Goal: Task Accomplishment & Management: Complete application form

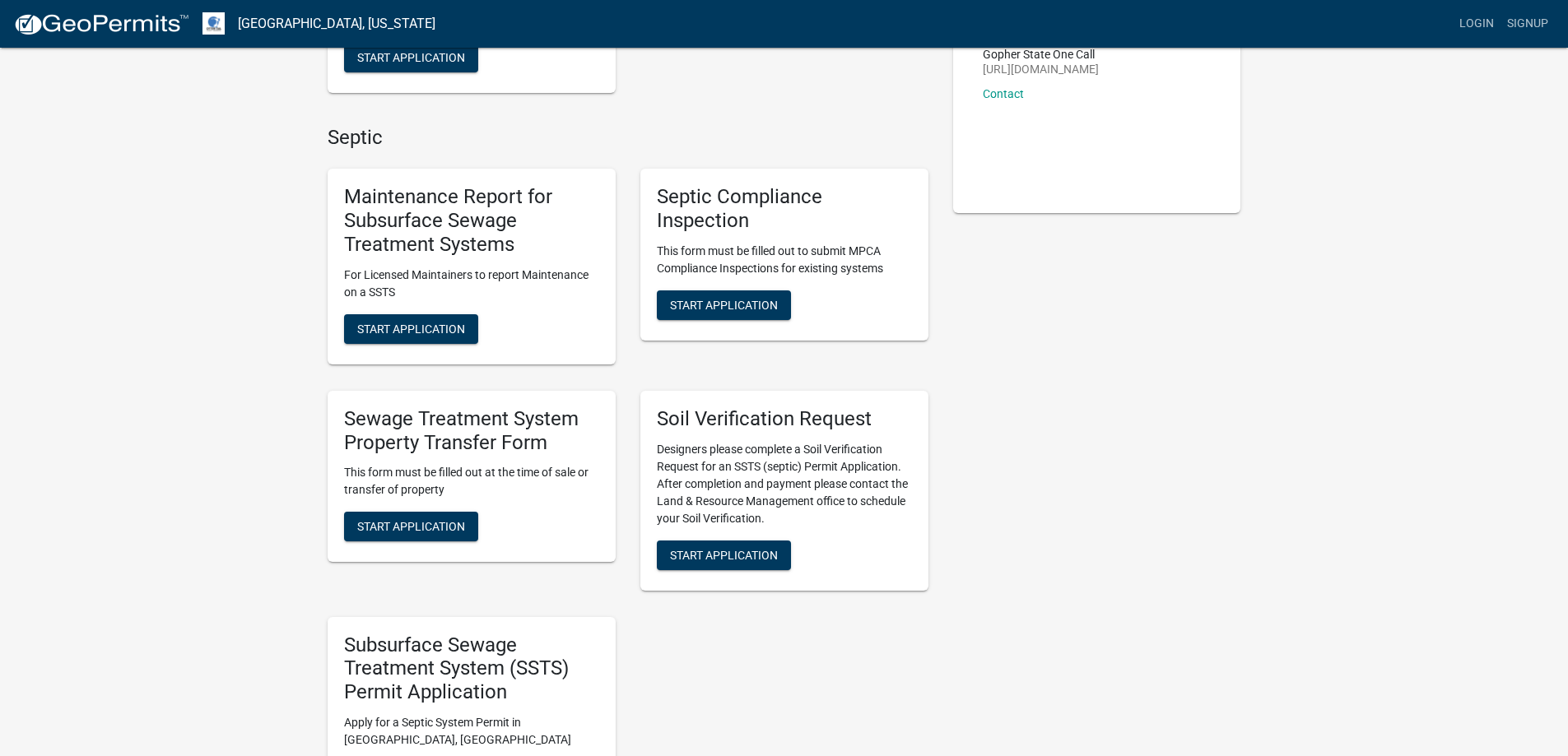
scroll to position [329, 0]
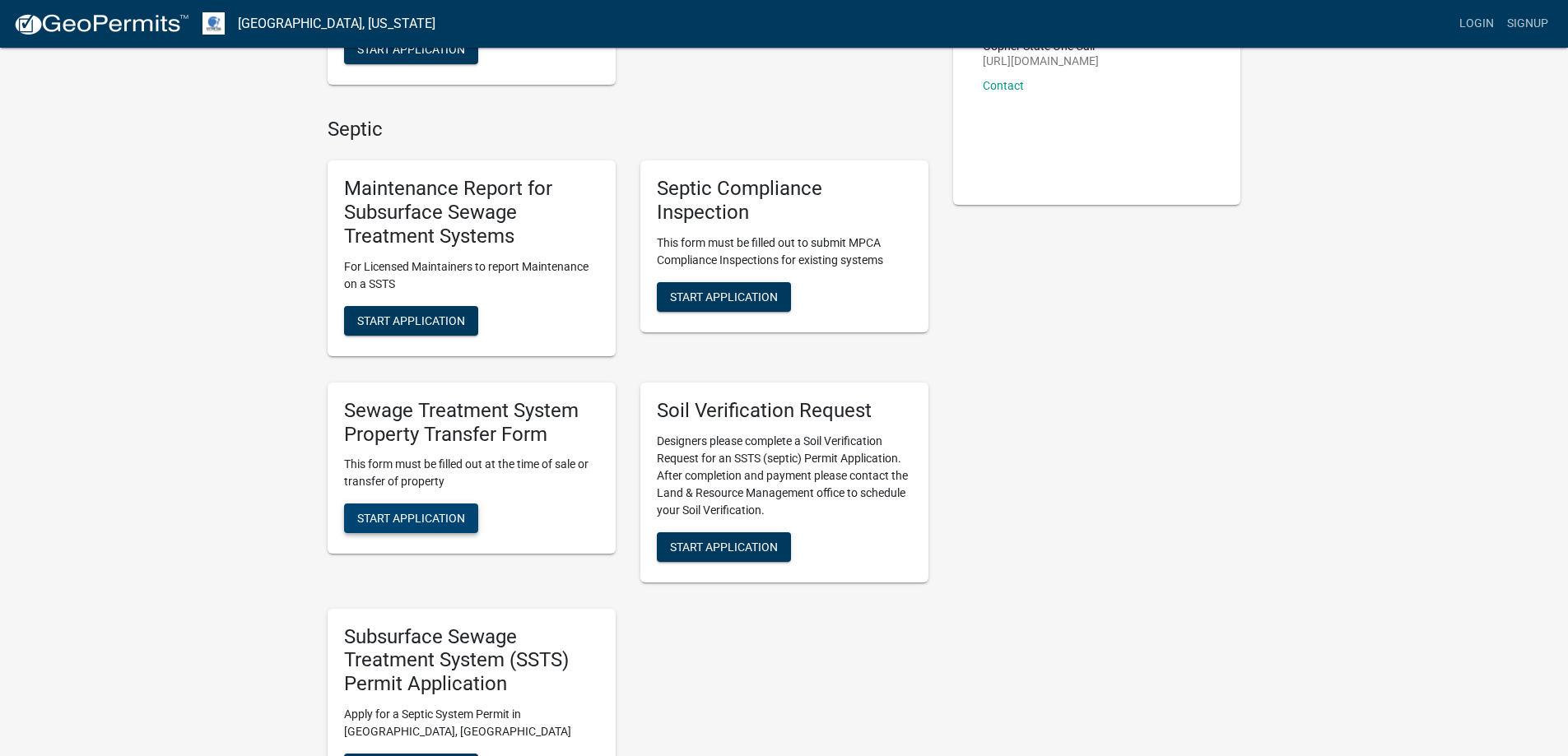
click at [415, 511] on span "Start Application" at bounding box center [411, 517] width 107 height 13
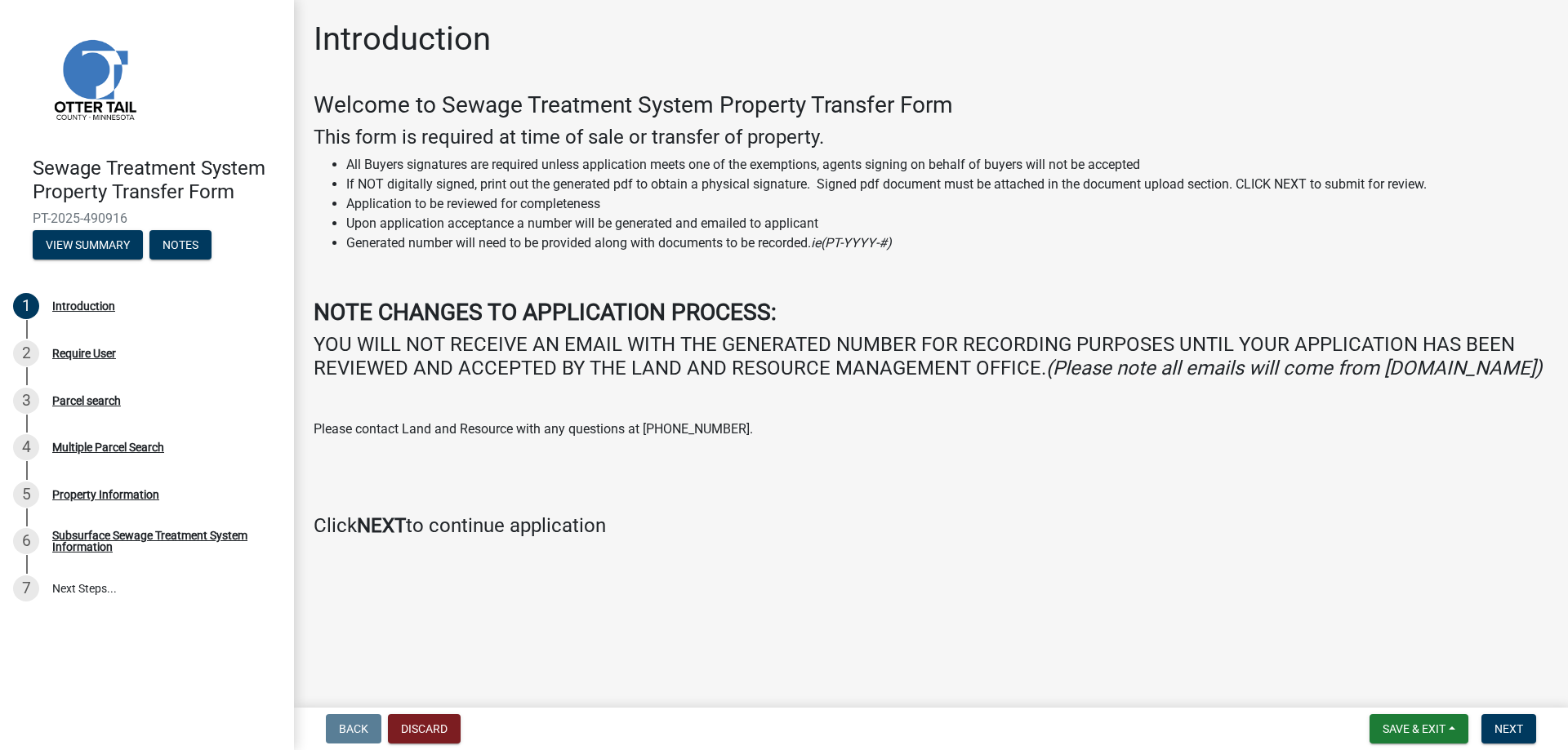
drag, startPoint x: 320, startPoint y: 313, endPoint x: 963, endPoint y: 389, distance: 647.5
click at [963, 389] on div "Welcome to Sewage Treatment System Property Transfer Form This form is required…" at bounding box center [931, 315] width 1234 height 446
click at [1493, 725] on button "Next" at bounding box center [1508, 729] width 54 height 30
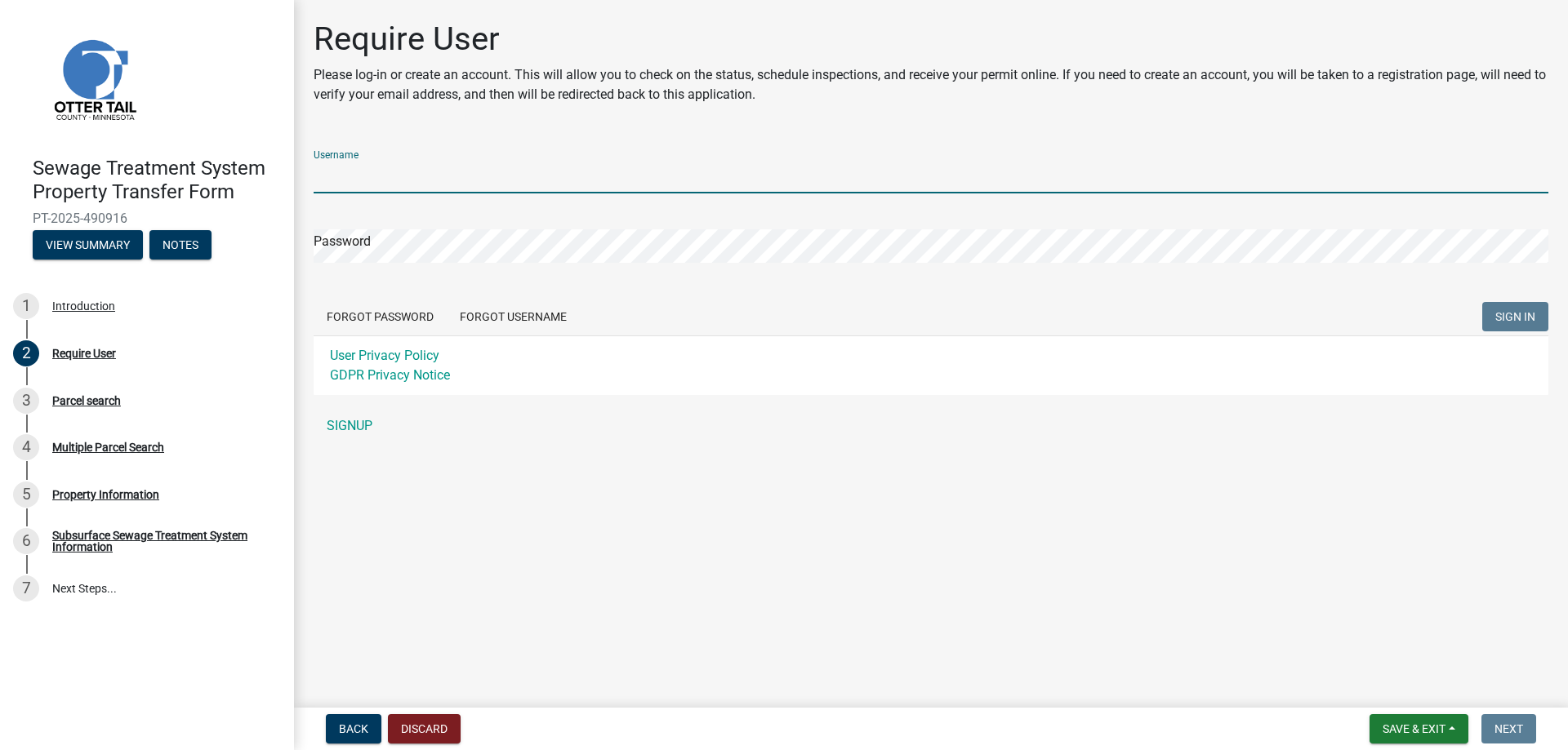
click at [446, 183] on input "Username" at bounding box center [931, 177] width 1234 height 34
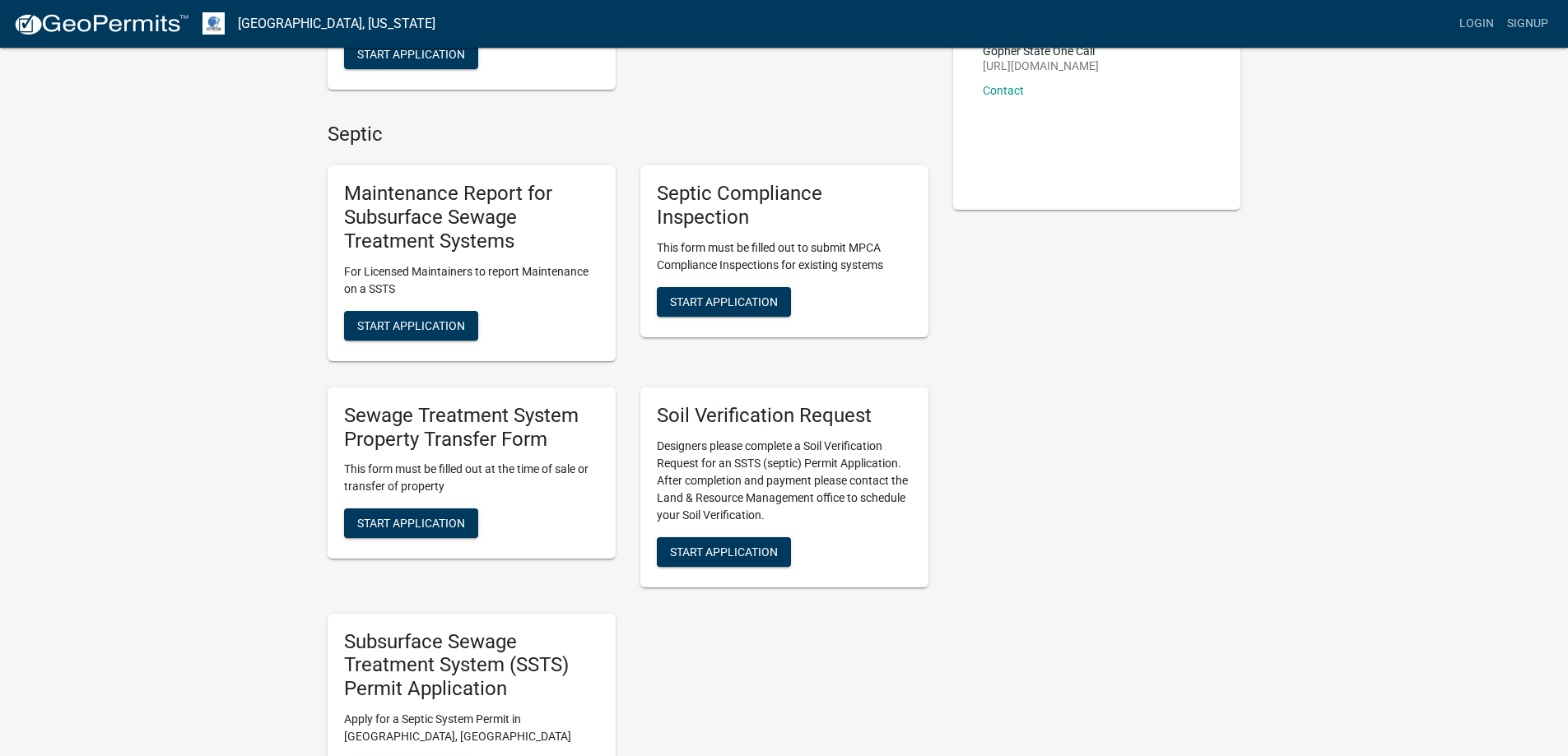
scroll to position [329, 0]
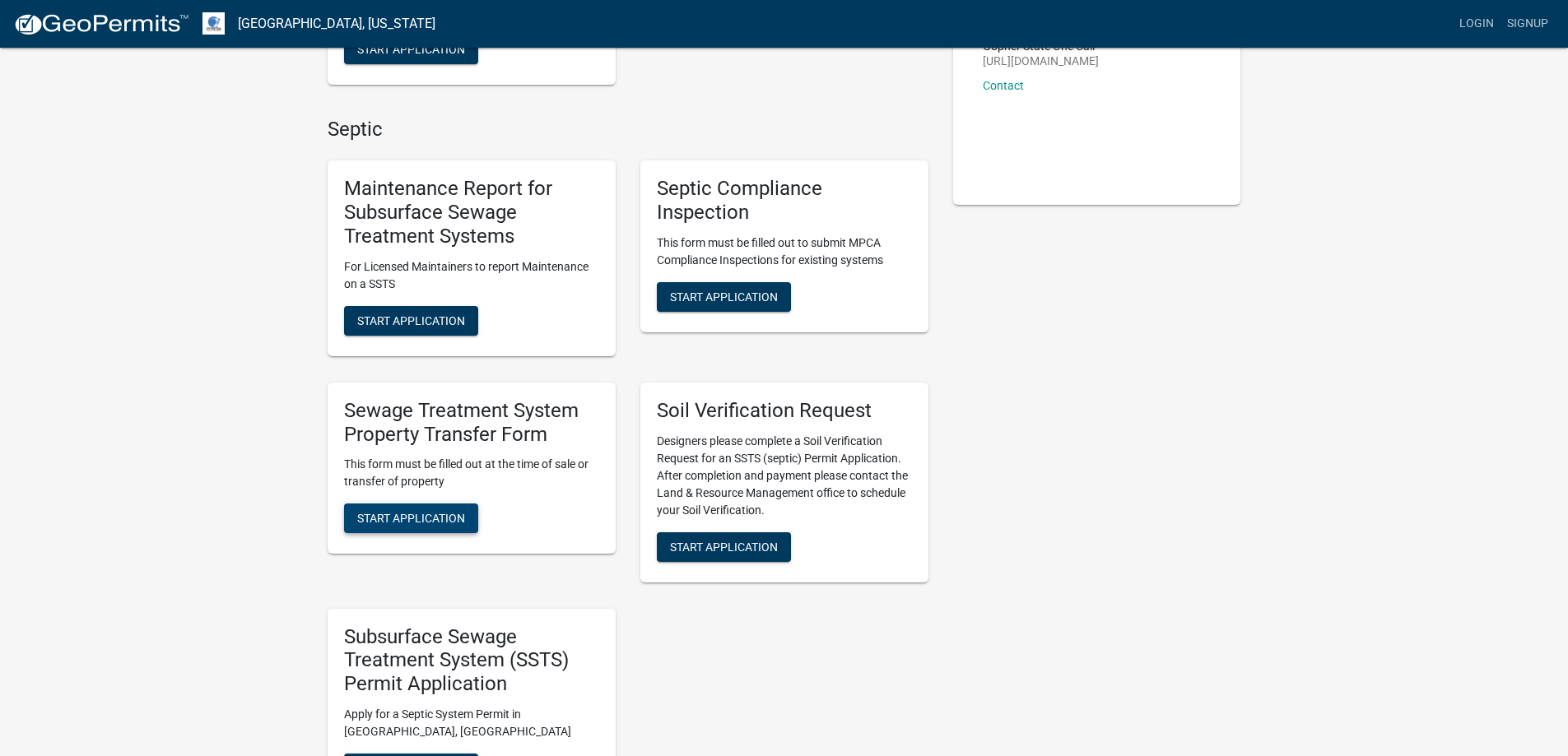
click at [398, 523] on span "Start Application" at bounding box center [411, 517] width 107 height 13
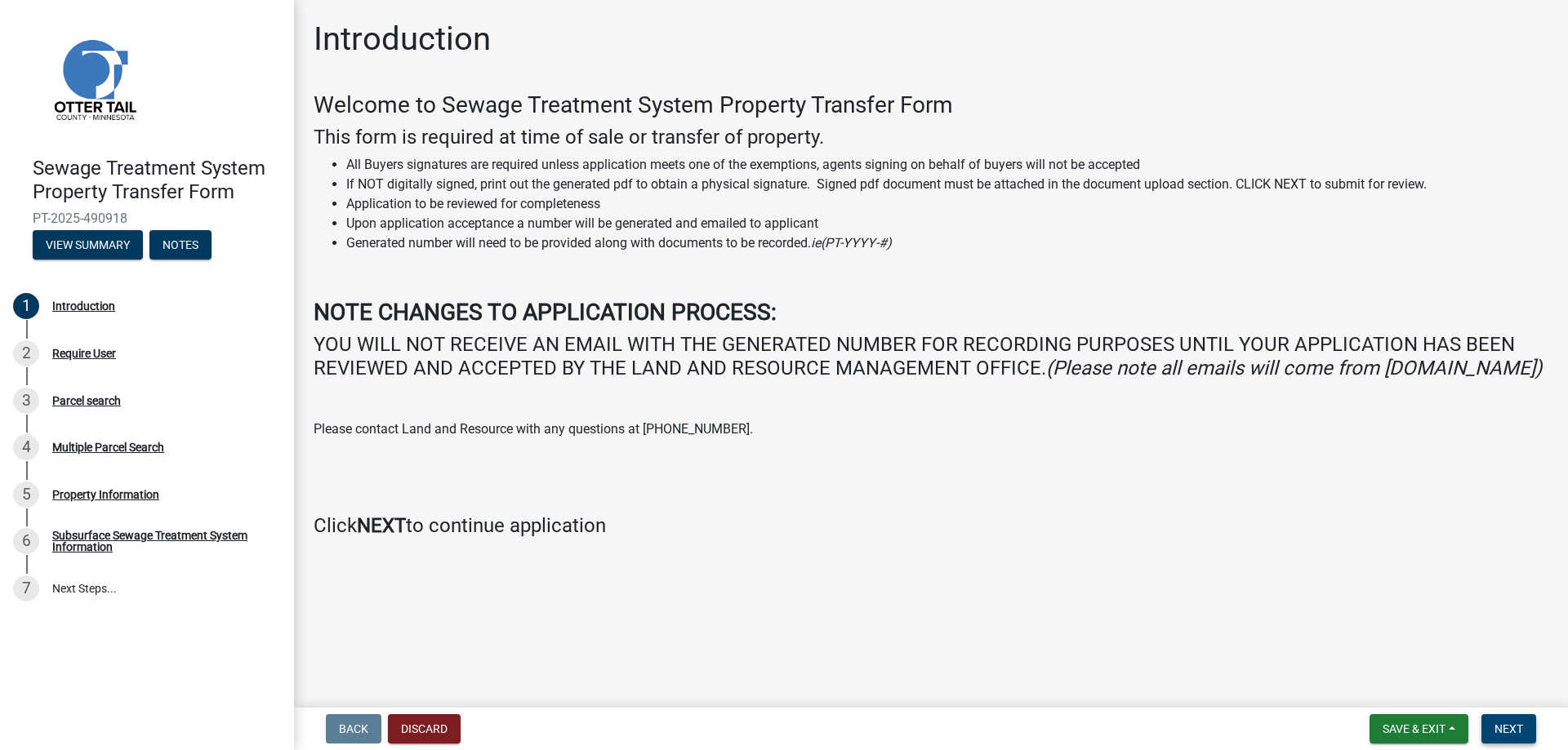
click at [1504, 731] on span "Next" at bounding box center [1508, 728] width 29 height 13
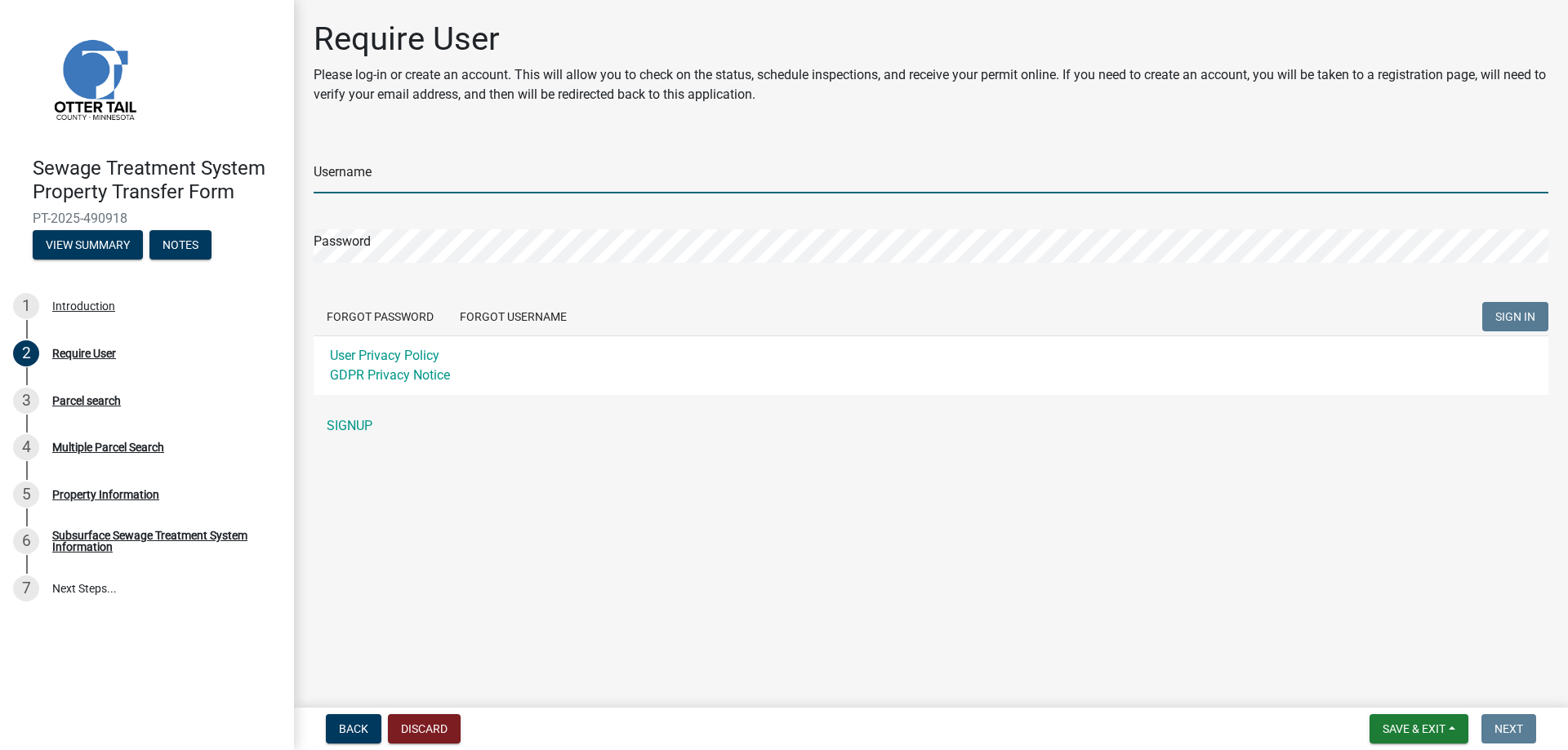
click at [896, 176] on input "Username" at bounding box center [931, 177] width 1234 height 34
click at [341, 434] on link "SIGNUP" at bounding box center [931, 425] width 1234 height 33
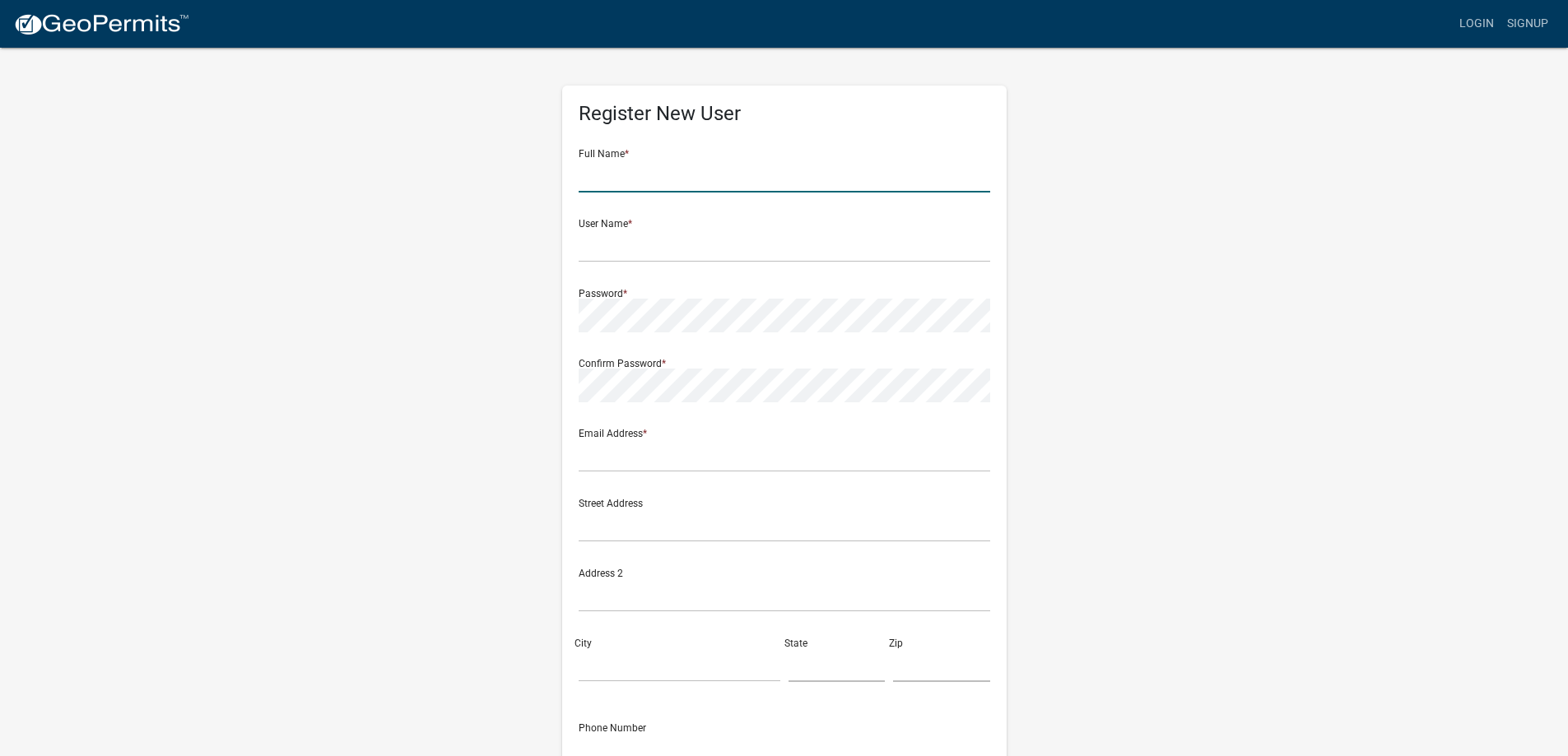
click at [698, 169] on input "text" at bounding box center [784, 176] width 412 height 34
type input "[PERSON_NAME]"
type input "isaiah@lakeslawyers.com"
type input "35321 Adams Point Lane"
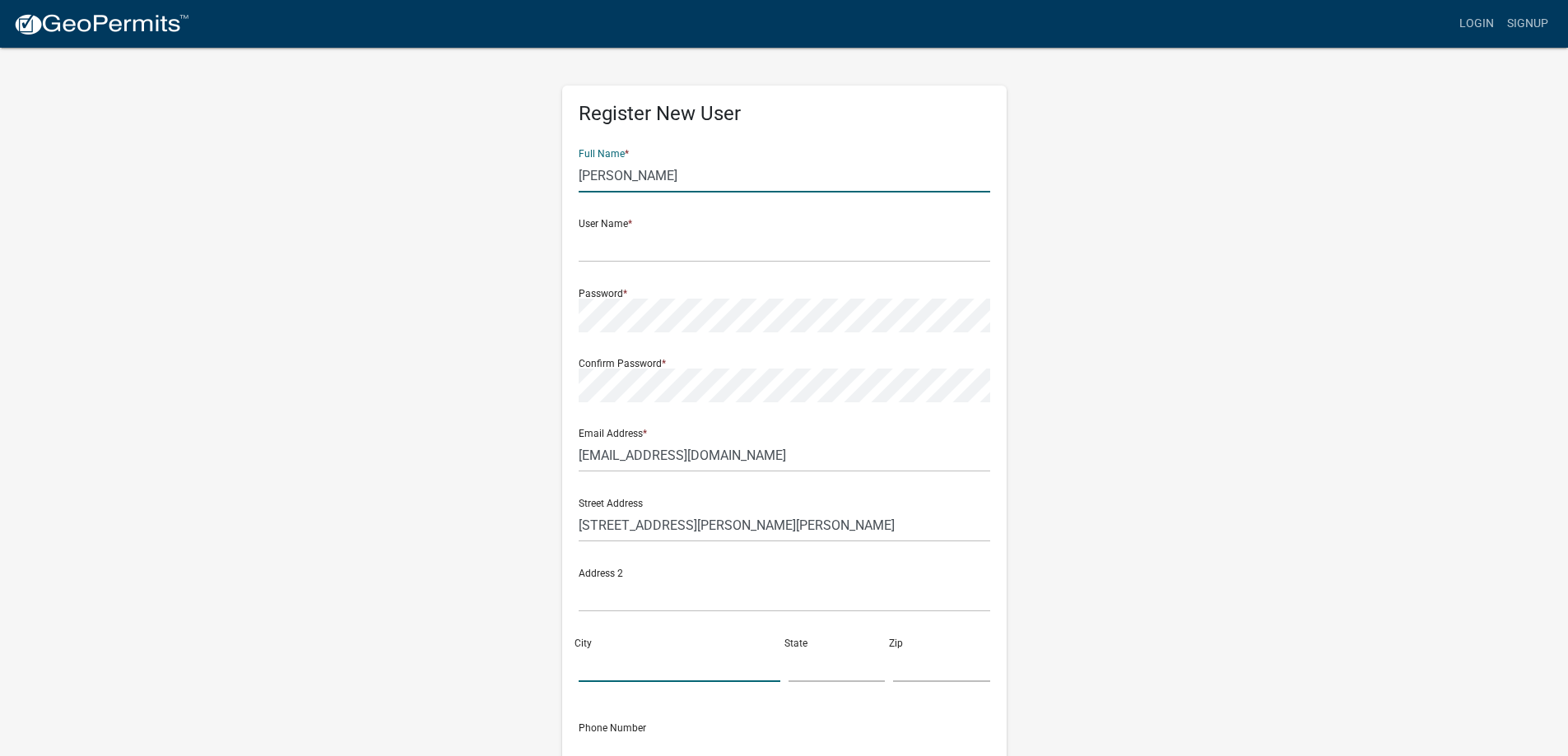
type input "Frazee"
type input "Minnesota"
type input "56544"
type input "7013881844"
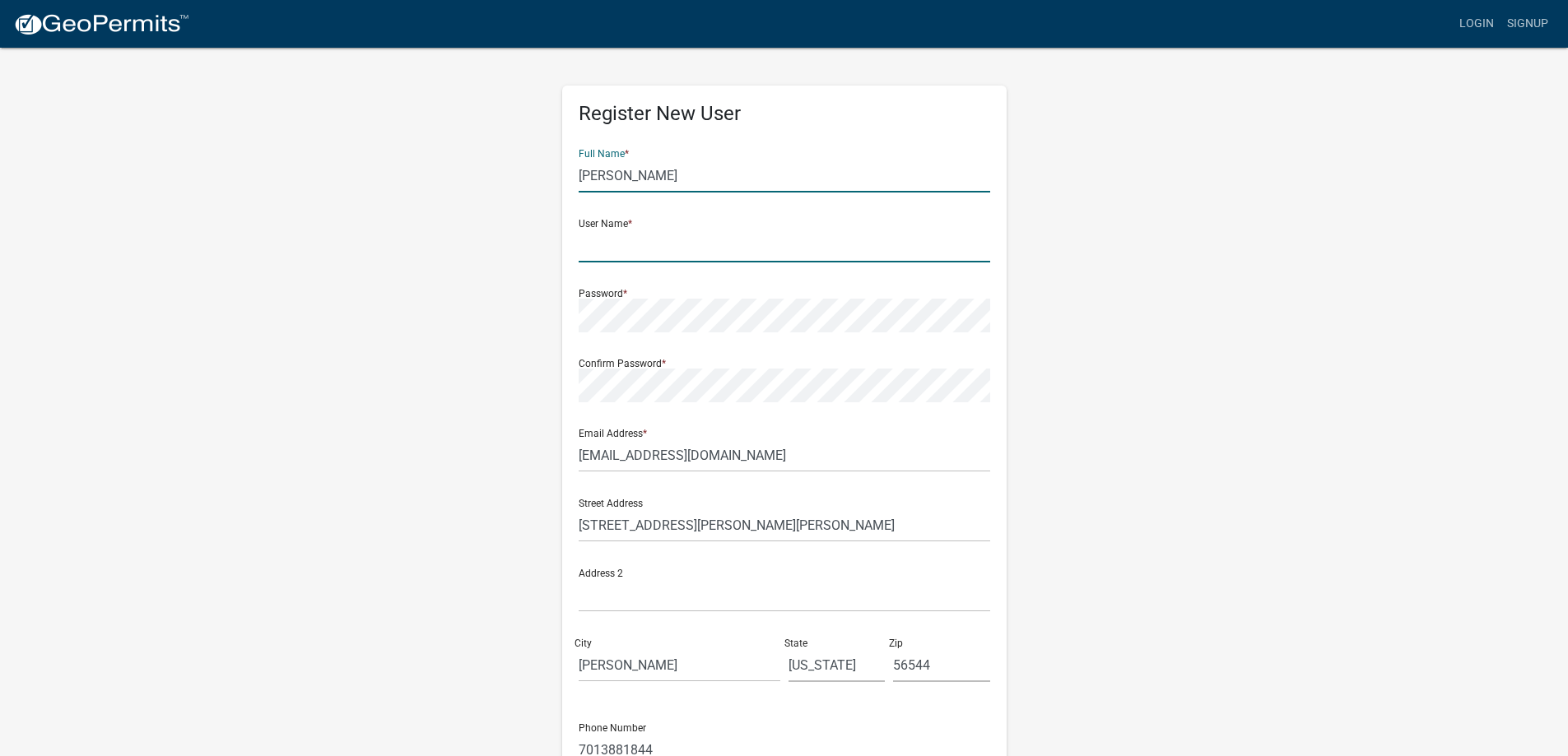
click at [699, 253] on input "text" at bounding box center [784, 246] width 412 height 34
type input "isaiahvolk87"
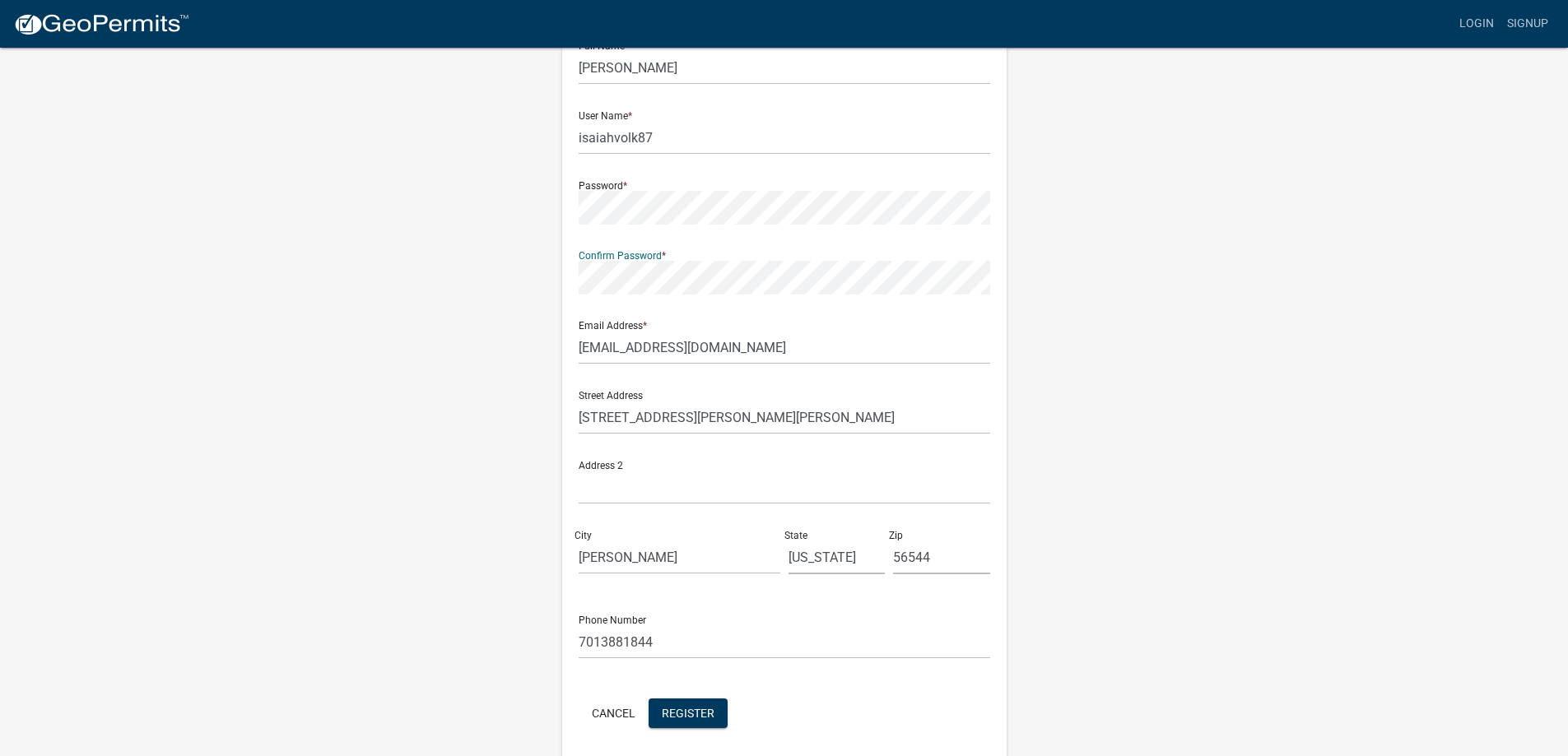
scroll to position [170, 0]
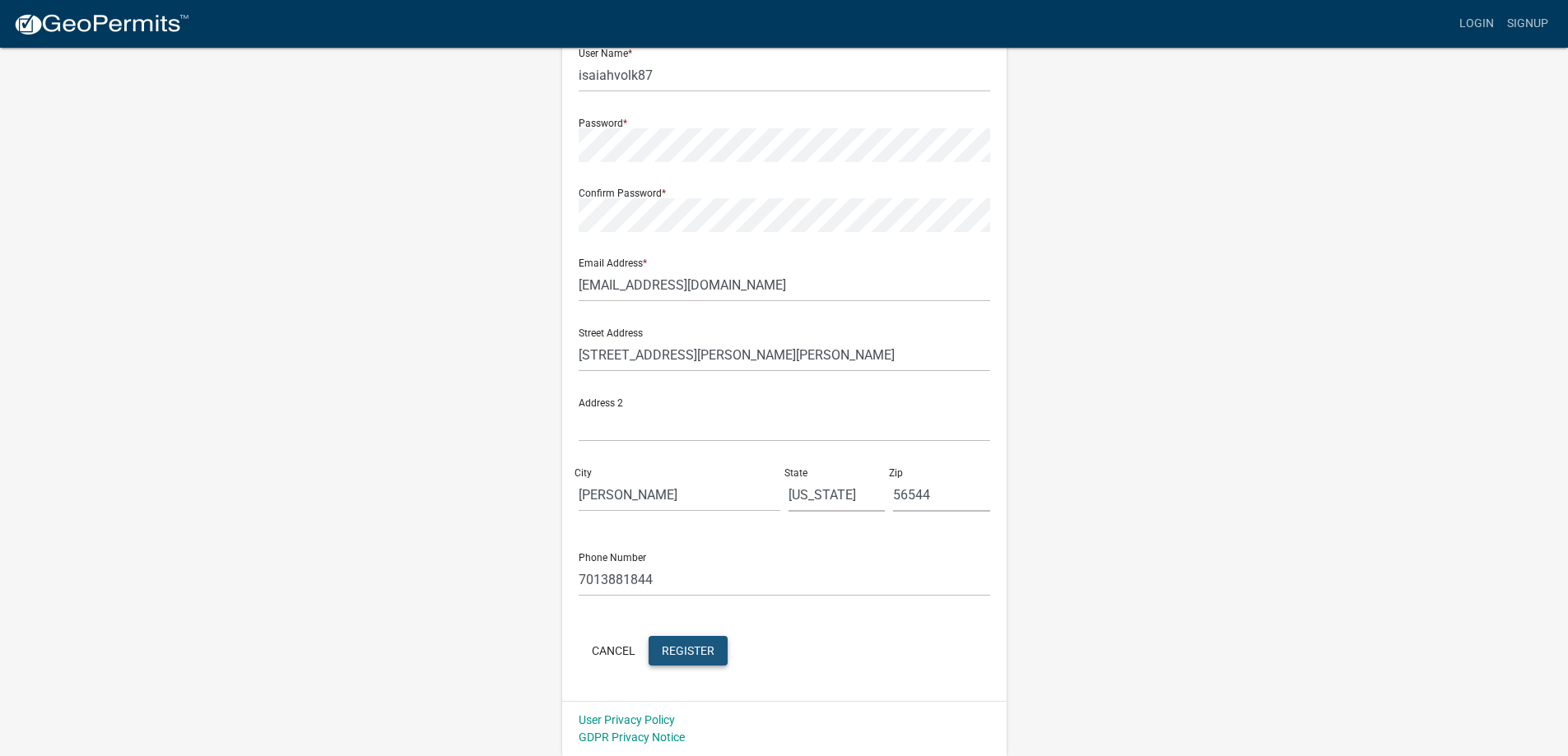
click at [676, 646] on span "Register" at bounding box center [687, 650] width 53 height 13
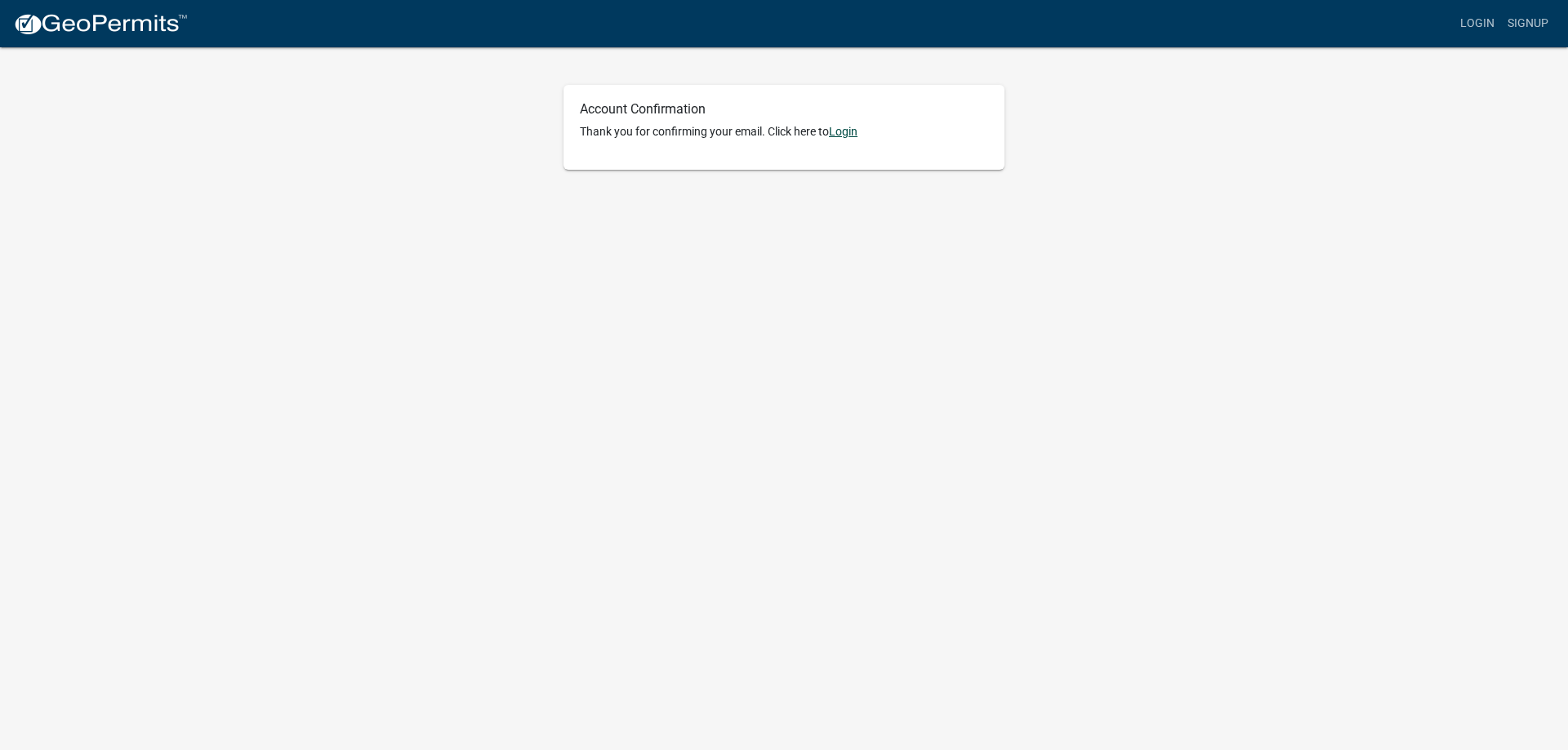
click at [851, 134] on link "Login" at bounding box center [842, 131] width 29 height 13
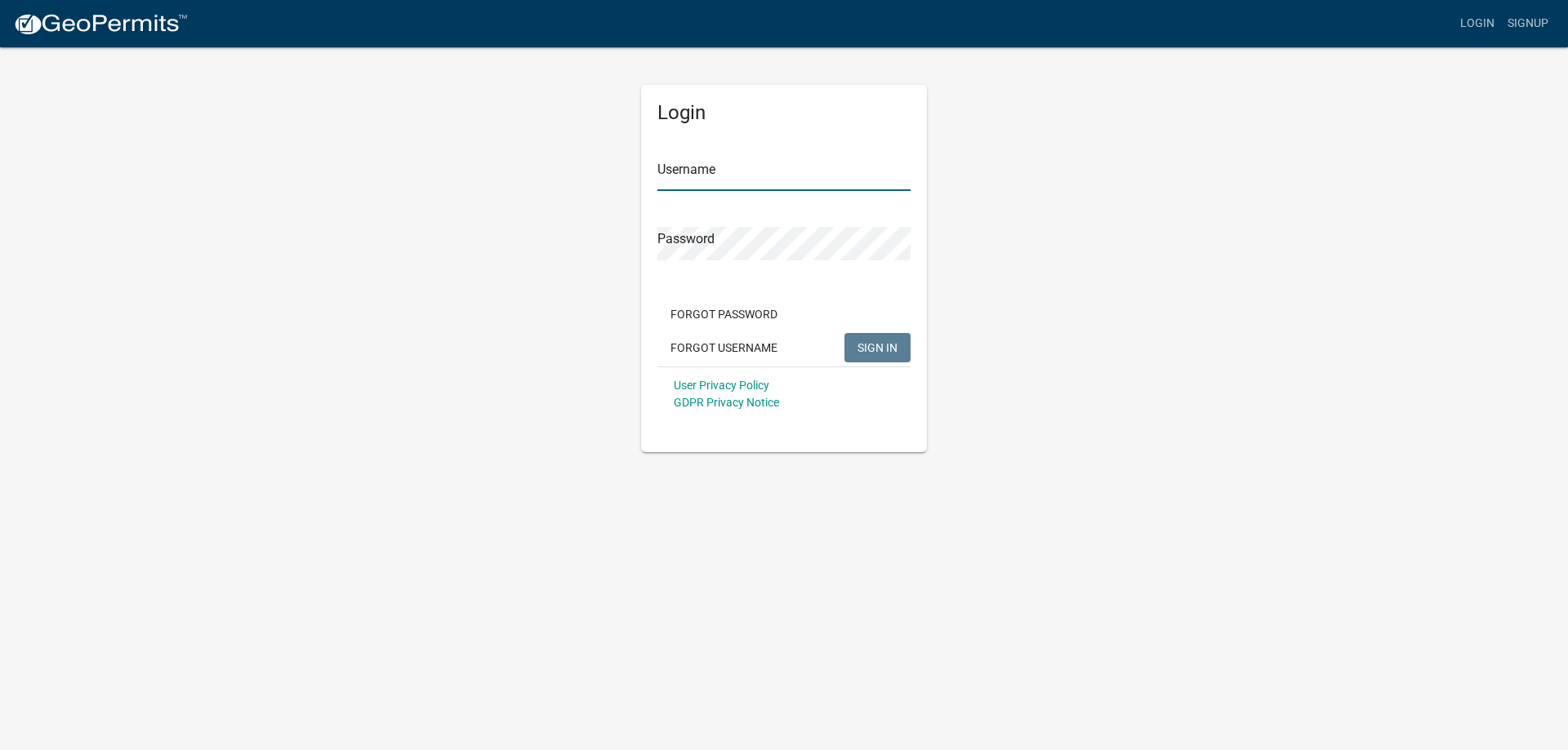
type input "isaiahvolk87"
click at [814, 168] on input "isaiahvolk87" at bounding box center [784, 175] width 253 height 34
click at [872, 340] on span "SIGN IN" at bounding box center [877, 346] width 40 height 13
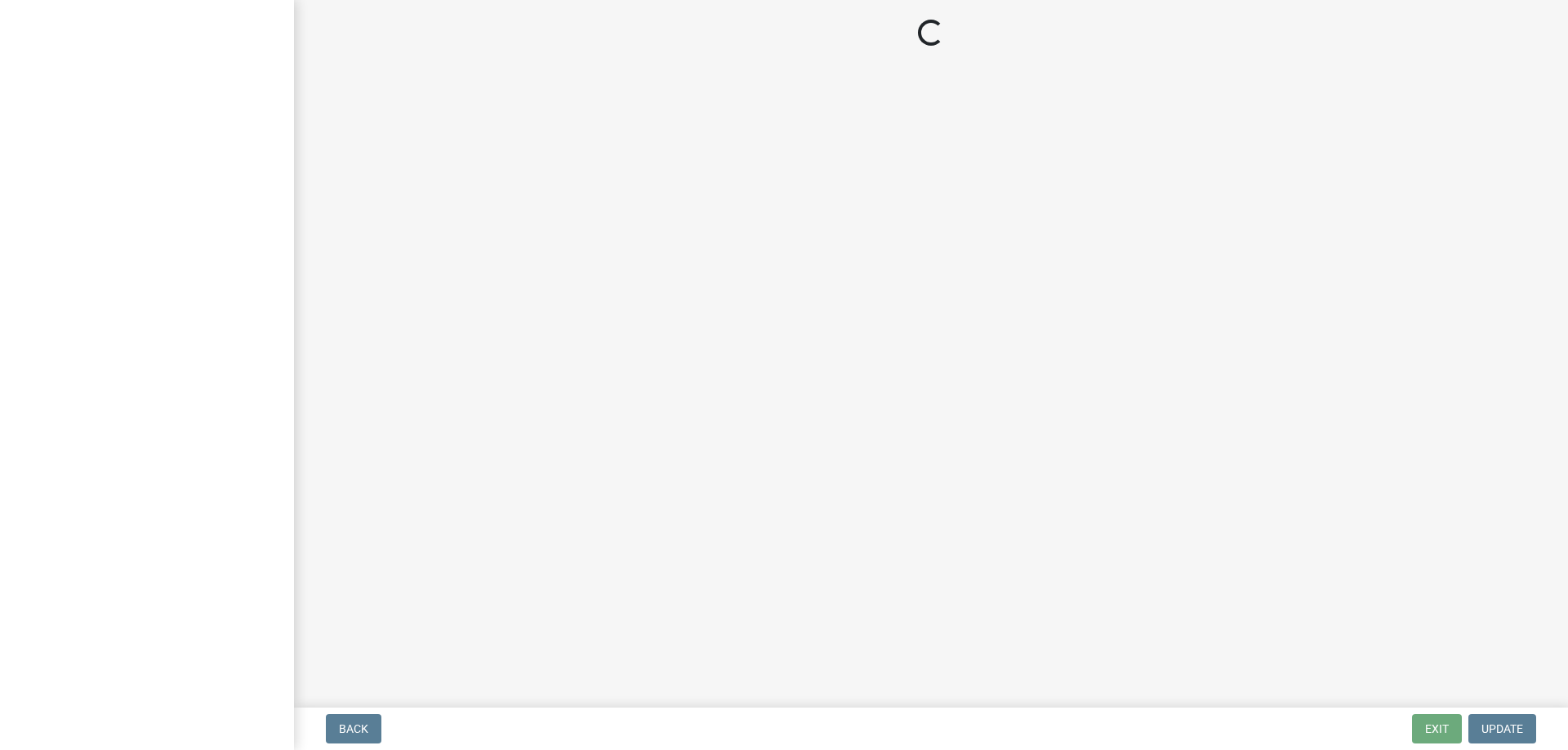
click at [684, 348] on main "Loading..." at bounding box center [931, 350] width 1274 height 701
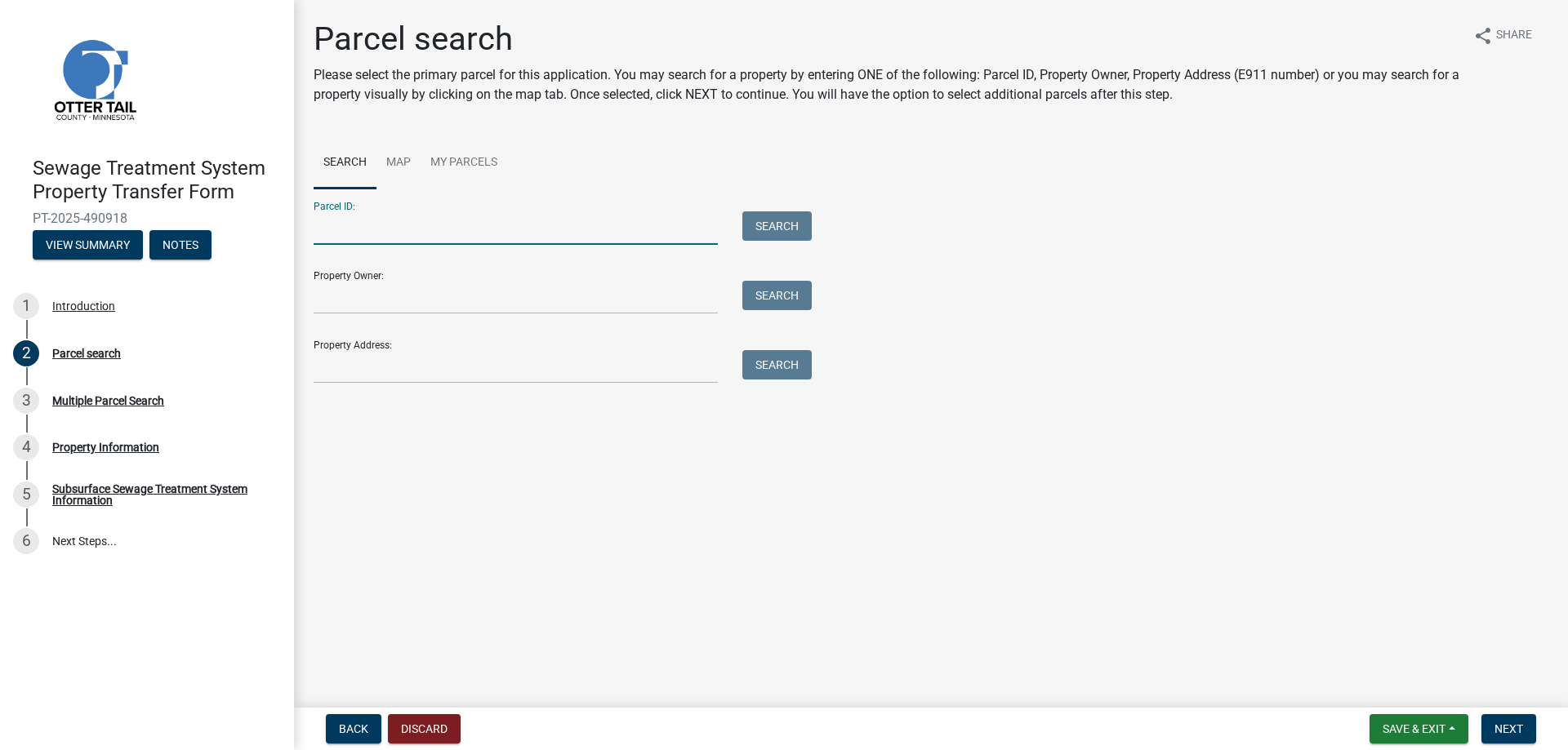
click at [486, 230] on input "Parcel ID:" at bounding box center [515, 228] width 404 height 34
type input "50000990310000"
click at [767, 234] on button "Search" at bounding box center [777, 226] width 69 height 30
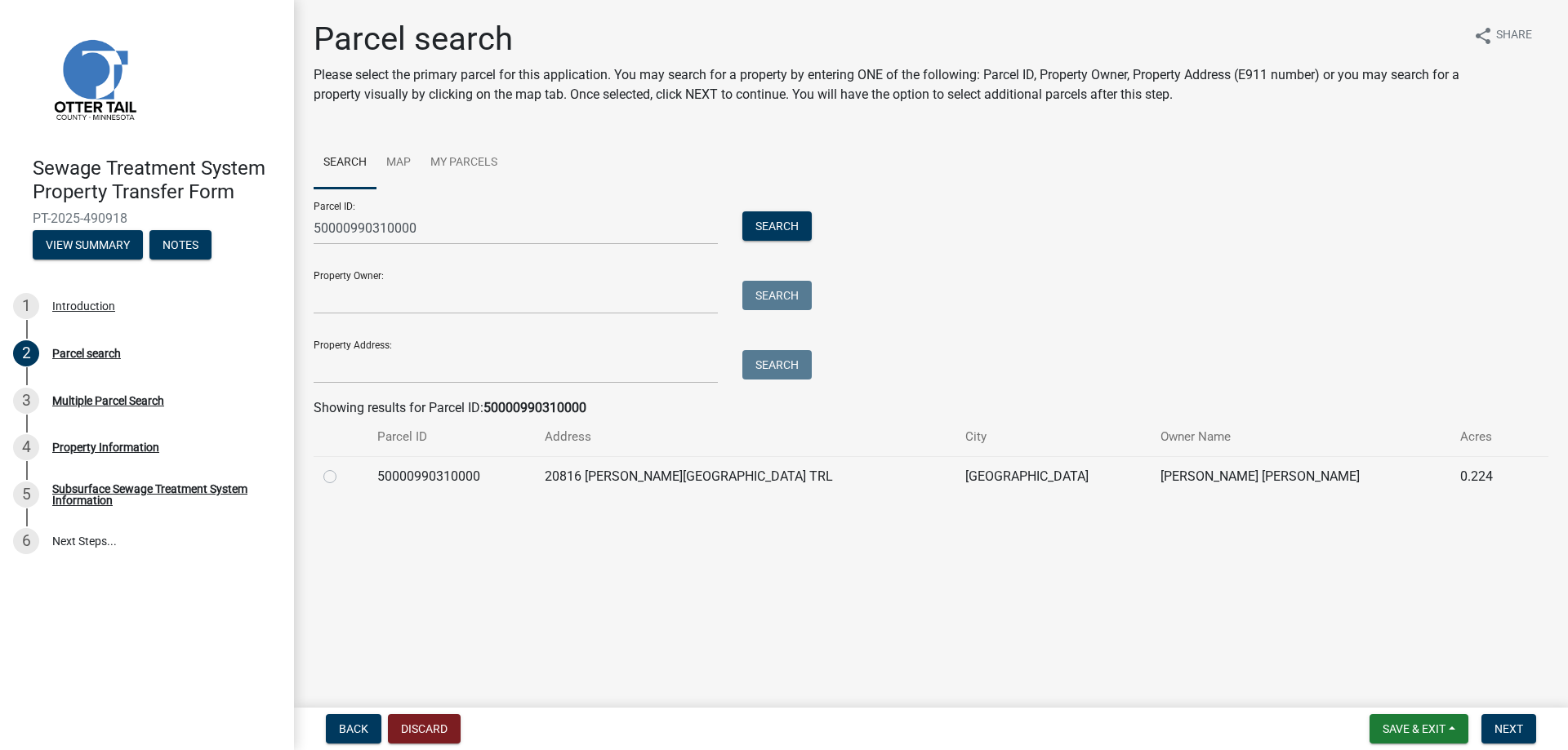
click at [343, 467] on label at bounding box center [343, 467] width 0 height 0
click at [343, 478] on input "radio" at bounding box center [348, 472] width 11 height 11
radio input "true"
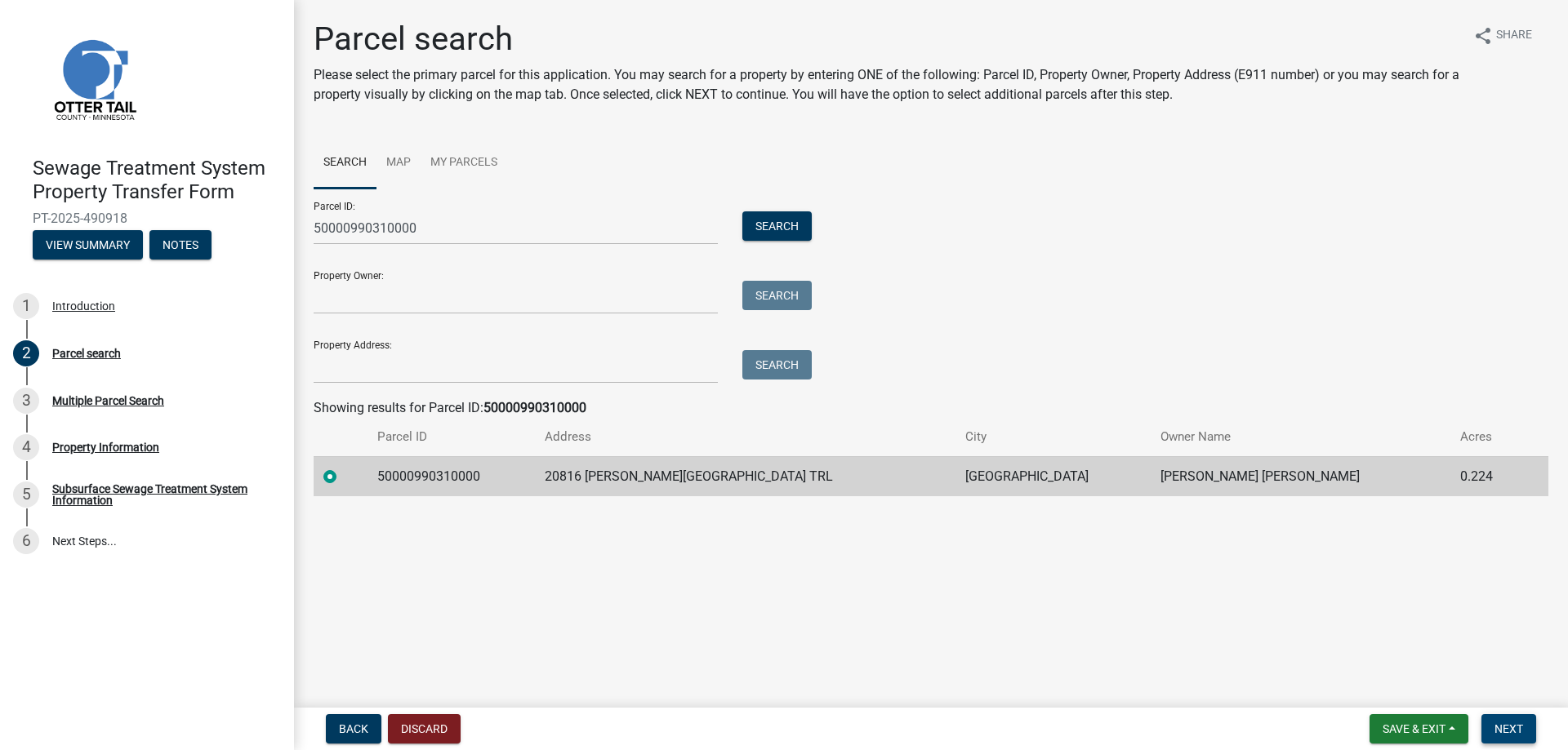
click at [1506, 724] on span "Next" at bounding box center [1508, 728] width 29 height 13
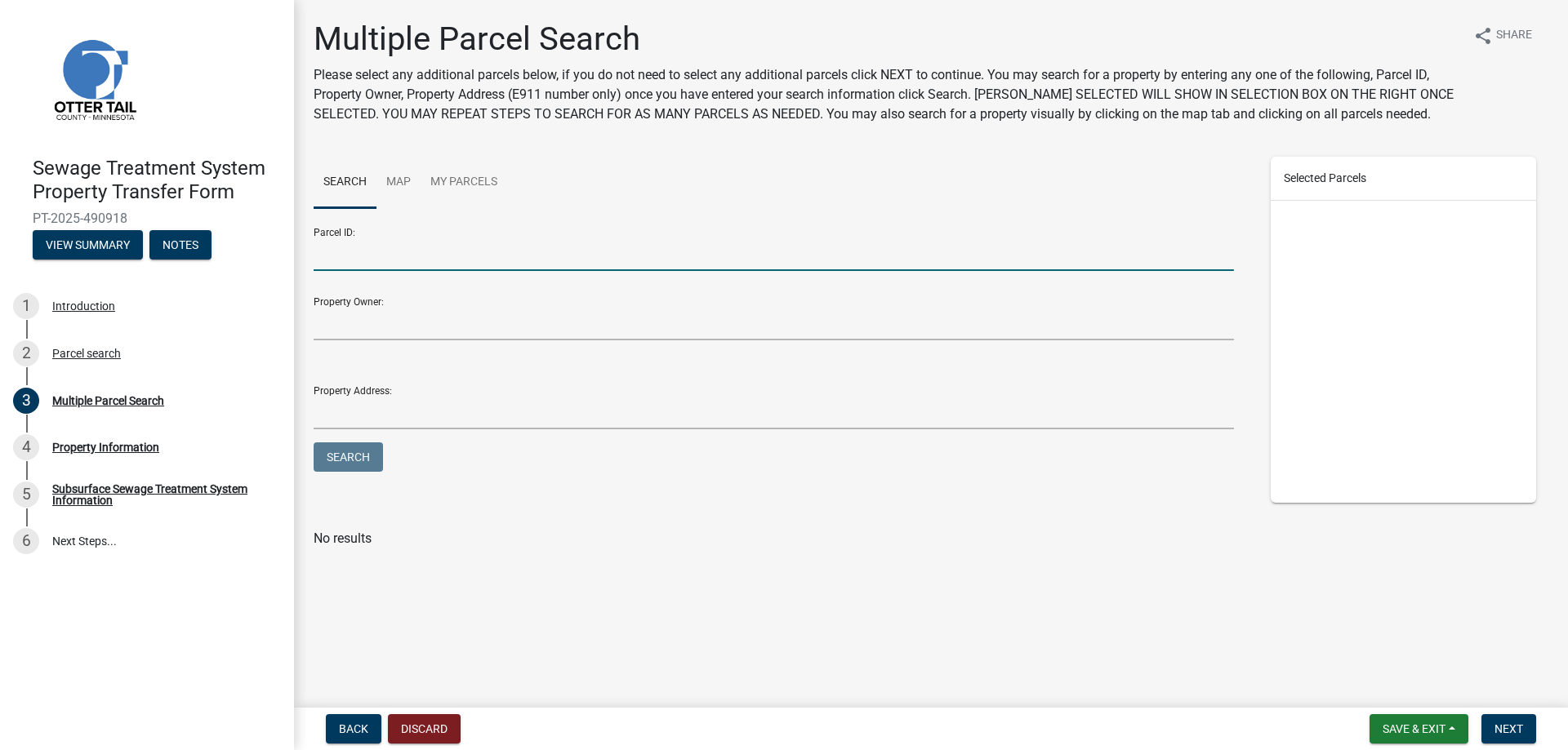
click at [422, 262] on input "Parcel ID:" at bounding box center [774, 255] width 920 height 34
type input "50000990310000"
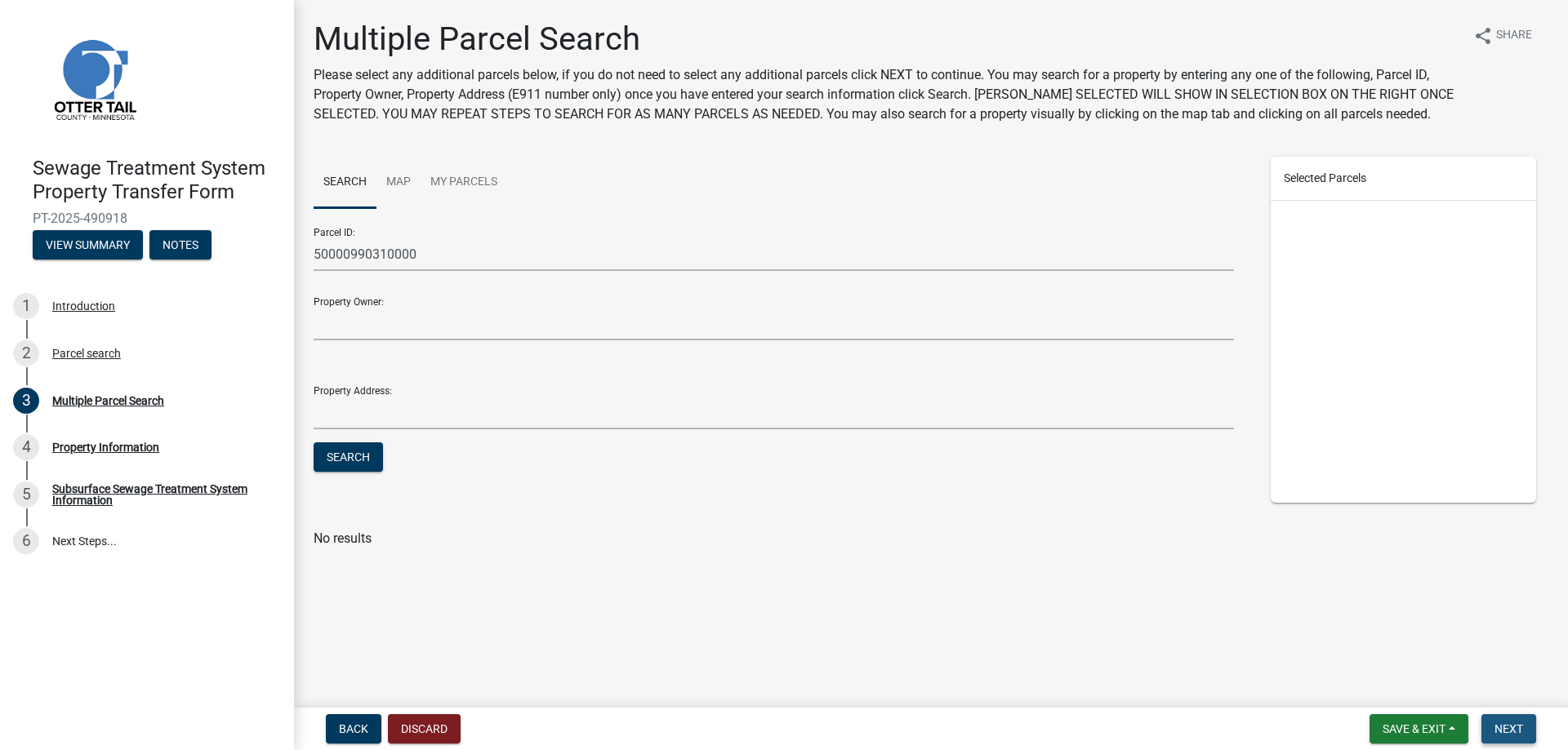
click at [1514, 725] on span "Next" at bounding box center [1508, 728] width 29 height 13
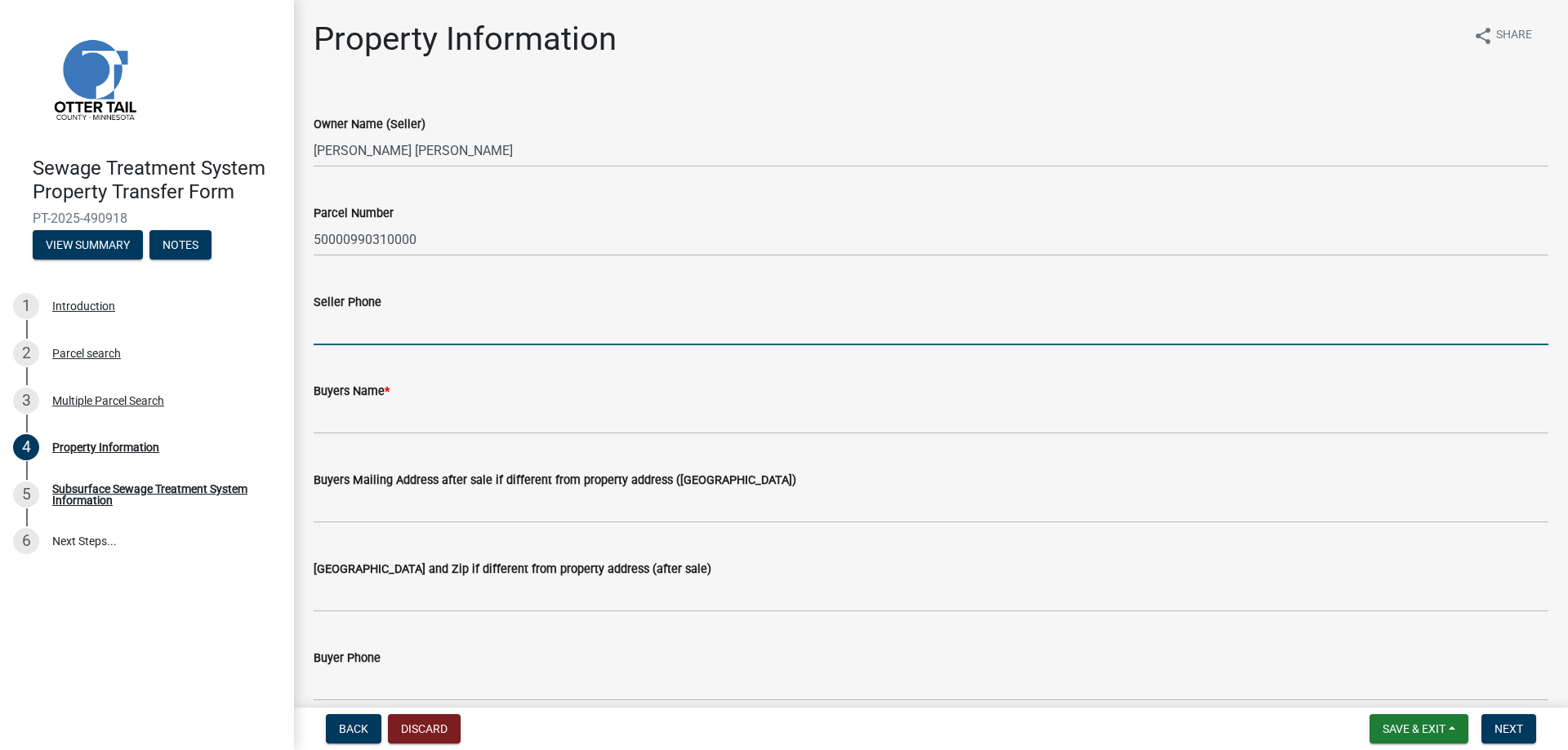
click at [380, 328] on input "Seller Phone" at bounding box center [931, 329] width 1234 height 34
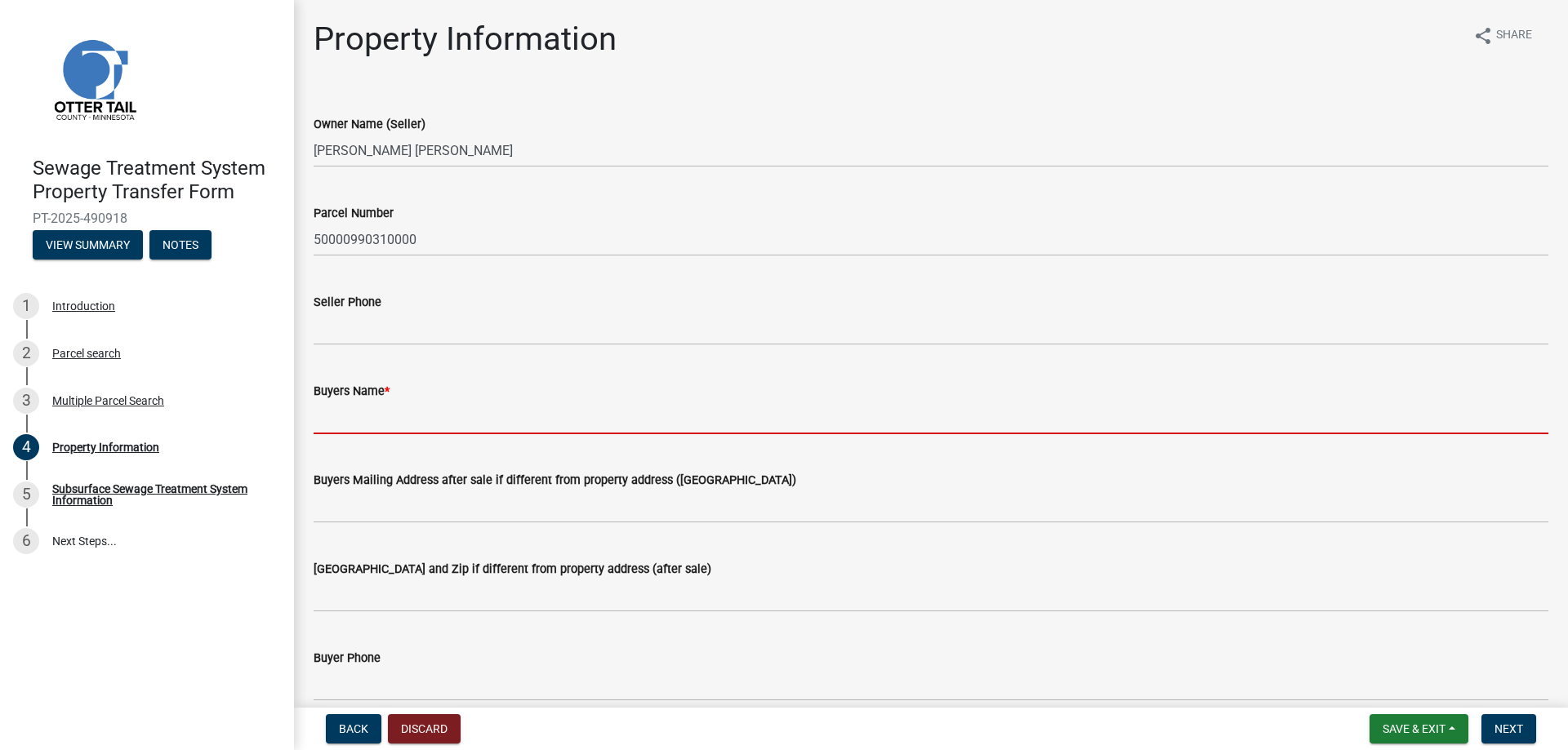
click at [357, 411] on input "Buyers Name *" at bounding box center [931, 417] width 1234 height 34
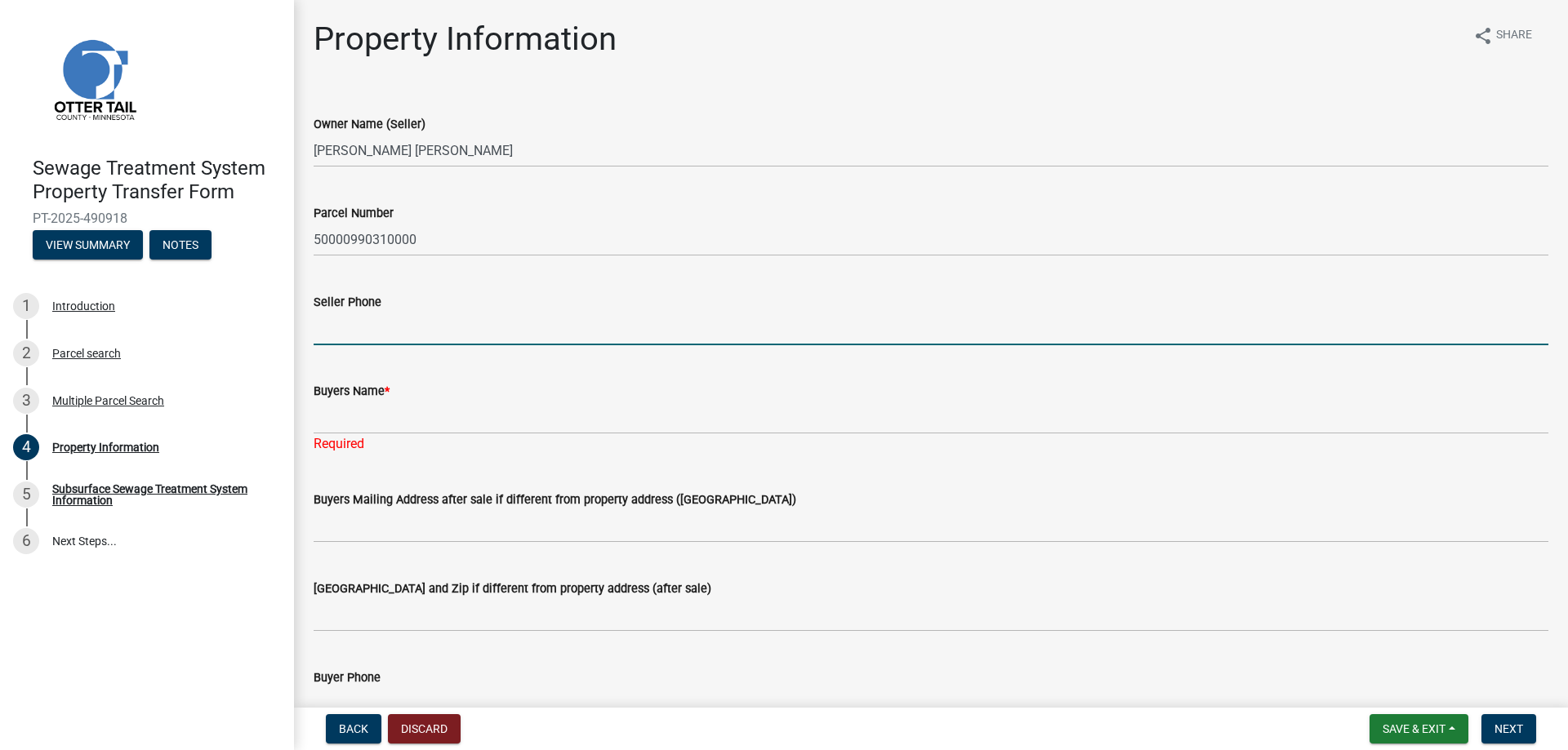
click at [357, 332] on input "Seller Phone" at bounding box center [931, 329] width 1234 height 34
type input "D"
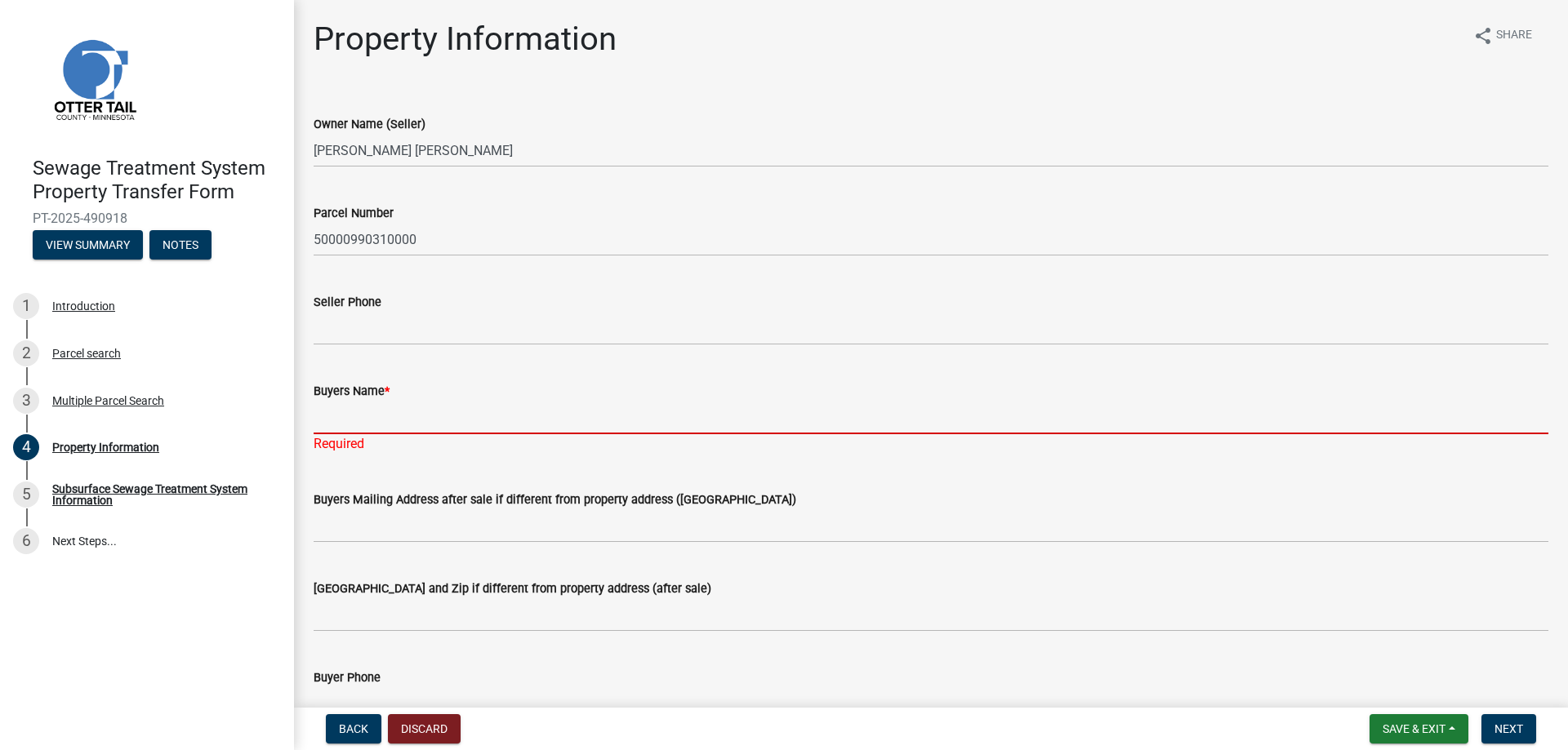
click at [441, 430] on input "Buyers Name *" at bounding box center [931, 417] width 1234 height 34
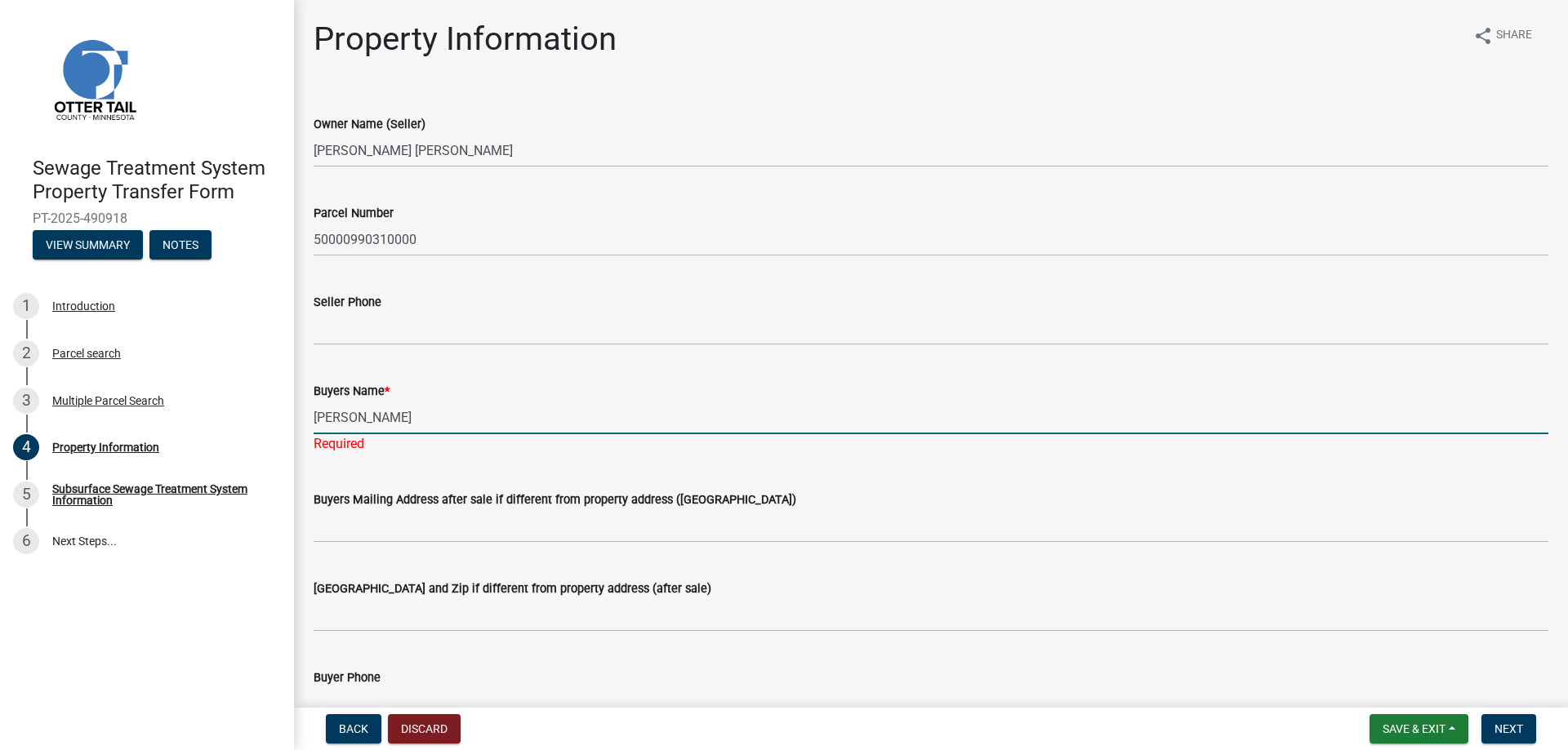
type input "Danielle Arett"
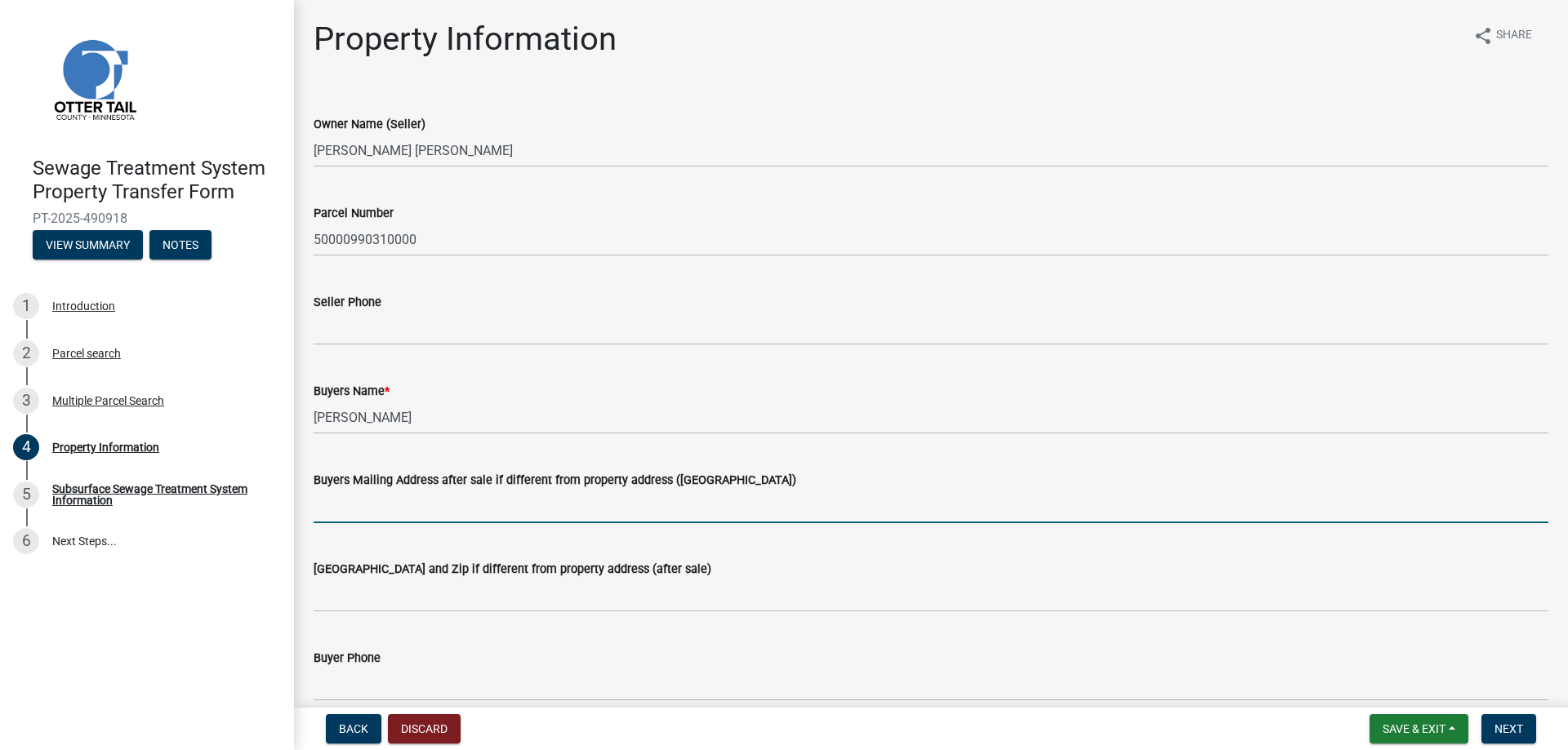
click at [474, 542] on wm-data-entity-input-list "Owner Name (Seller) CHARLOTTE F ARETT LADWIG Parcel Number 50000990310000 Selle…" at bounding box center [931, 727] width 1234 height 1271
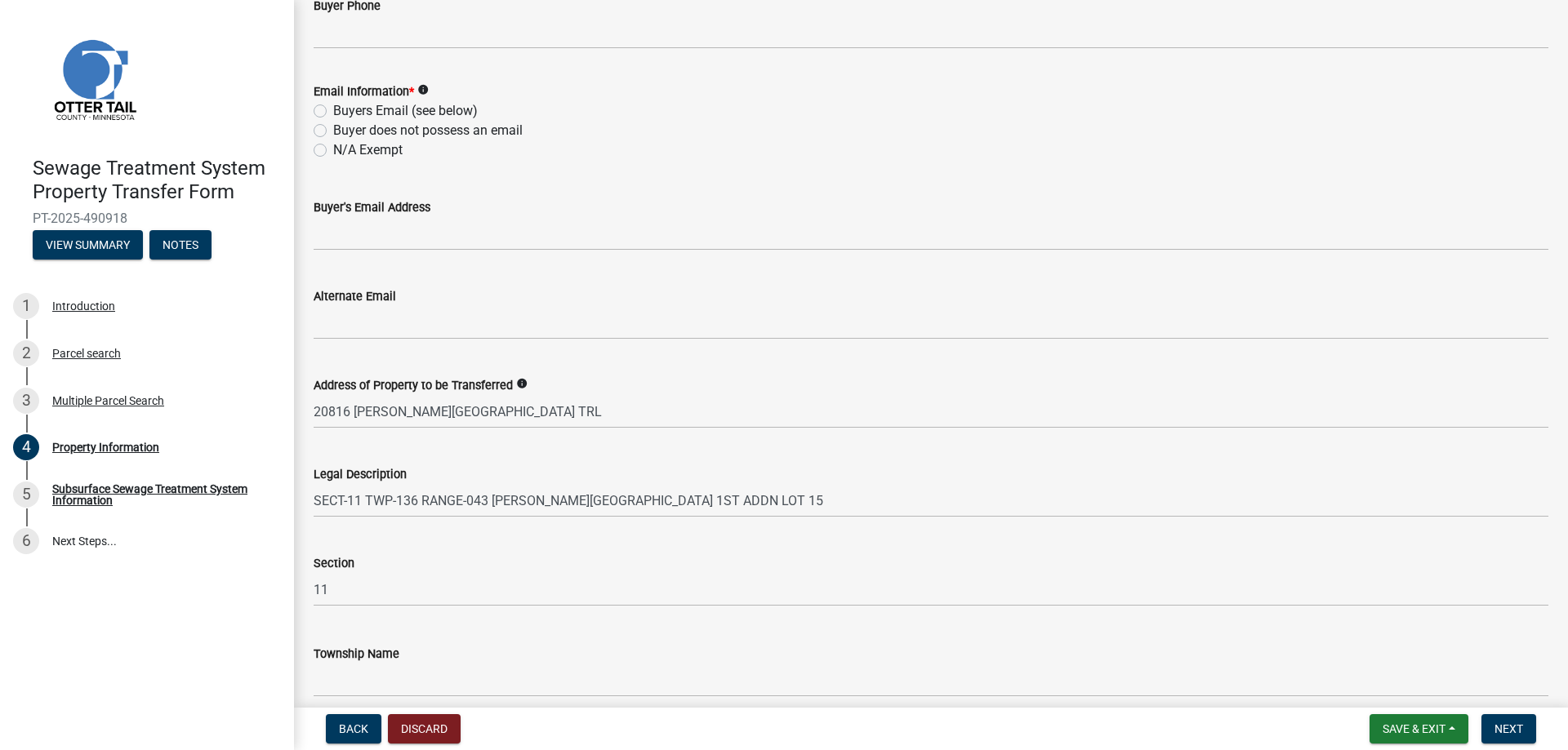
scroll to position [653, 0]
click at [333, 129] on label "Buyer does not possess an email" at bounding box center [428, 130] width 190 height 20
click at [333, 129] on input "Buyer does not possess an email" at bounding box center [338, 125] width 11 height 11
radio input "true"
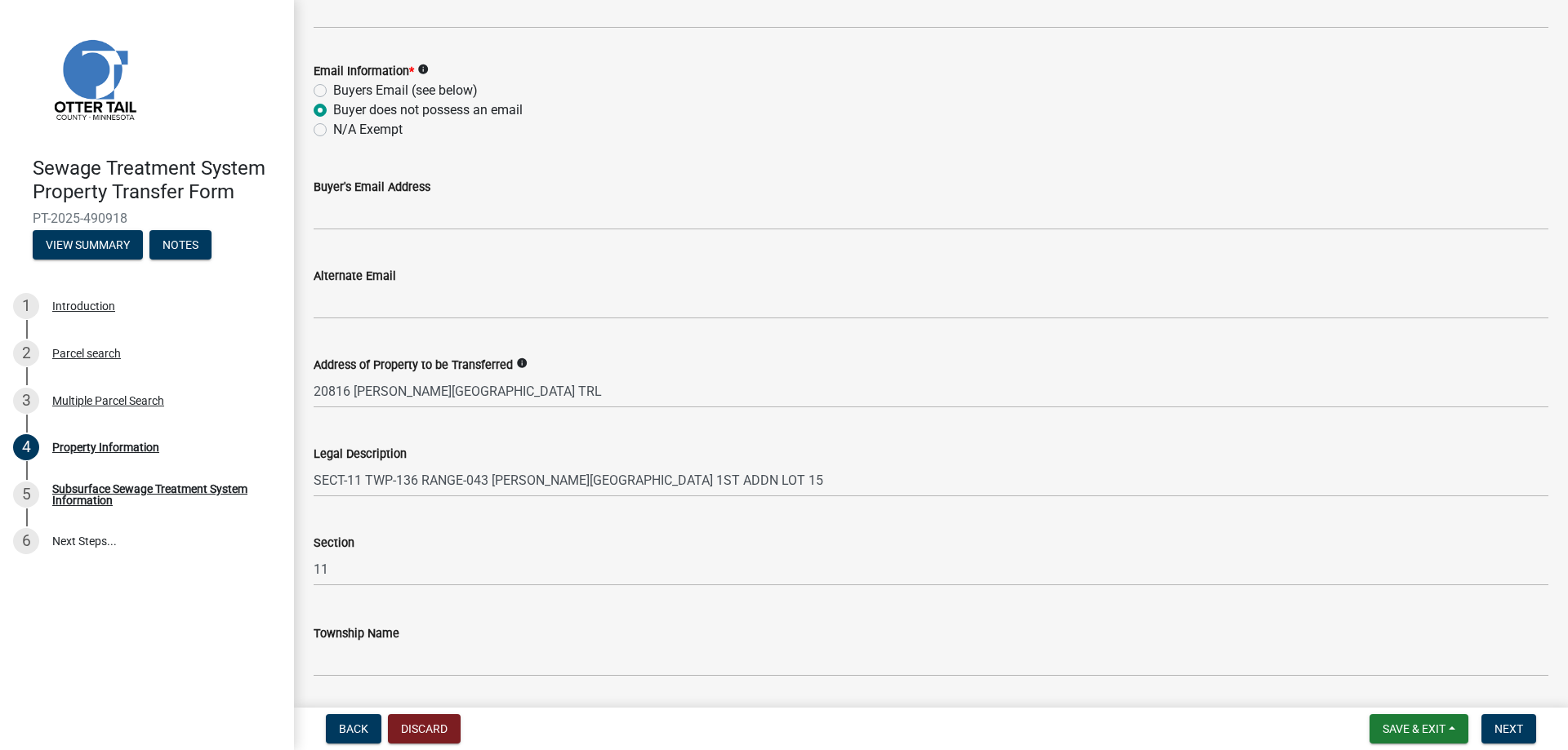
scroll to position [724, 0]
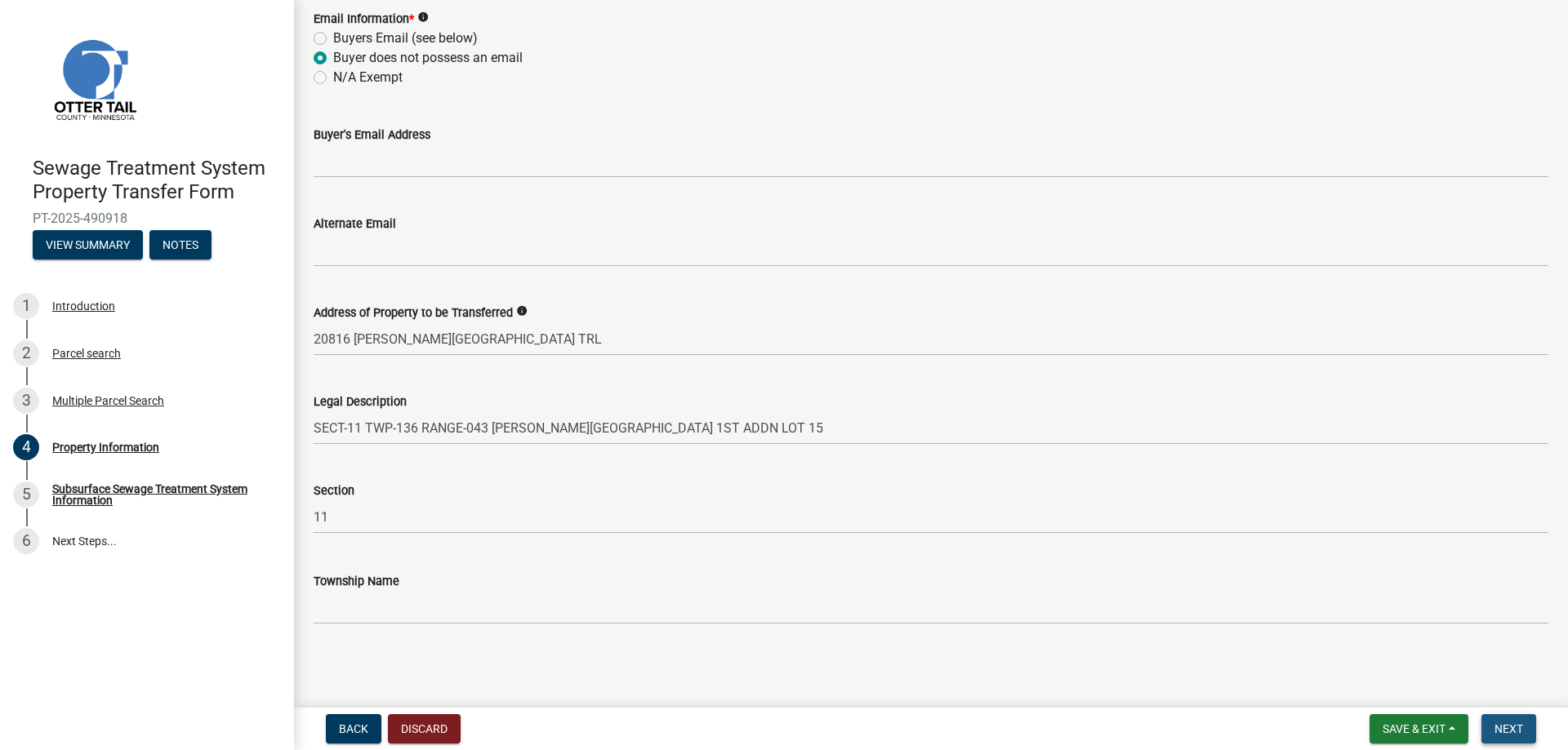
click at [1502, 735] on span "Next" at bounding box center [1508, 728] width 29 height 13
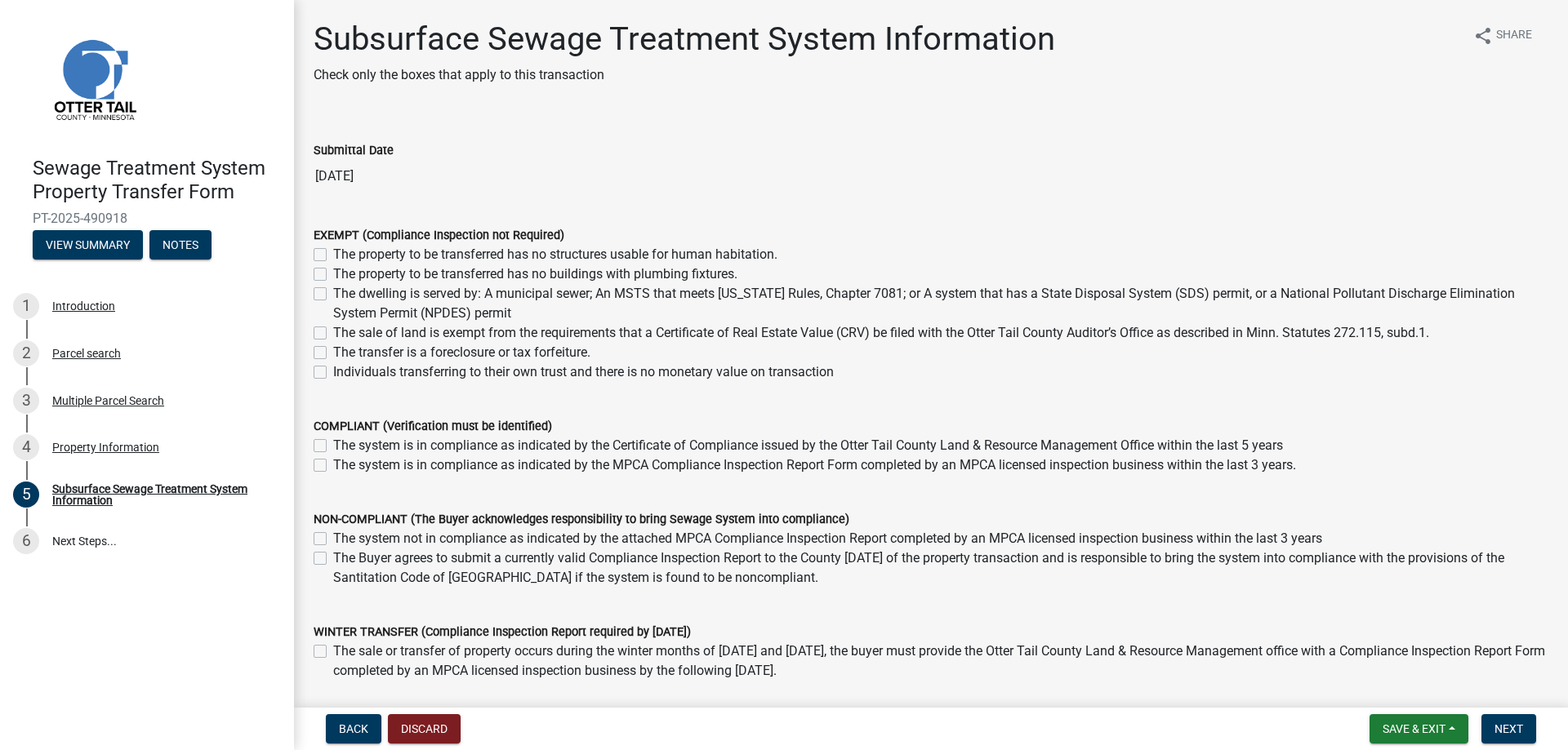
drag, startPoint x: 1451, startPoint y: 331, endPoint x: 1258, endPoint y: 329, distance: 193.0
click at [1258, 329] on div "The sale of land is exempt from the requirements that a Certificate of Real Est…" at bounding box center [931, 334] width 1234 height 20
copy label "Minn. Statutes 272.115, subd.1."
click at [333, 333] on label "The sale of land is exempt from the requirements that a Certificate of Real Est…" at bounding box center [881, 334] width 1096 height 20
click at [333, 333] on input "The sale of land is exempt from the requirements that a Certificate of Real Est…" at bounding box center [338, 329] width 11 height 11
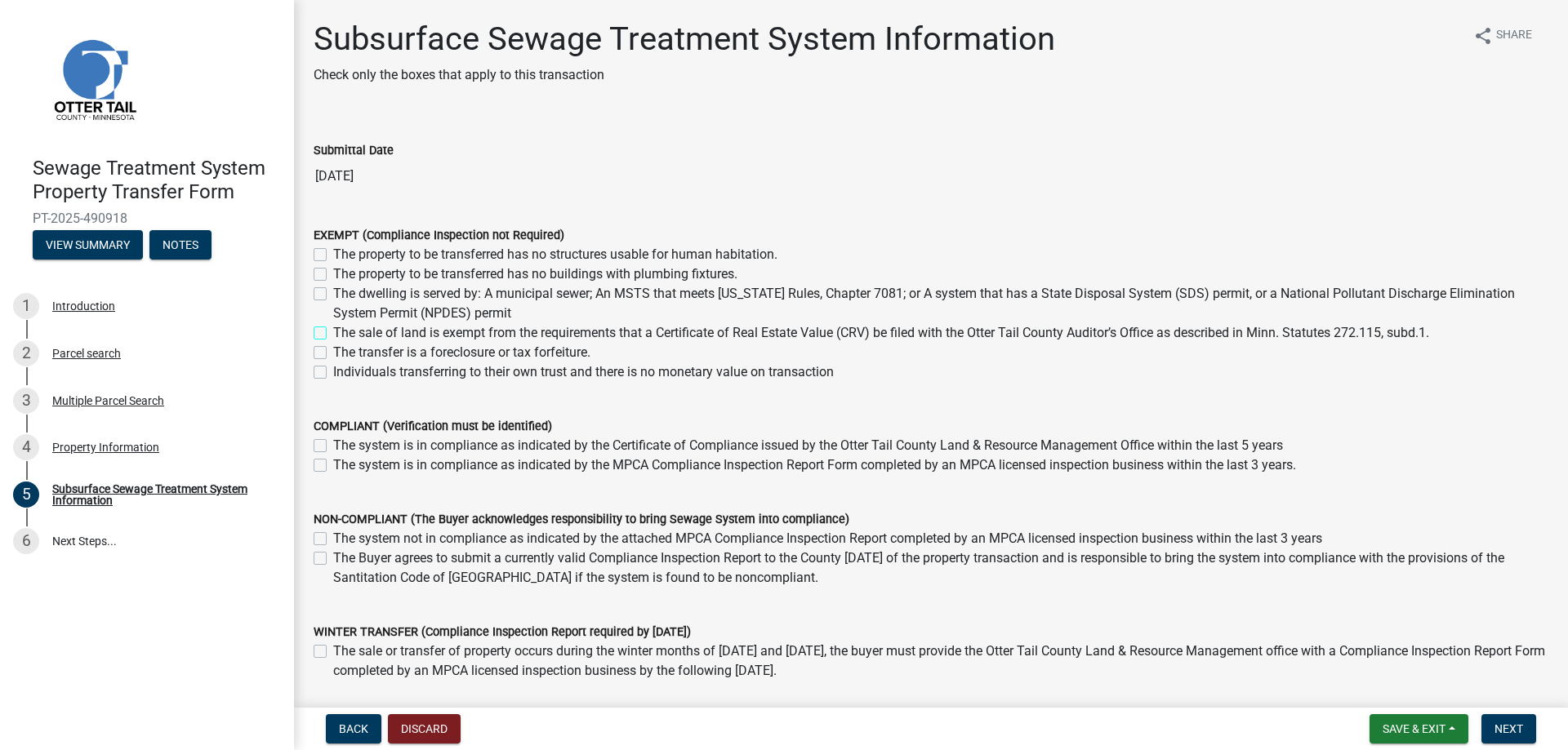
checkbox input "true"
checkbox input "false"
checkbox input "true"
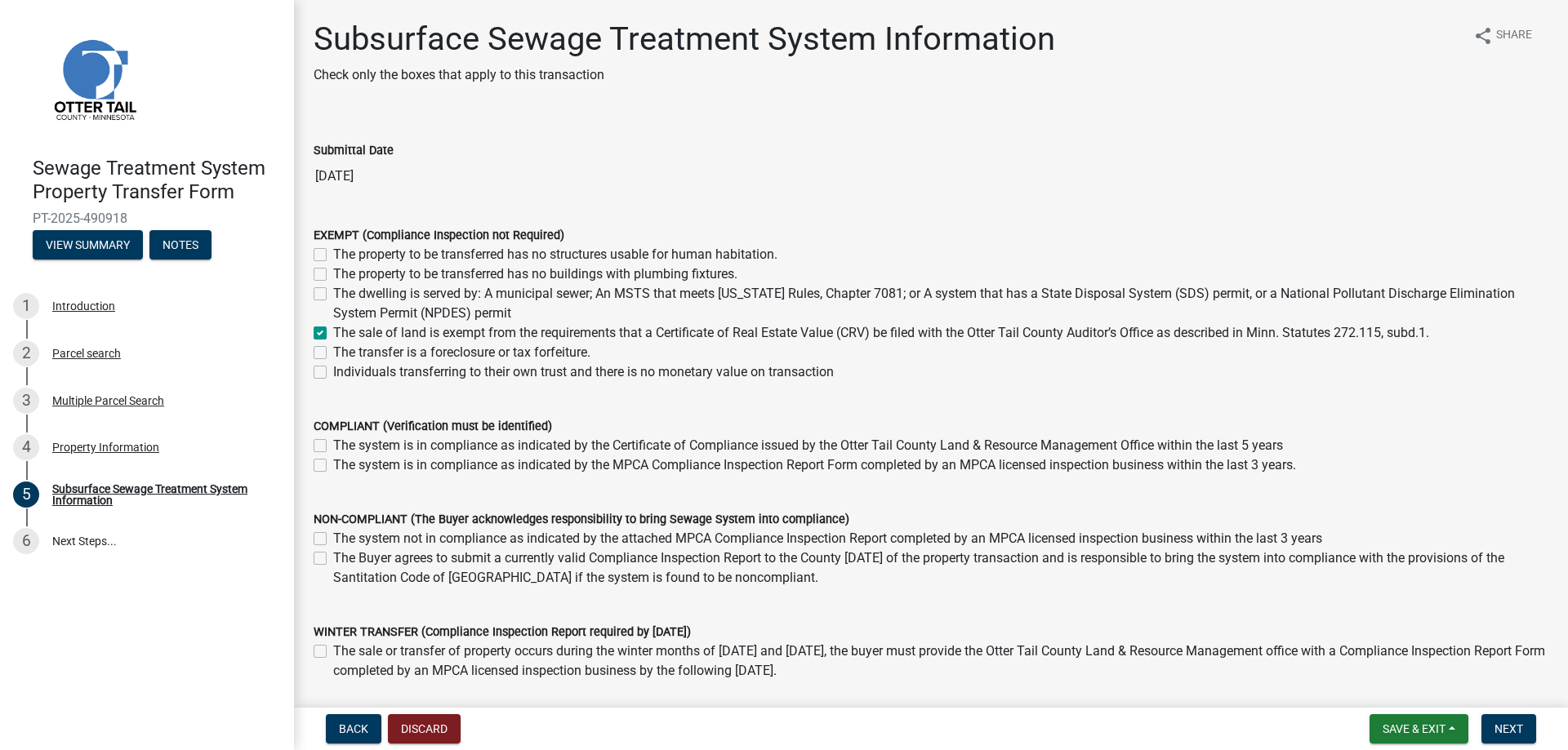
checkbox input "false"
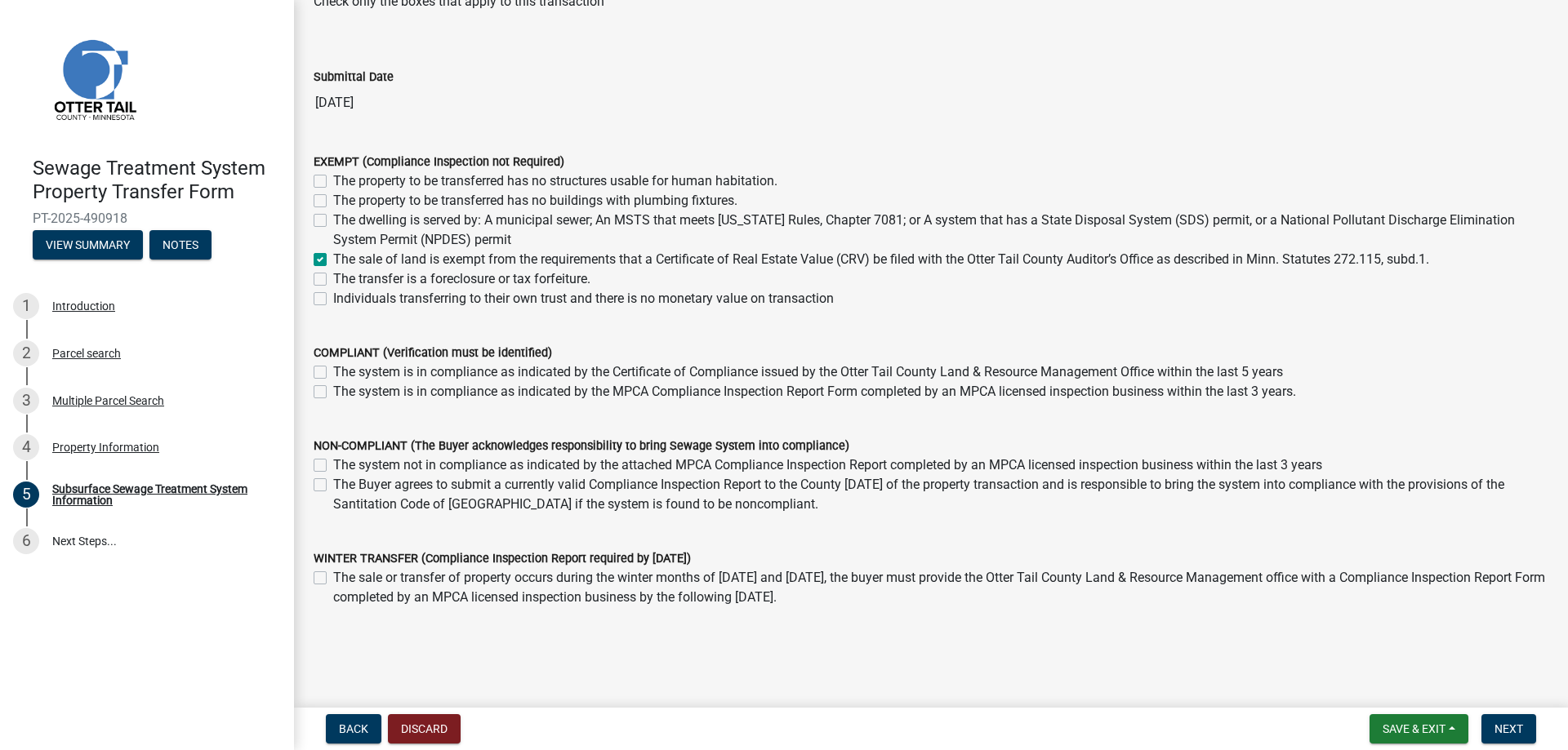
scroll to position [111, 0]
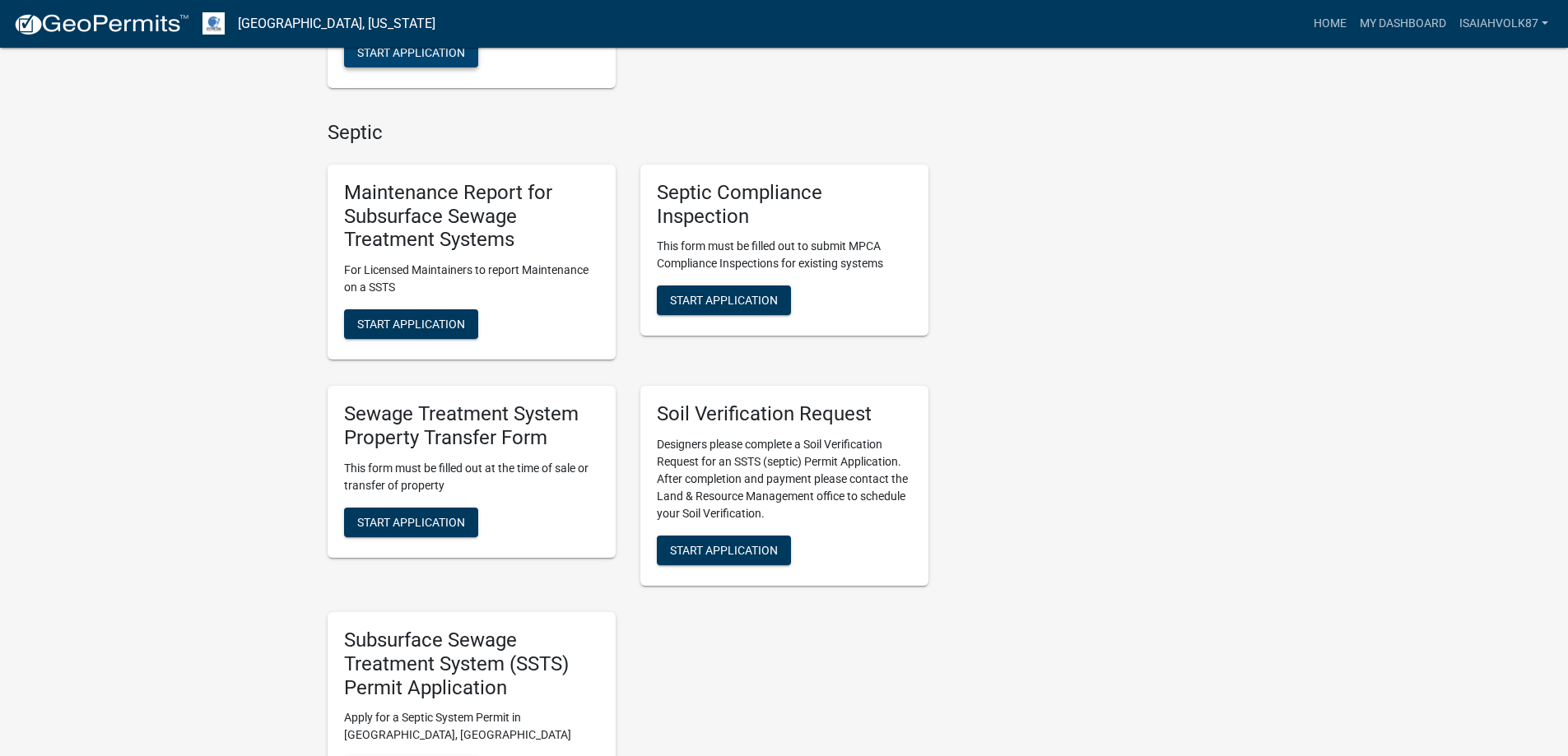
scroll to position [659, 0]
click at [426, 514] on span "Start Application" at bounding box center [411, 520] width 107 height 13
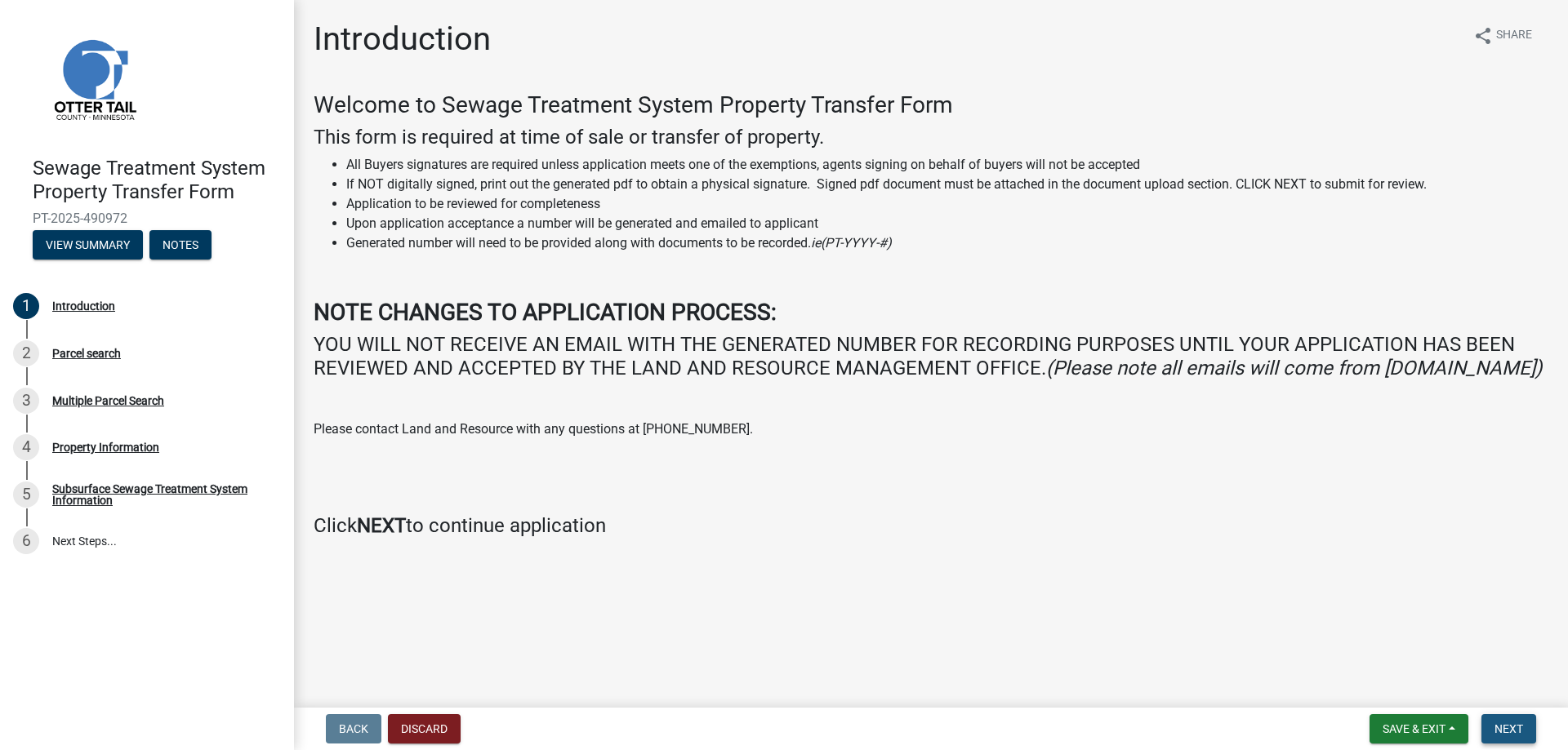
click at [1506, 719] on button "Next" at bounding box center [1508, 729] width 54 height 30
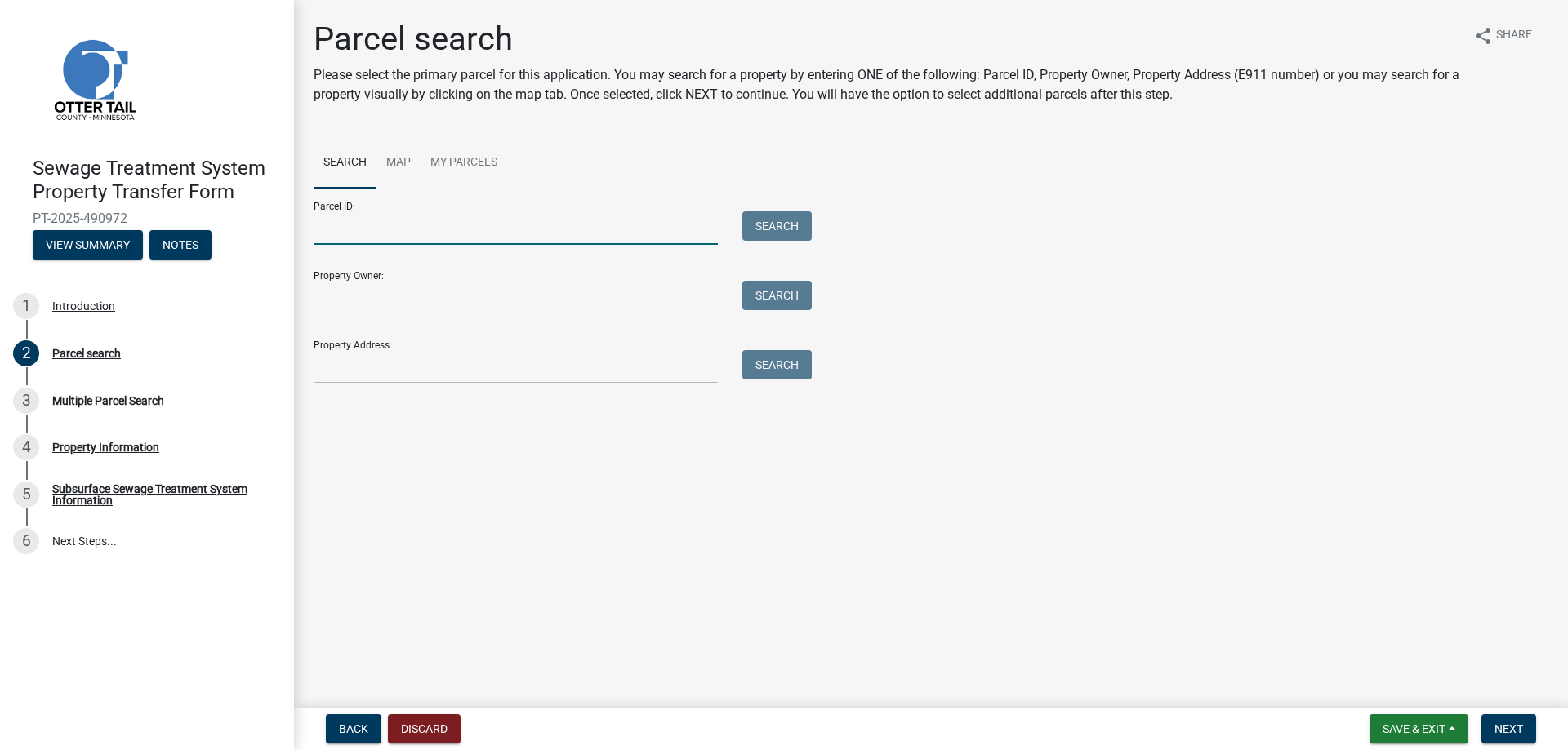
click at [382, 235] on input "Parcel ID:" at bounding box center [515, 228] width 404 height 34
click at [1177, 304] on div "Parcel ID: Search Property Owner: Search Property Address: Search" at bounding box center [931, 286] width 1234 height 195
click at [522, 232] on input "Parcel ID:" at bounding box center [515, 228] width 404 height 34
type input "50000990310000"
click at [786, 222] on button "Search" at bounding box center [777, 226] width 69 height 30
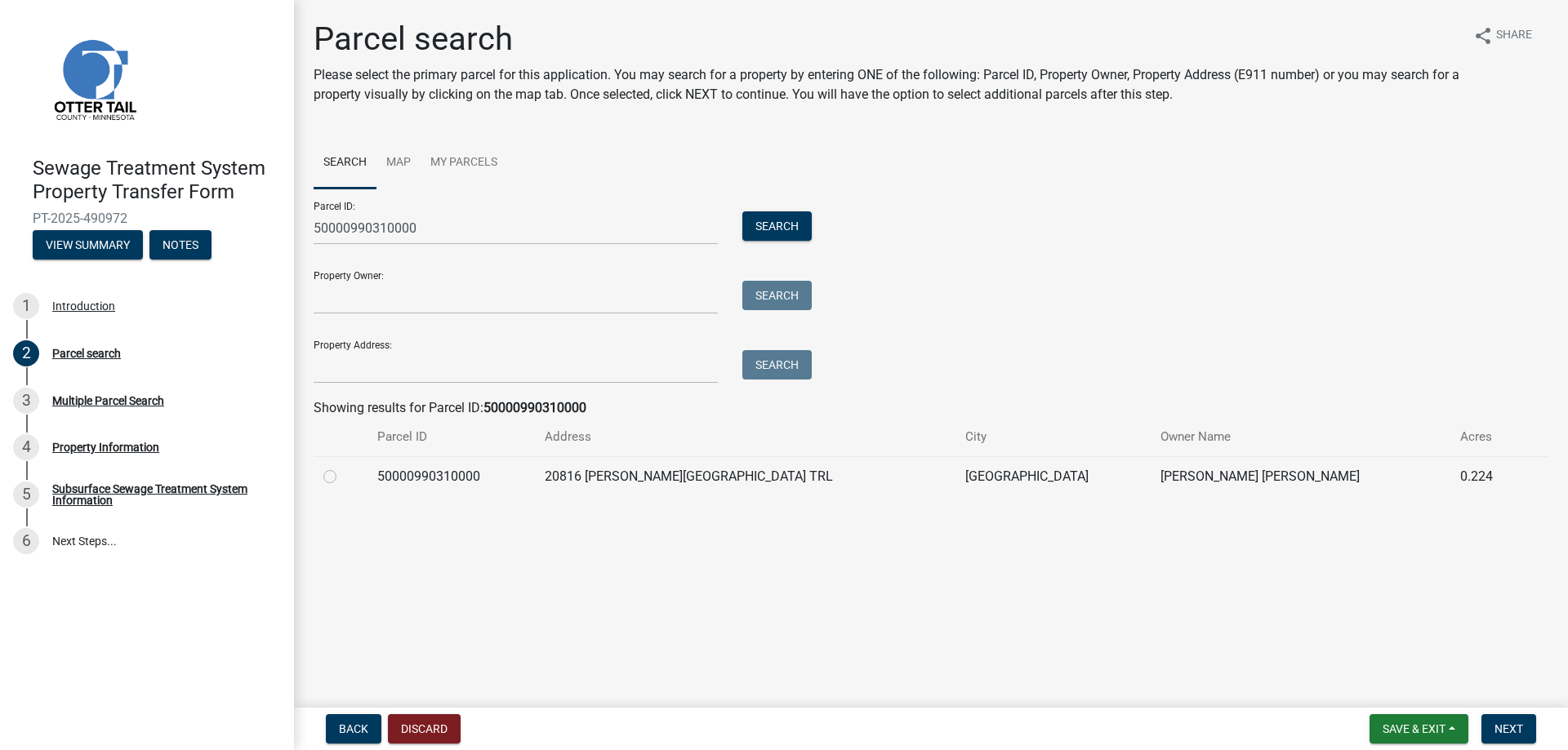
click at [343, 467] on label at bounding box center [343, 467] width 0 height 0
click at [343, 476] on input "radio" at bounding box center [348, 472] width 11 height 11
radio input "true"
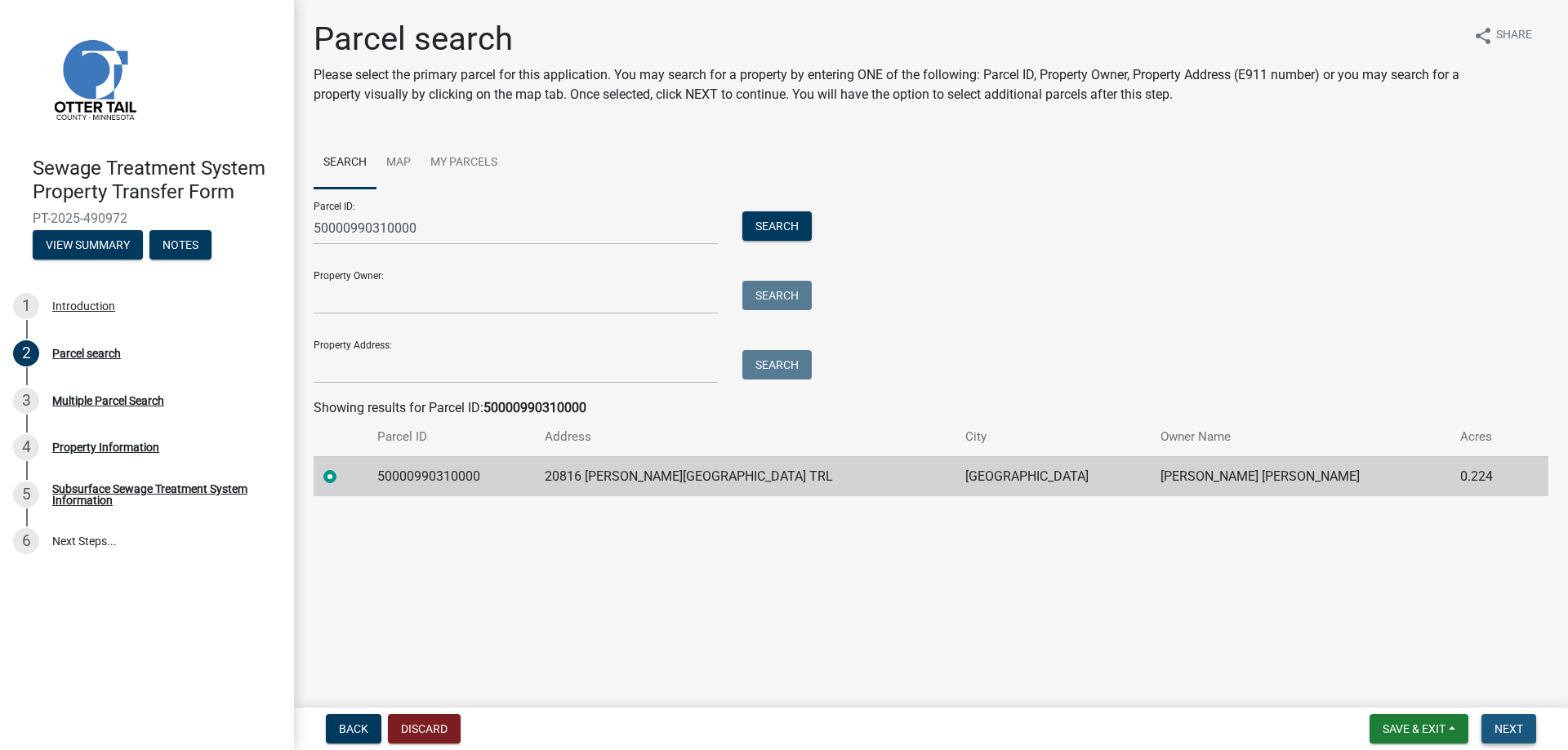
click at [1499, 726] on span "Next" at bounding box center [1508, 728] width 29 height 13
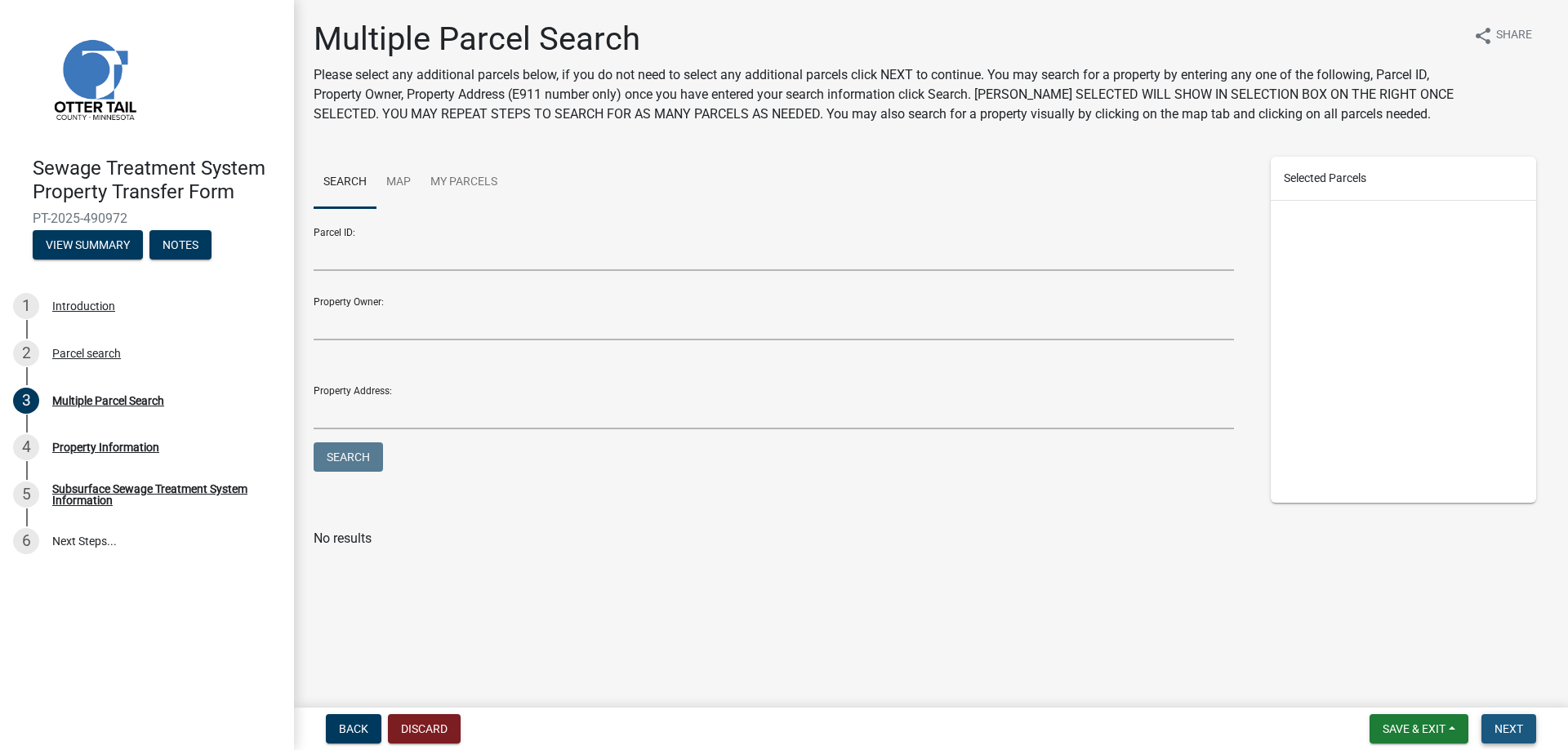
click at [1506, 723] on span "Next" at bounding box center [1508, 728] width 29 height 13
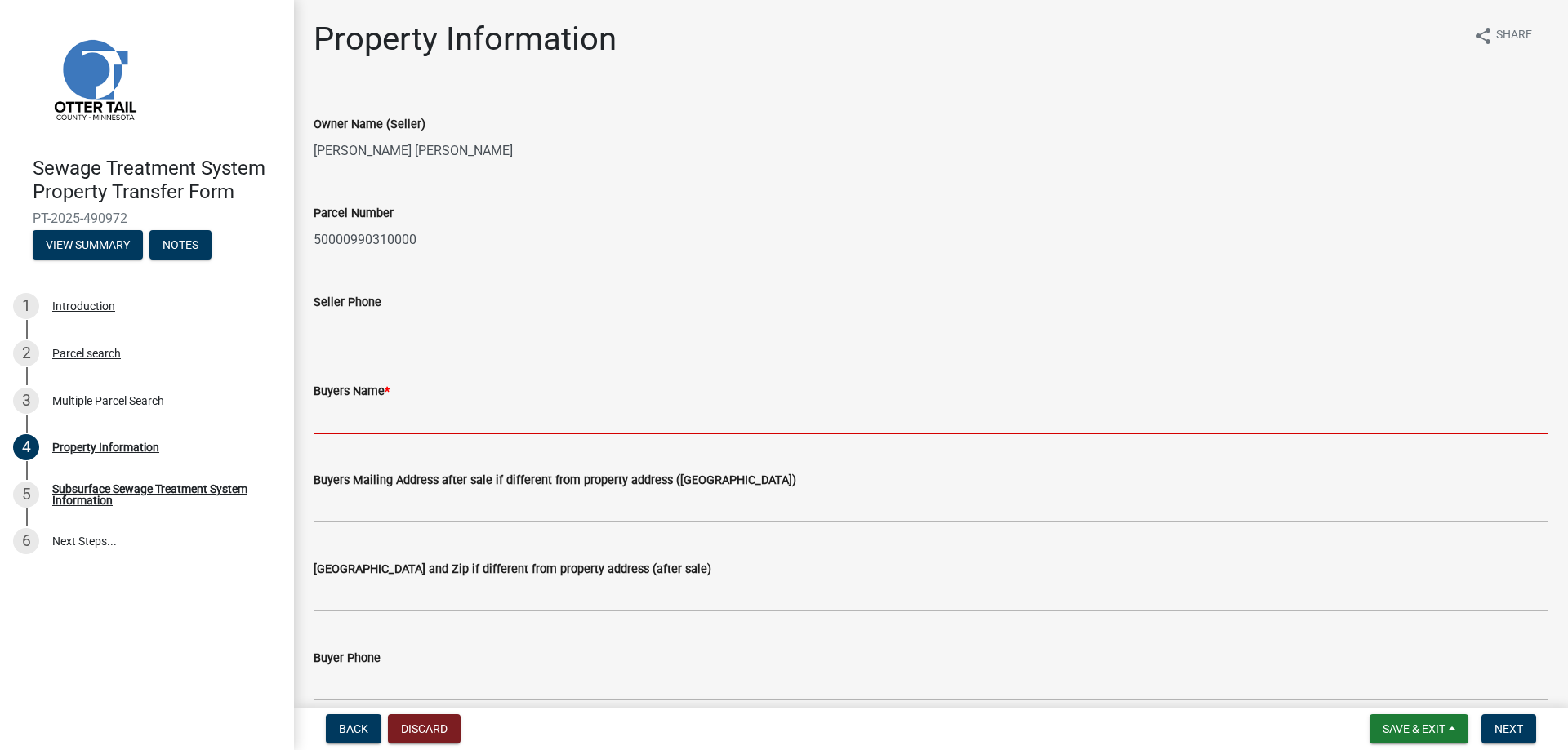
click at [433, 432] on input "Buyers Name *" at bounding box center [931, 417] width 1234 height 34
type input "Danielle Arett"
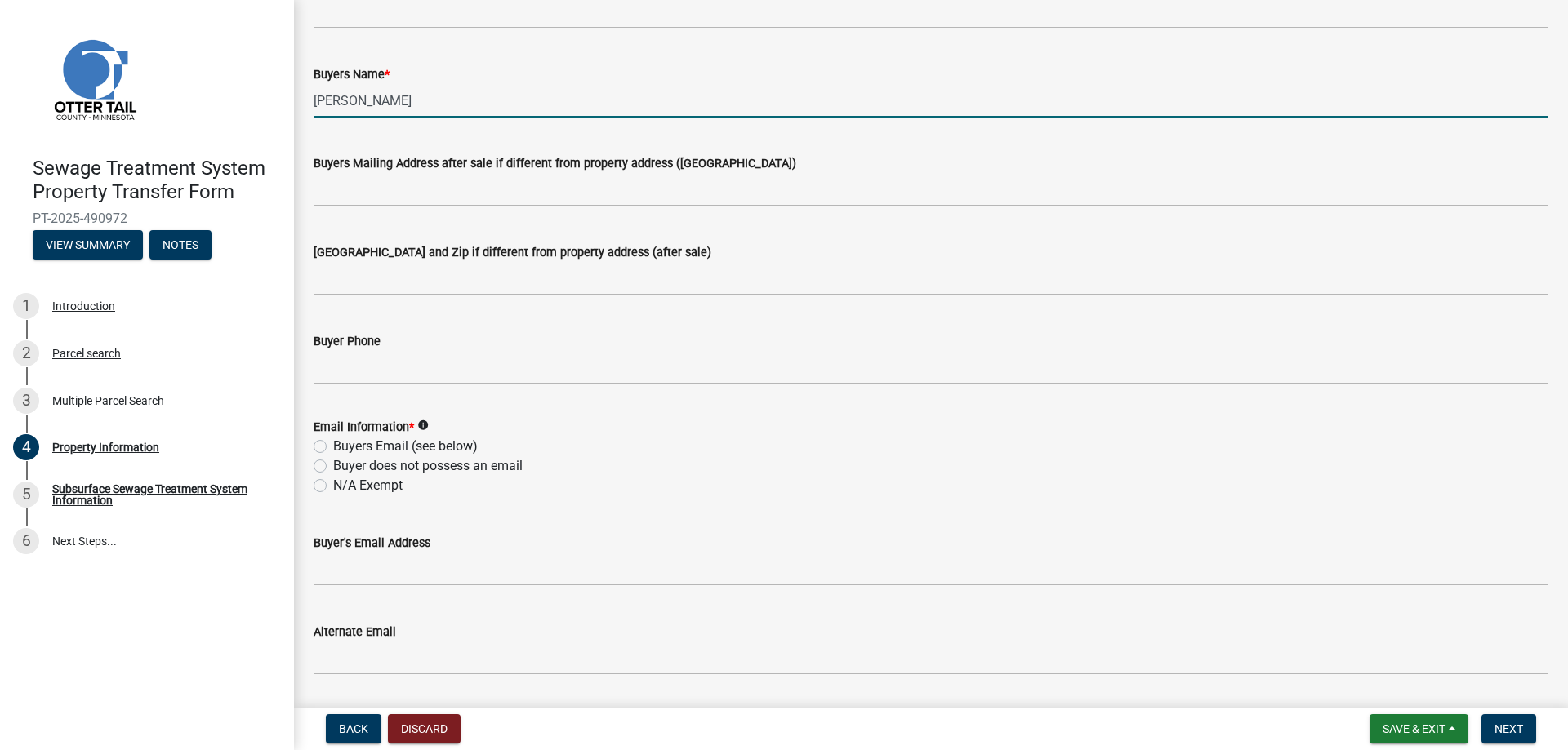
scroll to position [327, 0]
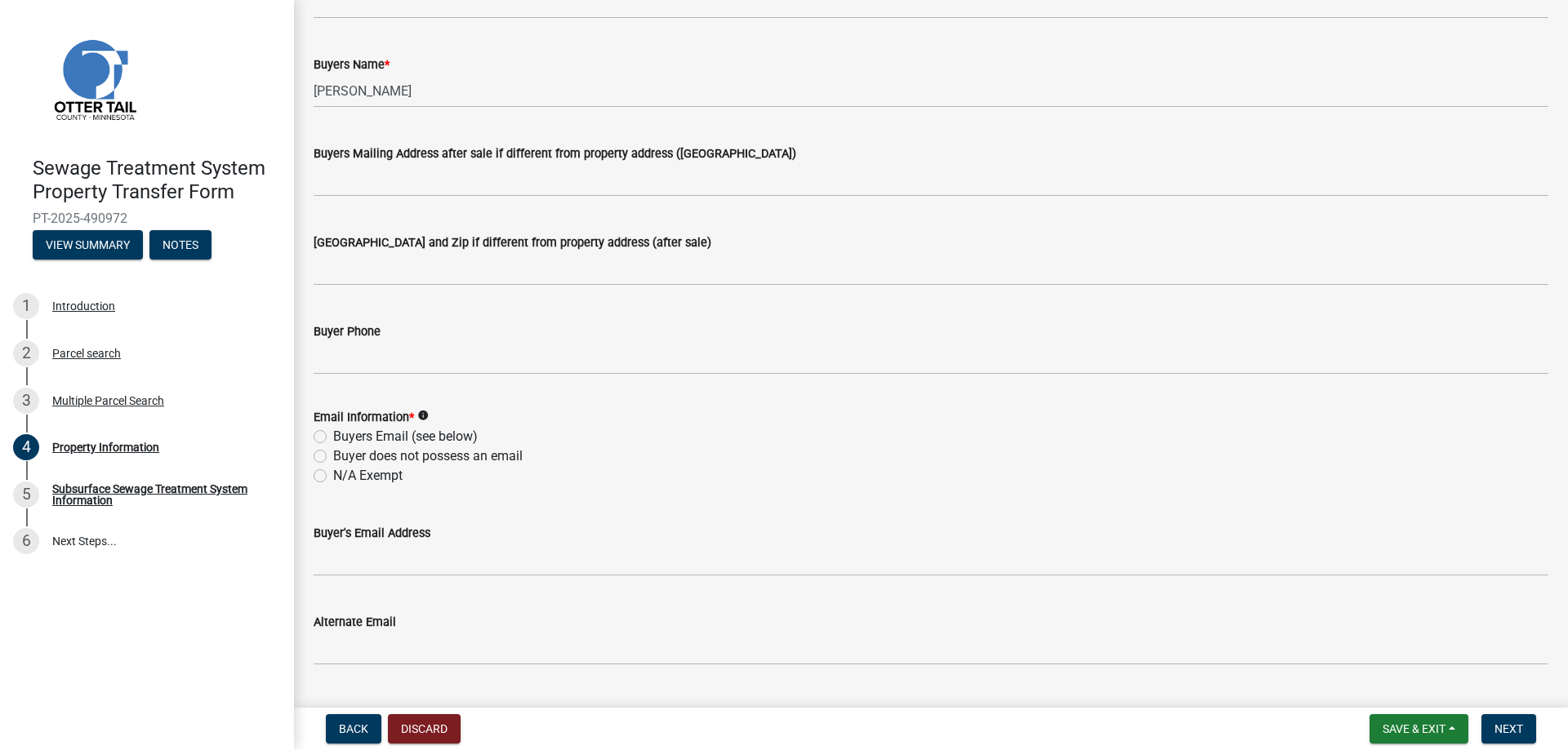
click at [333, 460] on label "Buyer does not possess an email" at bounding box center [428, 456] width 190 height 20
click at [333, 457] on input "Buyer does not possess an email" at bounding box center [338, 451] width 11 height 11
radio input "true"
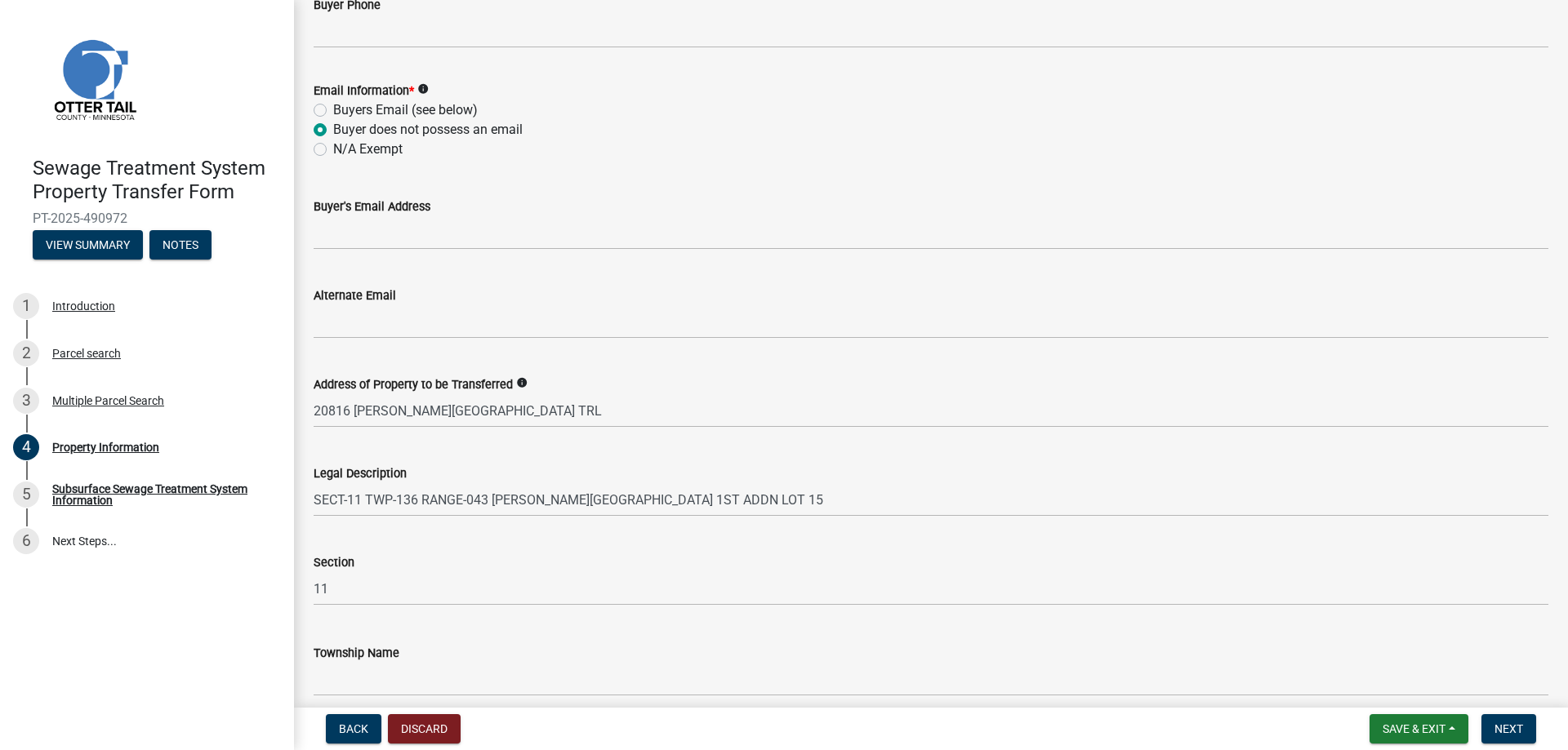
scroll to position [724, 0]
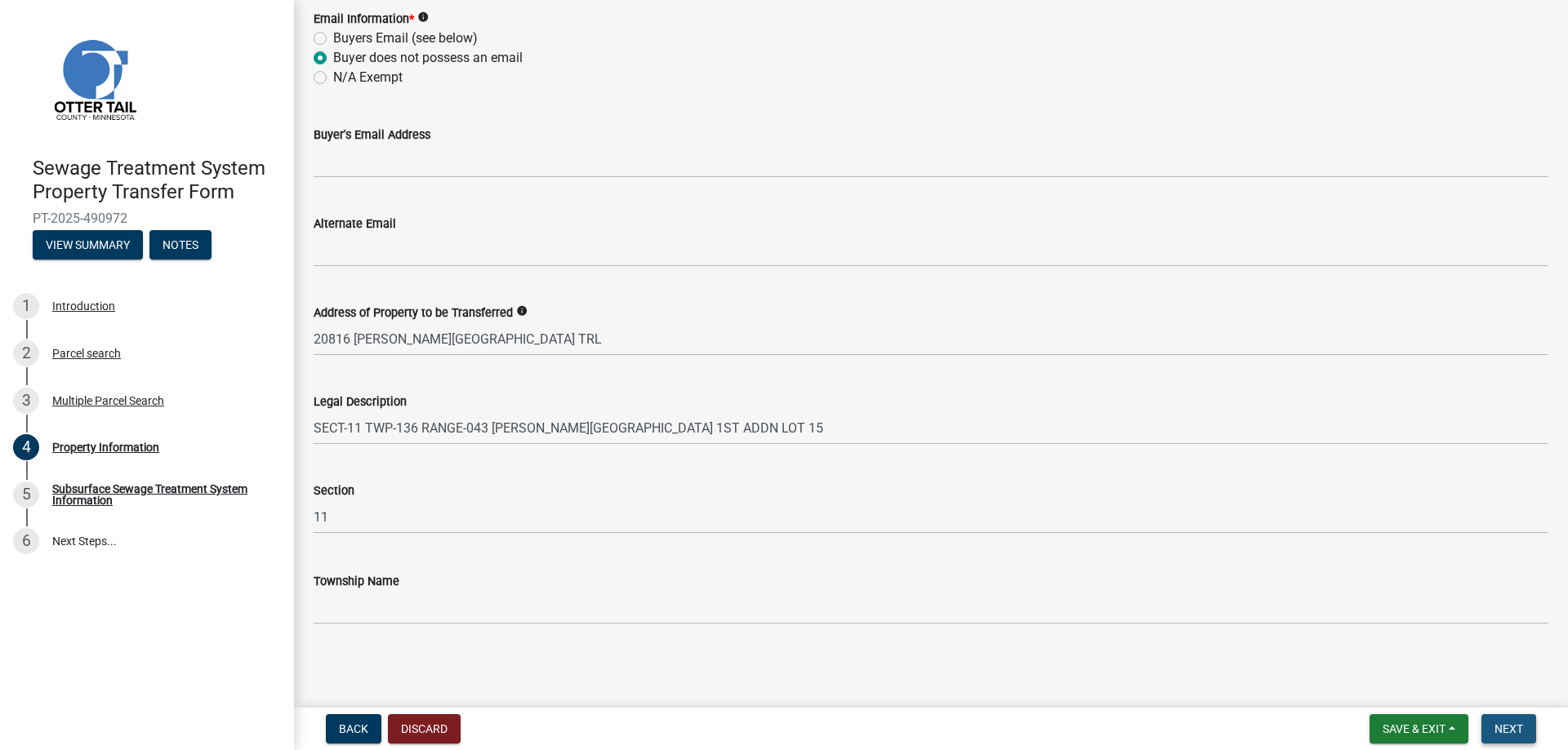
click at [1509, 722] on span "Next" at bounding box center [1508, 728] width 29 height 13
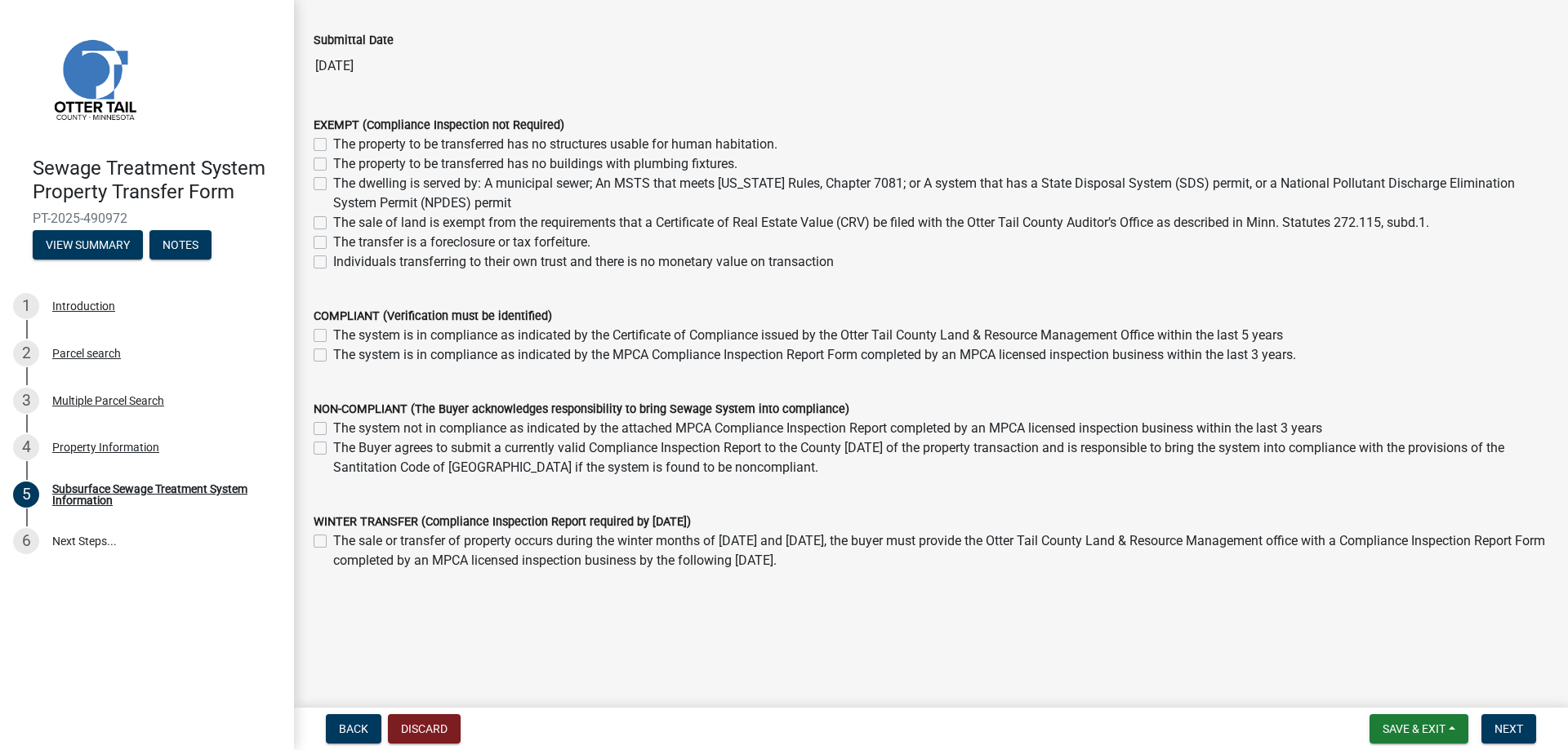
scroll to position [0, 0]
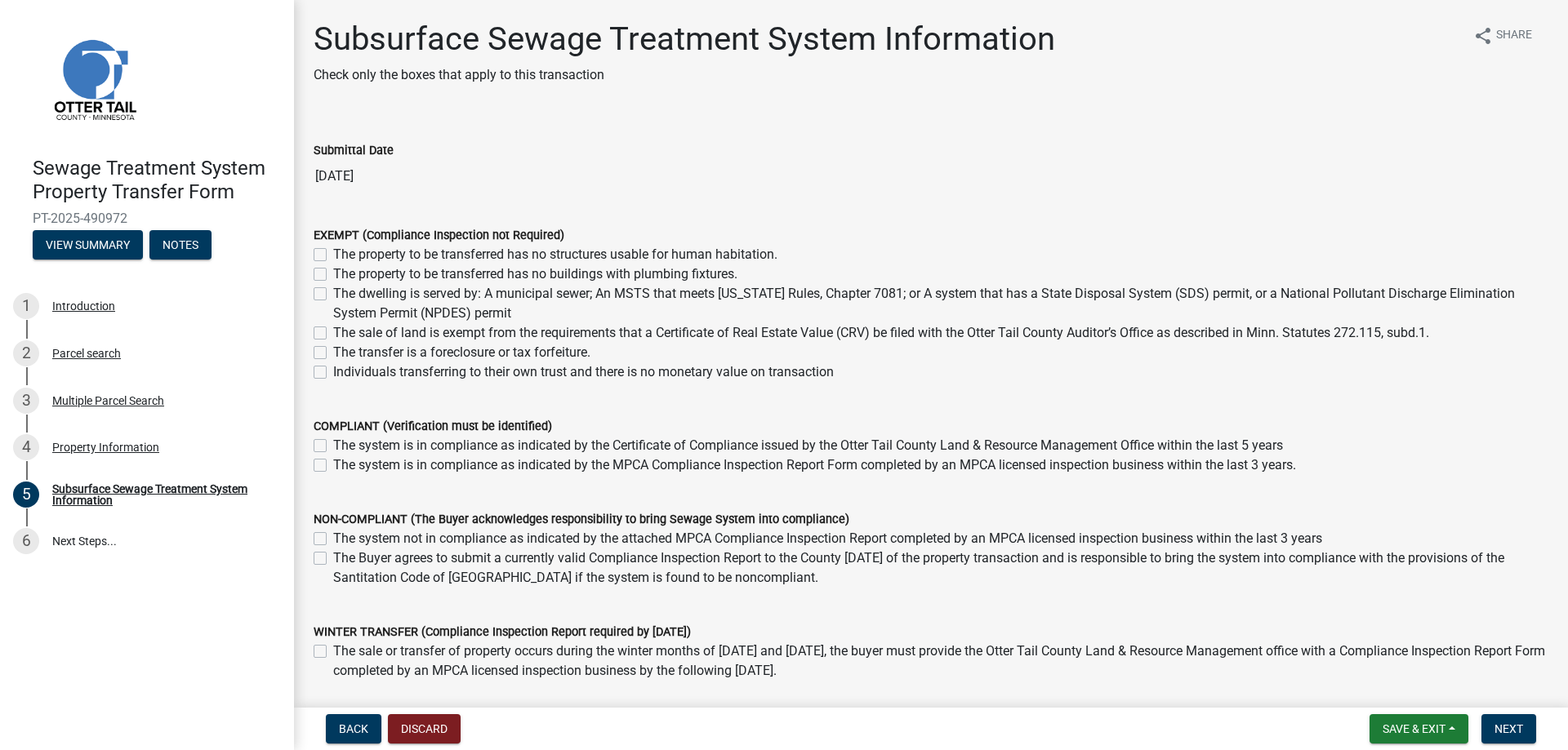
click at [333, 332] on label "The sale of land is exempt from the requirements that a Certificate of Real Est…" at bounding box center [881, 334] width 1096 height 20
click at [333, 332] on input "The sale of land is exempt from the requirements that a Certificate of Real Est…" at bounding box center [338, 329] width 11 height 11
checkbox input "true"
checkbox input "false"
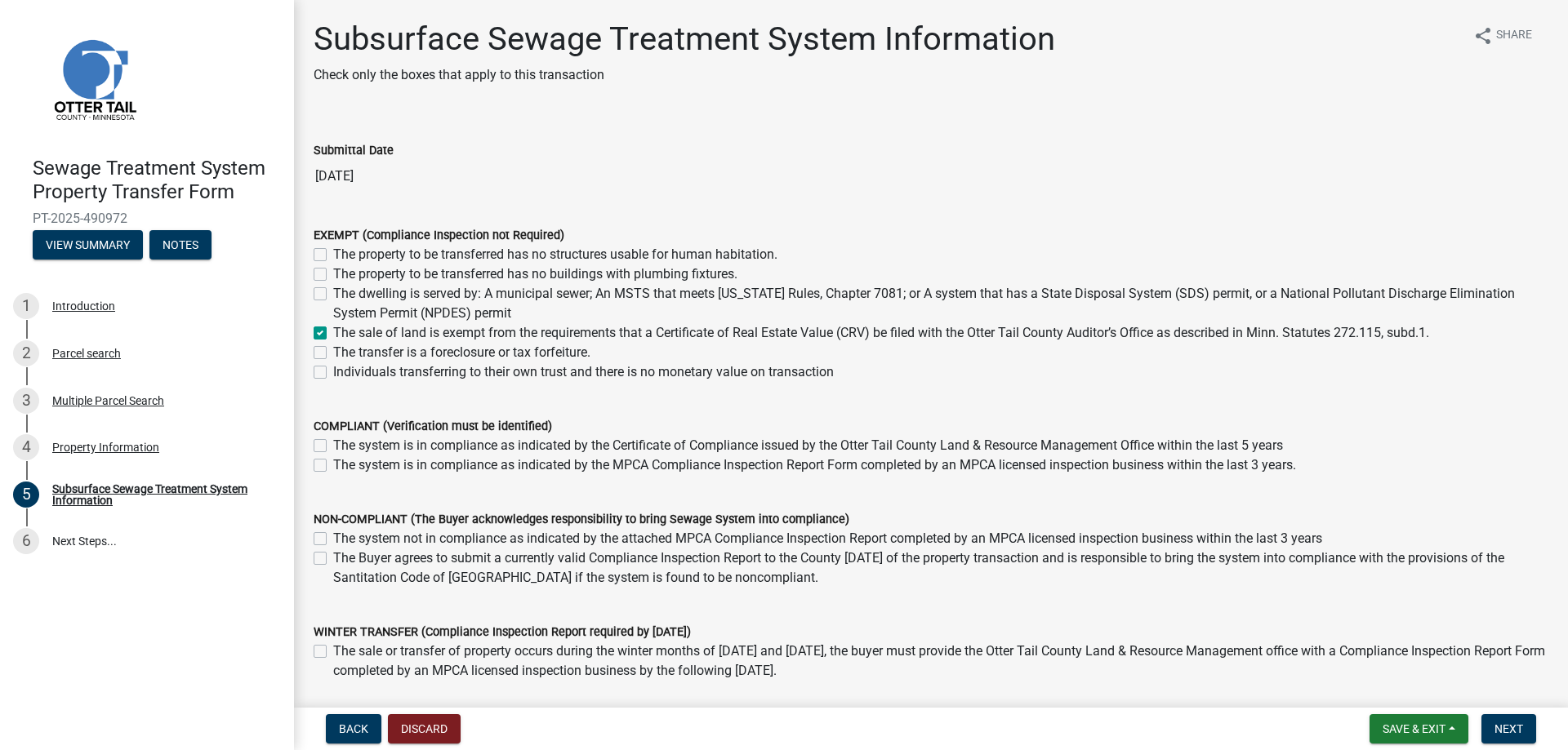
checkbox input "false"
checkbox input "true"
checkbox input "false"
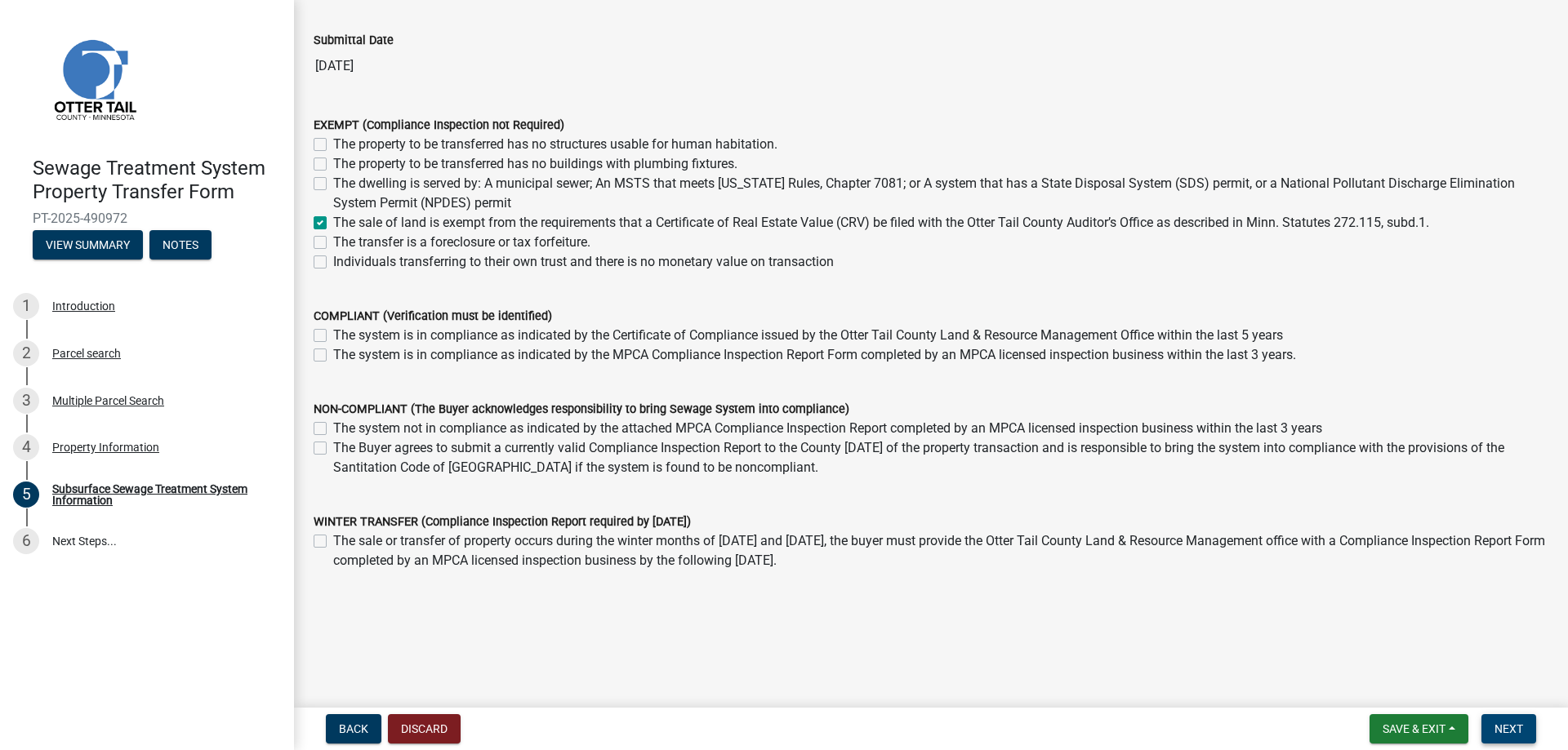
click at [1514, 734] on span "Next" at bounding box center [1508, 728] width 29 height 13
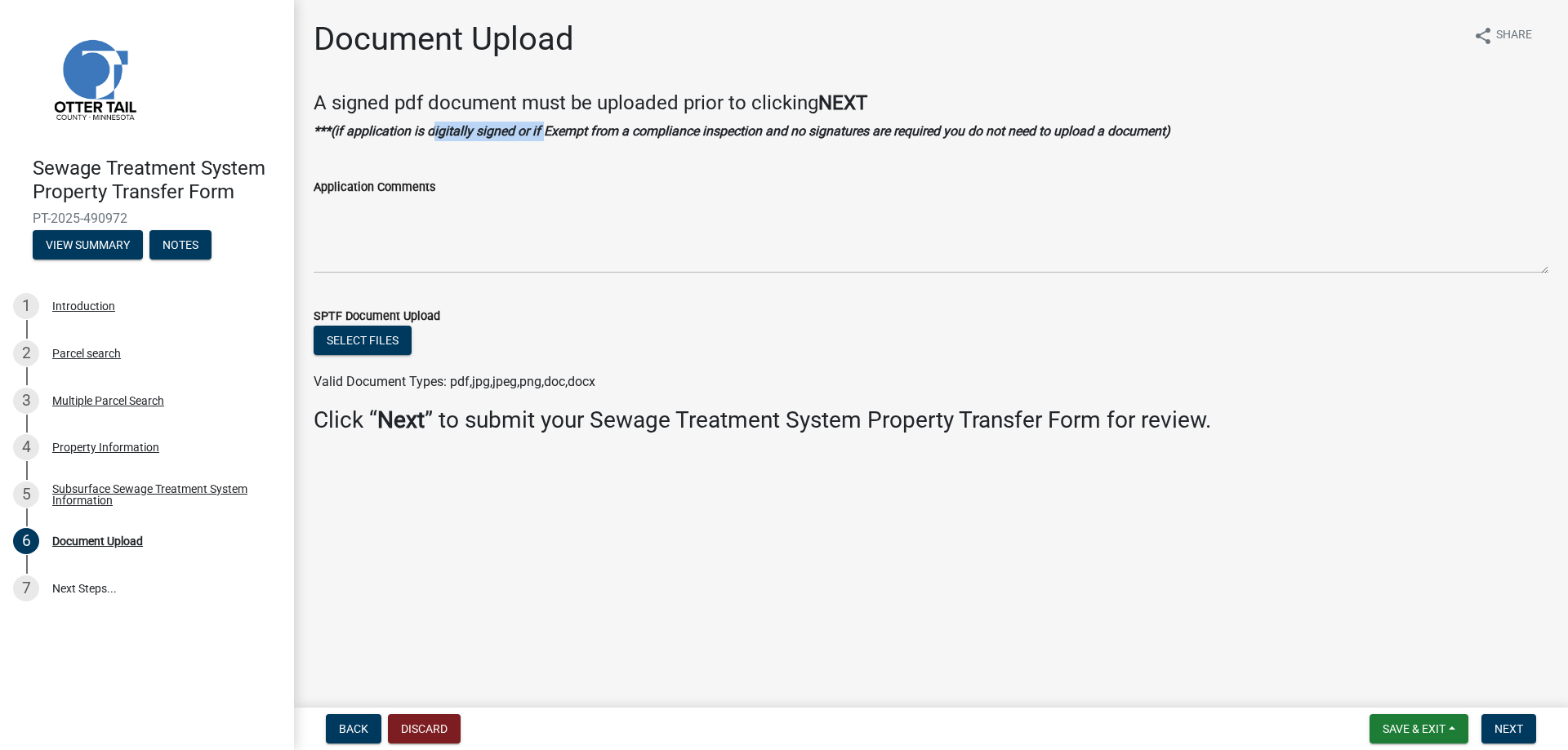
drag, startPoint x: 431, startPoint y: 132, endPoint x: 545, endPoint y: 133, distance: 114.0
click at [545, 133] on strong "***(if application is digitally signed or if Exempt from a compliance inspectio…" at bounding box center [743, 131] width 857 height 16
click at [1510, 720] on button "Next" at bounding box center [1508, 729] width 54 height 30
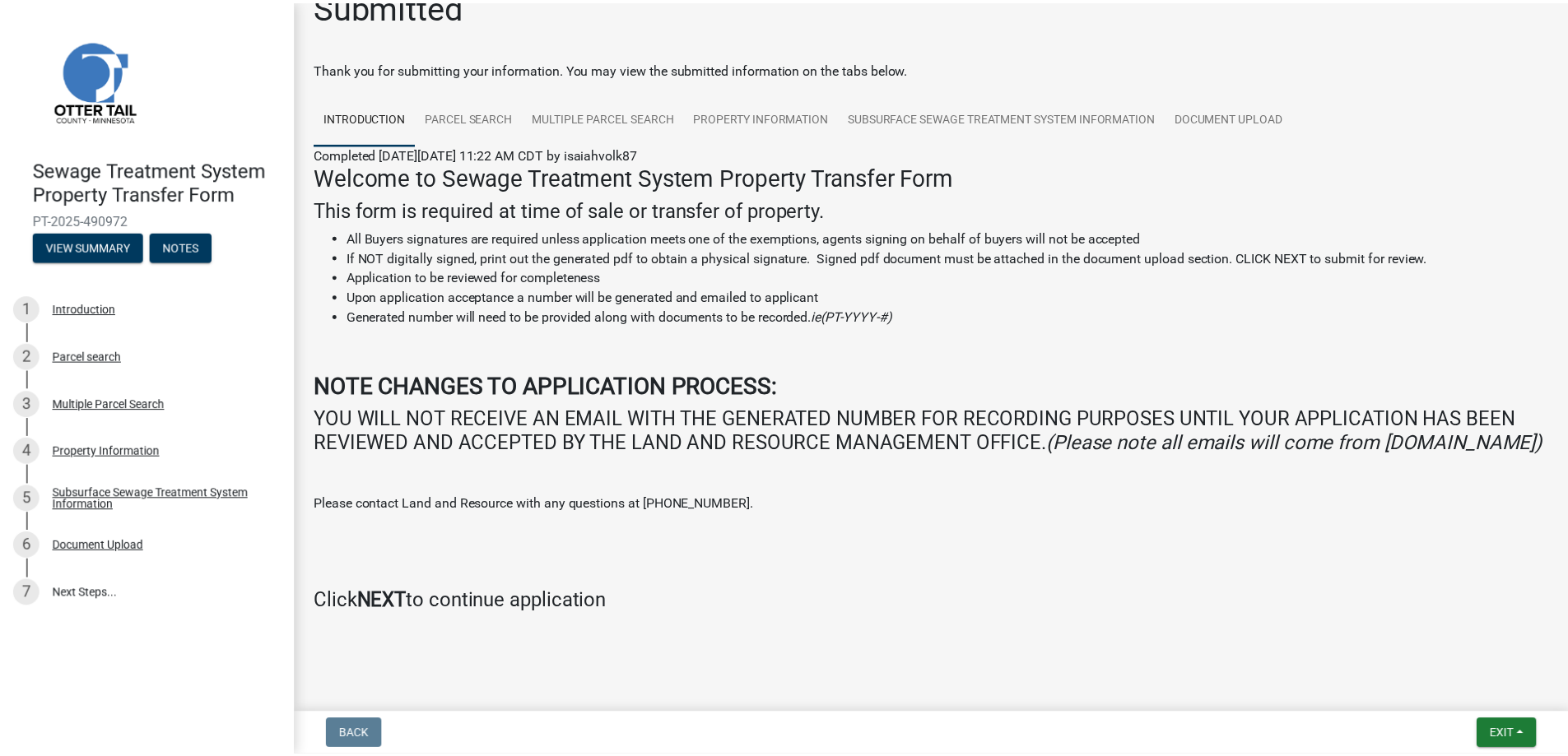
scroll to position [61, 0]
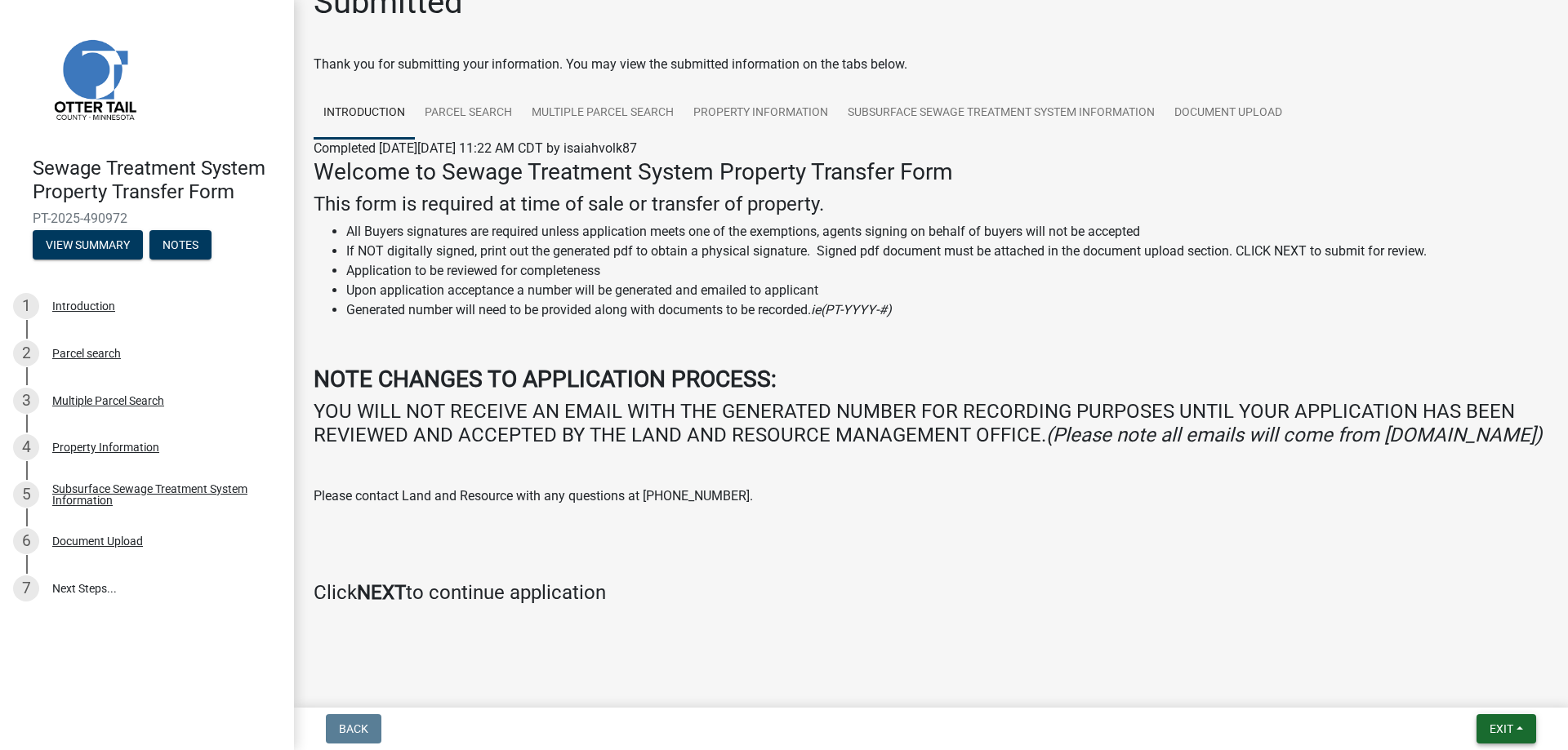
click at [1501, 730] on span "Exit" at bounding box center [1502, 728] width 24 height 13
click at [1465, 687] on button "Save & Exit" at bounding box center [1470, 687] width 130 height 39
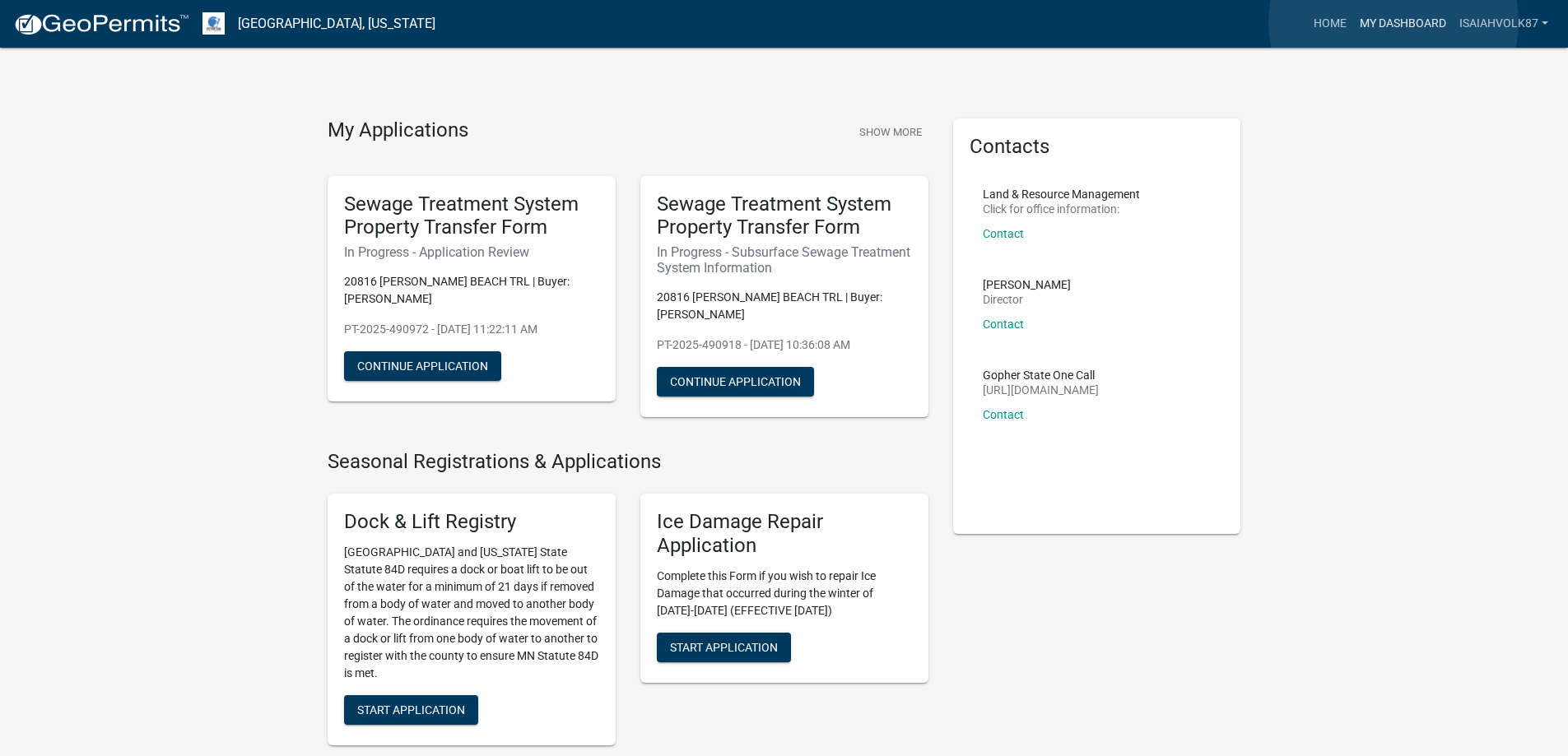
click at [1393, 22] on link "My Dashboard" at bounding box center [1403, 23] width 99 height 31
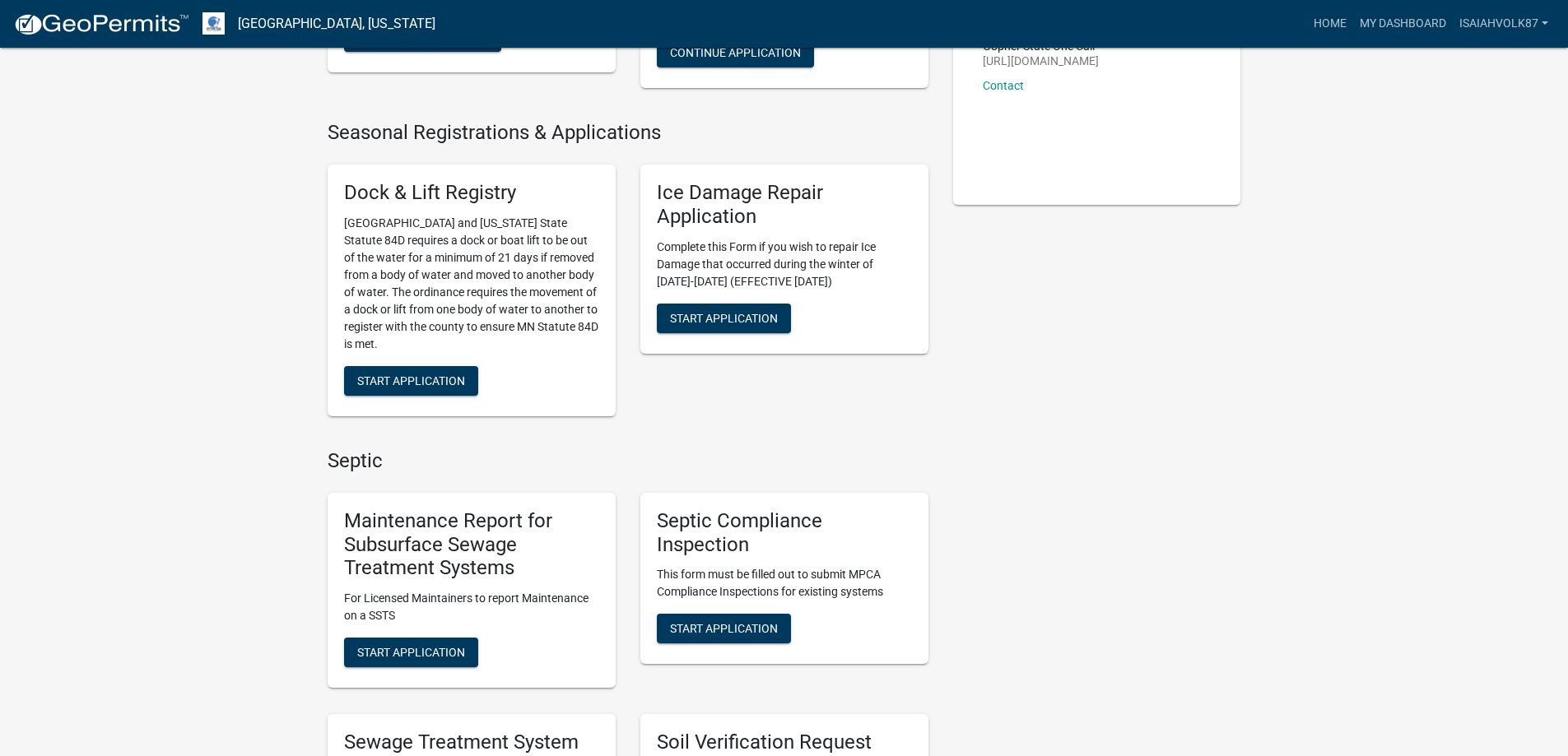
scroll to position [659, 0]
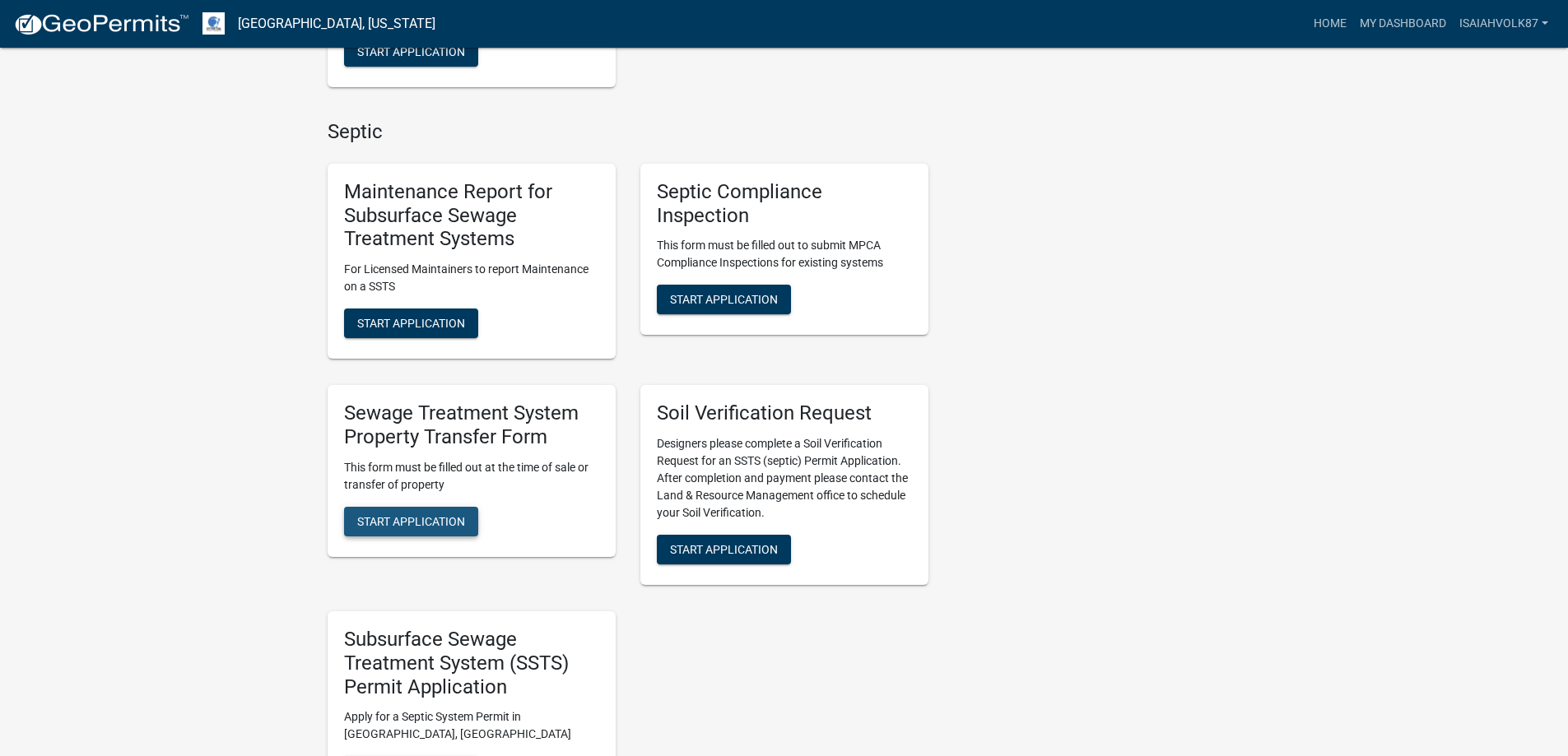
click at [416, 514] on span "Start Application" at bounding box center [411, 520] width 107 height 13
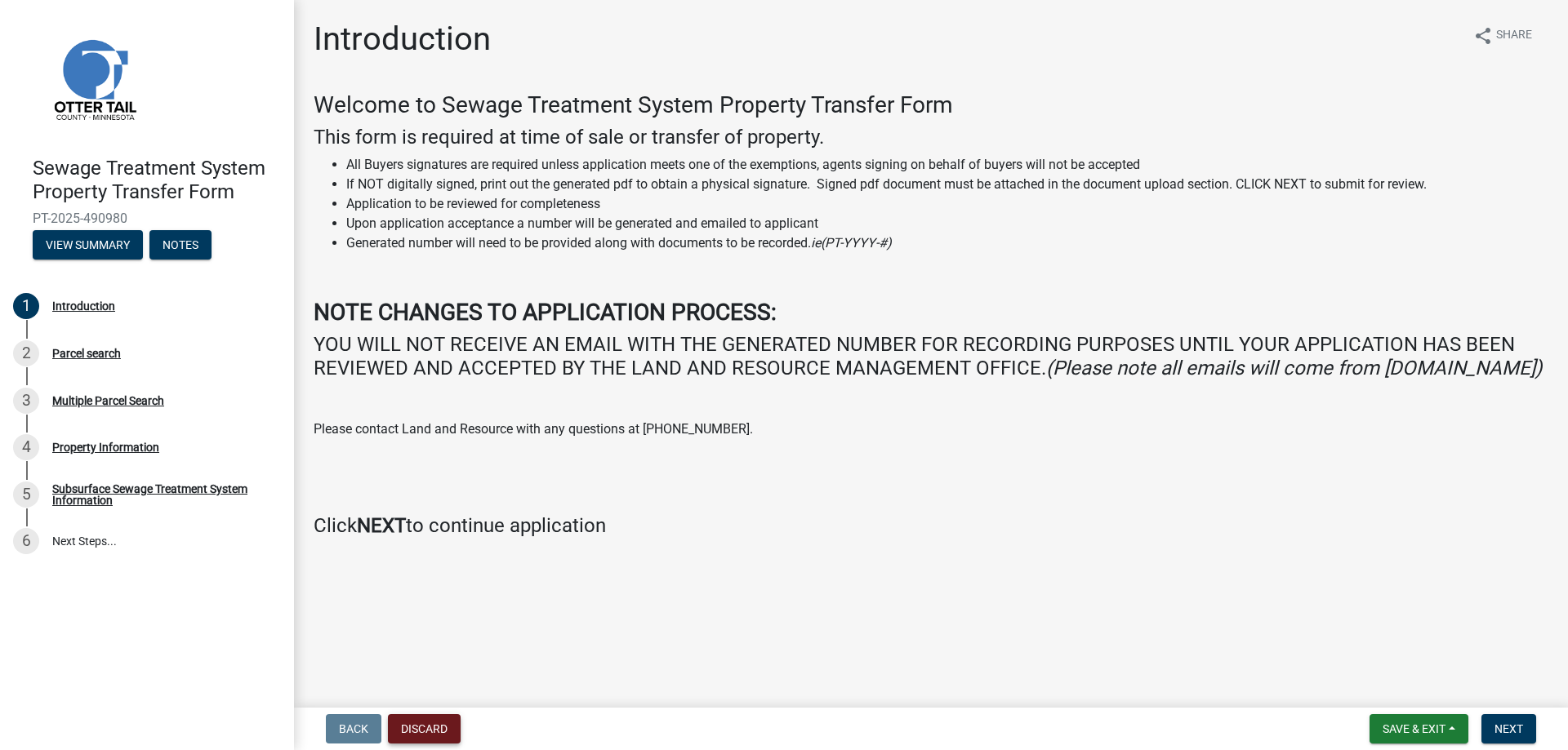
click at [411, 731] on button "Discard" at bounding box center [425, 729] width 73 height 30
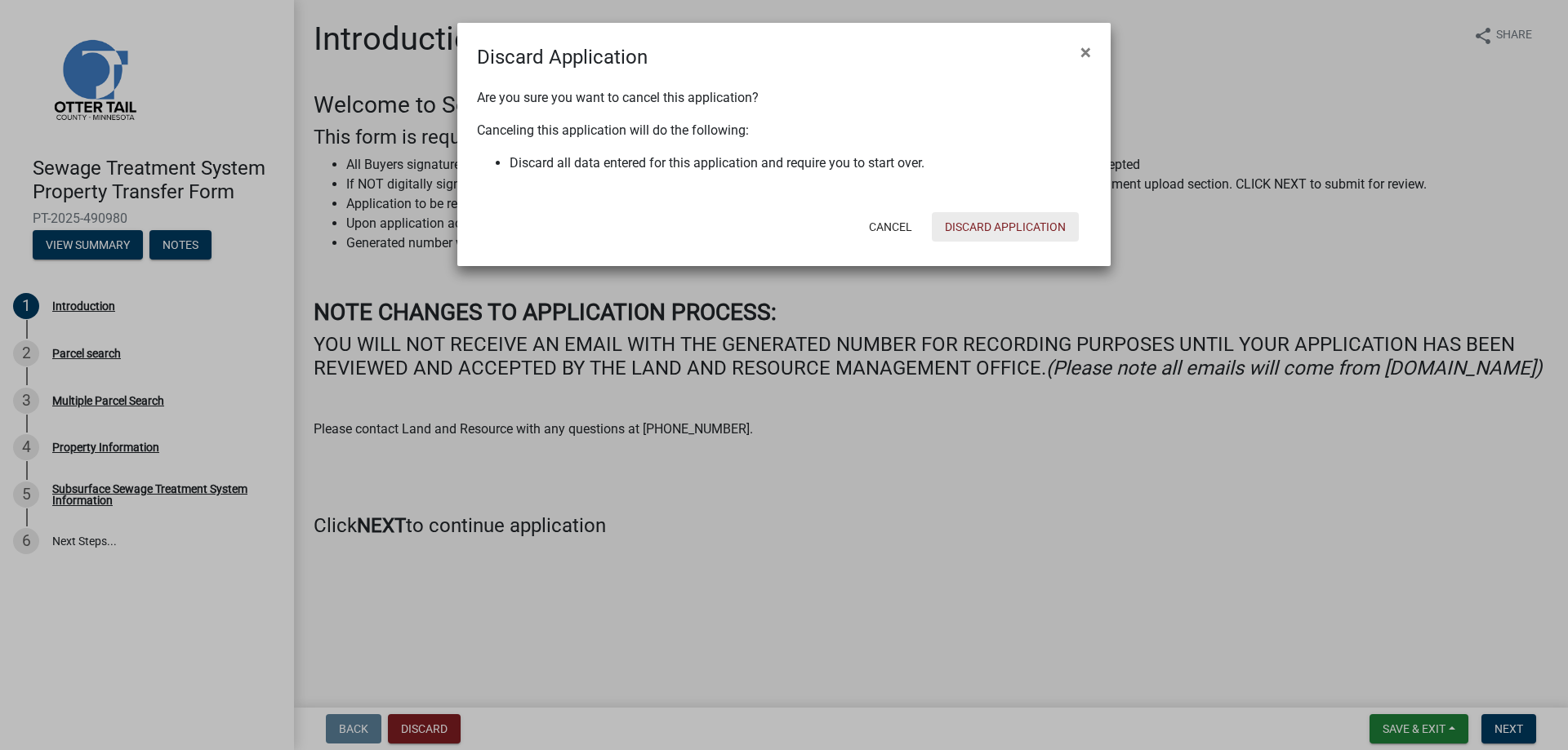
click at [971, 229] on button "Discard Application" at bounding box center [1005, 227] width 147 height 30
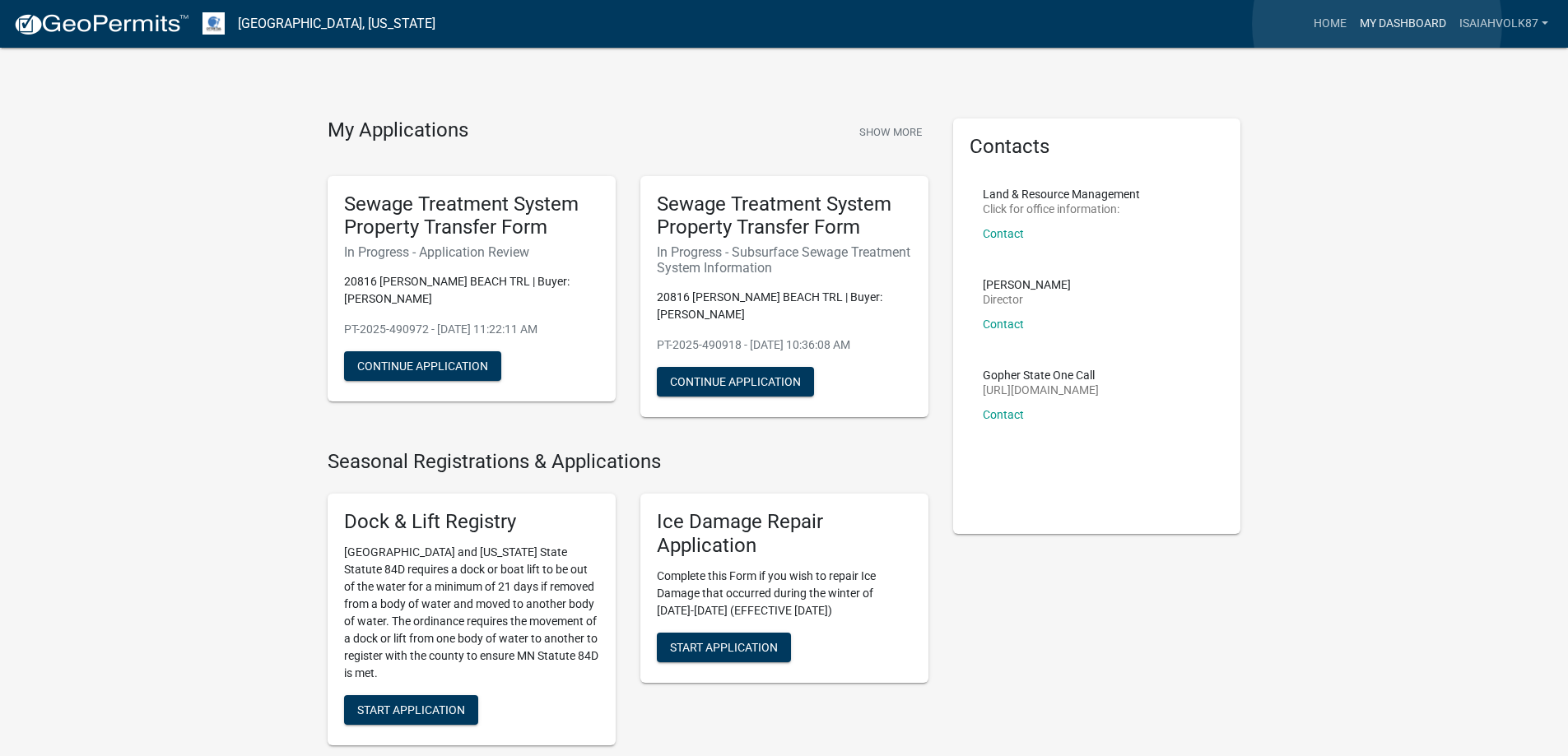
click at [1377, 24] on link "My Dashboard" at bounding box center [1403, 23] width 99 height 31
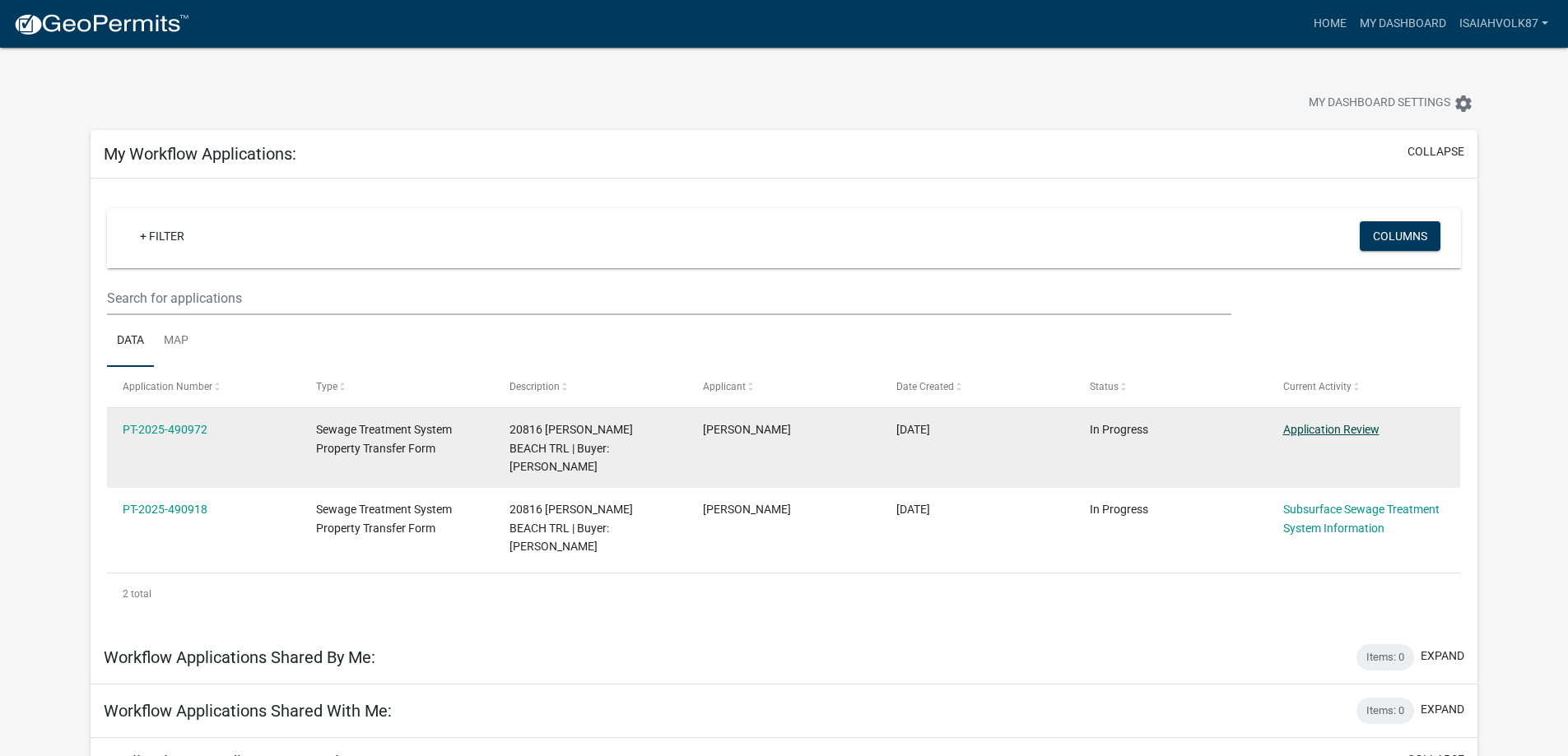
click at [1315, 428] on link "Application Review" at bounding box center [1330, 429] width 97 height 13
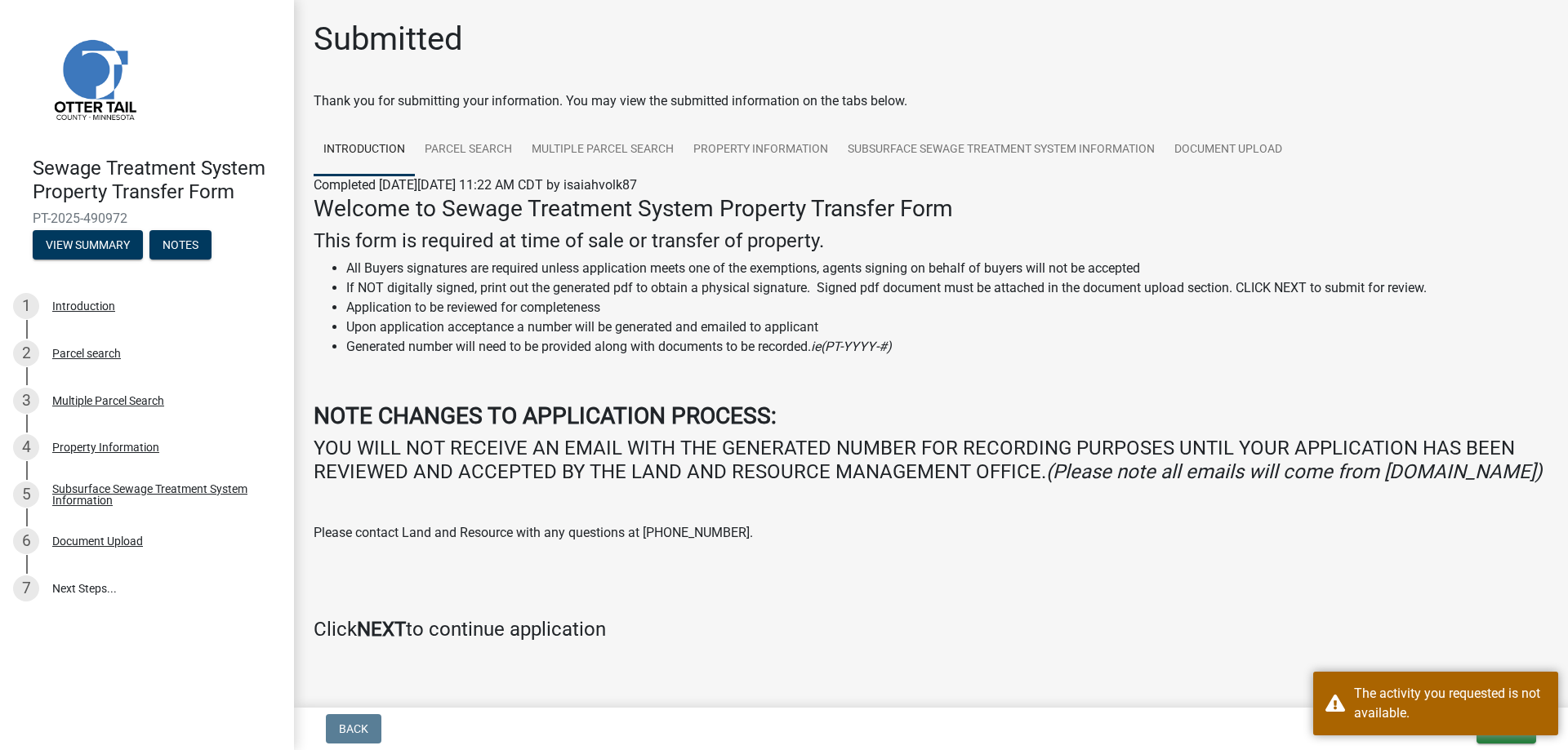
scroll to position [60, 0]
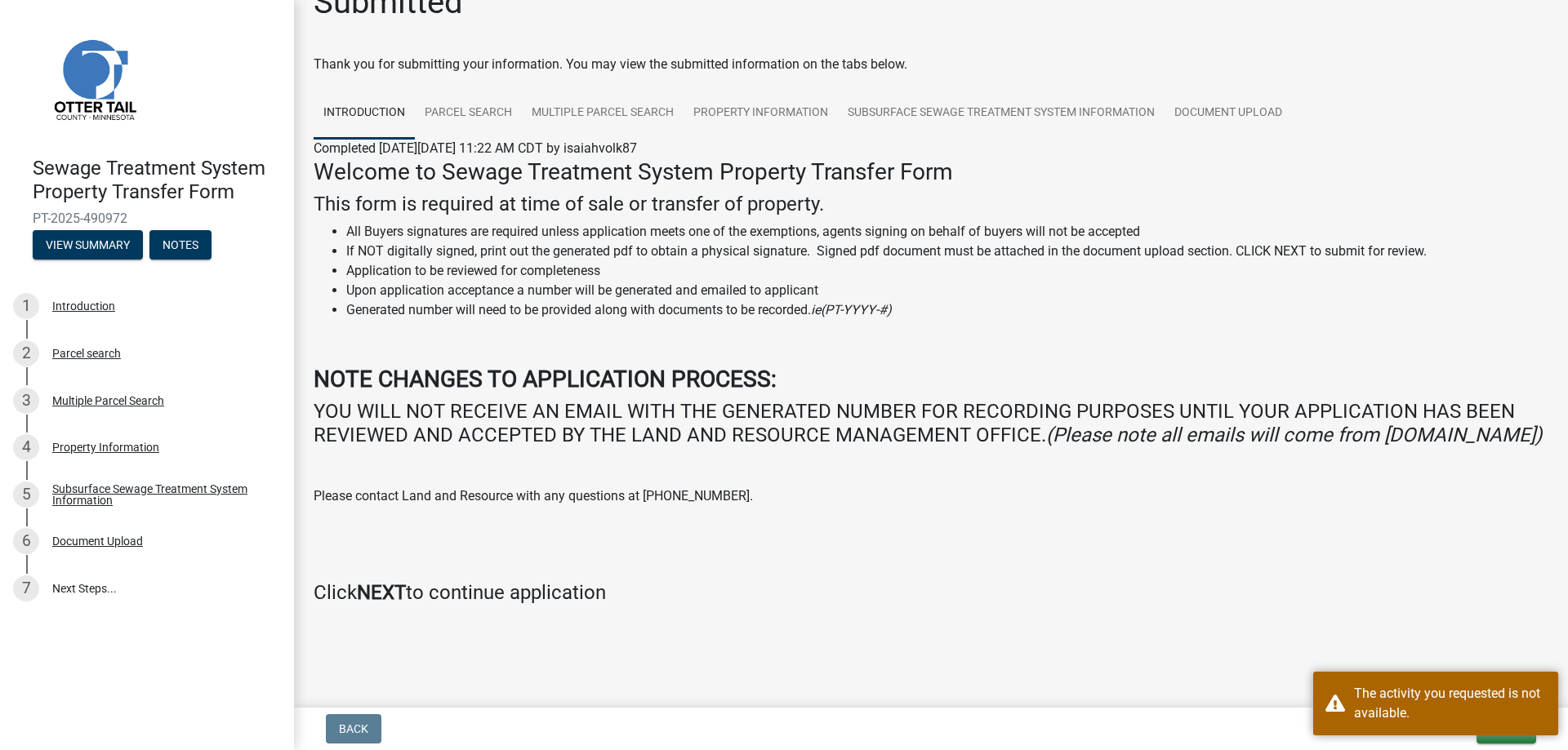
click at [1088, 517] on div "Welcome to Sewage Treatment System Property Transfer Form This form is required…" at bounding box center [931, 381] width 1234 height 446
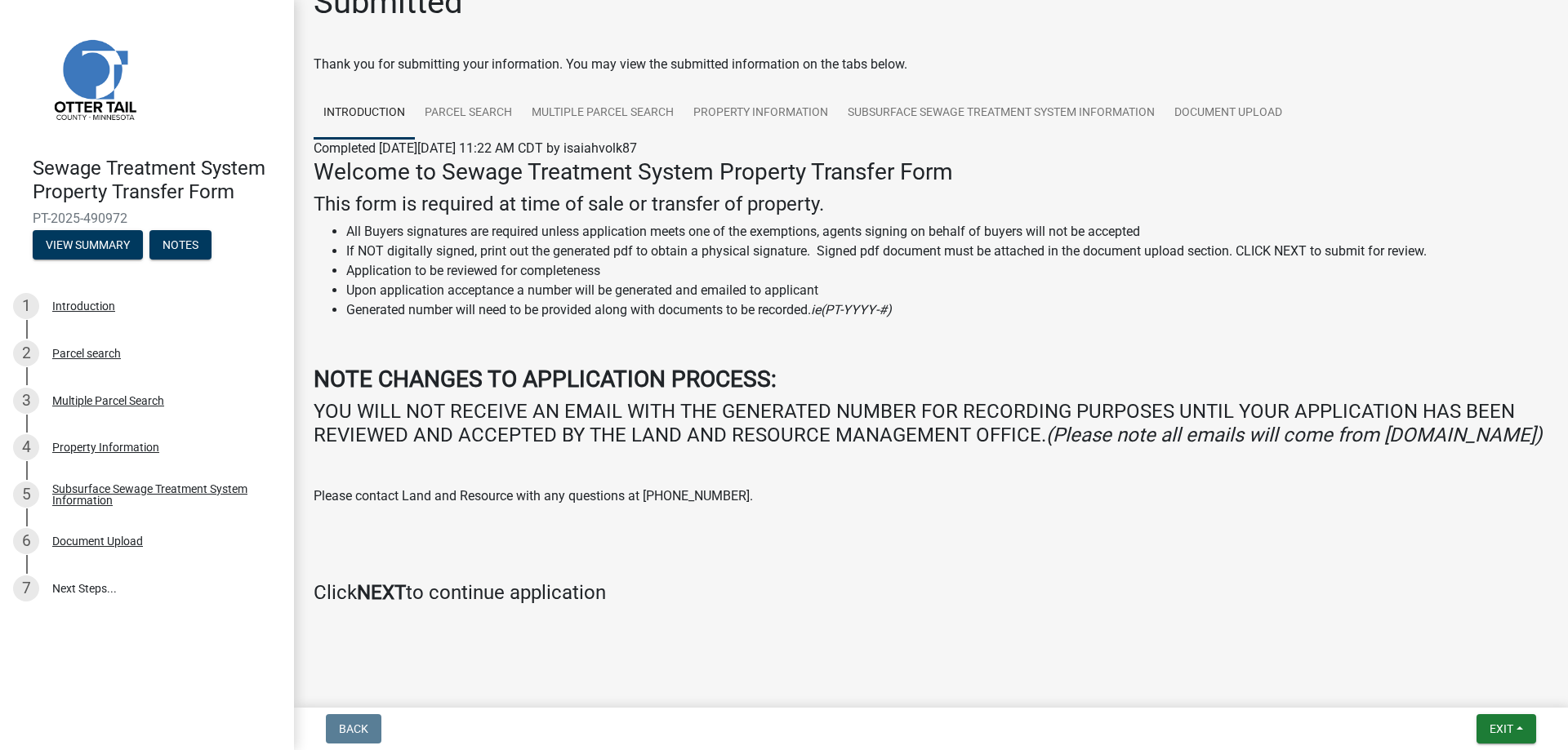
scroll to position [0, 0]
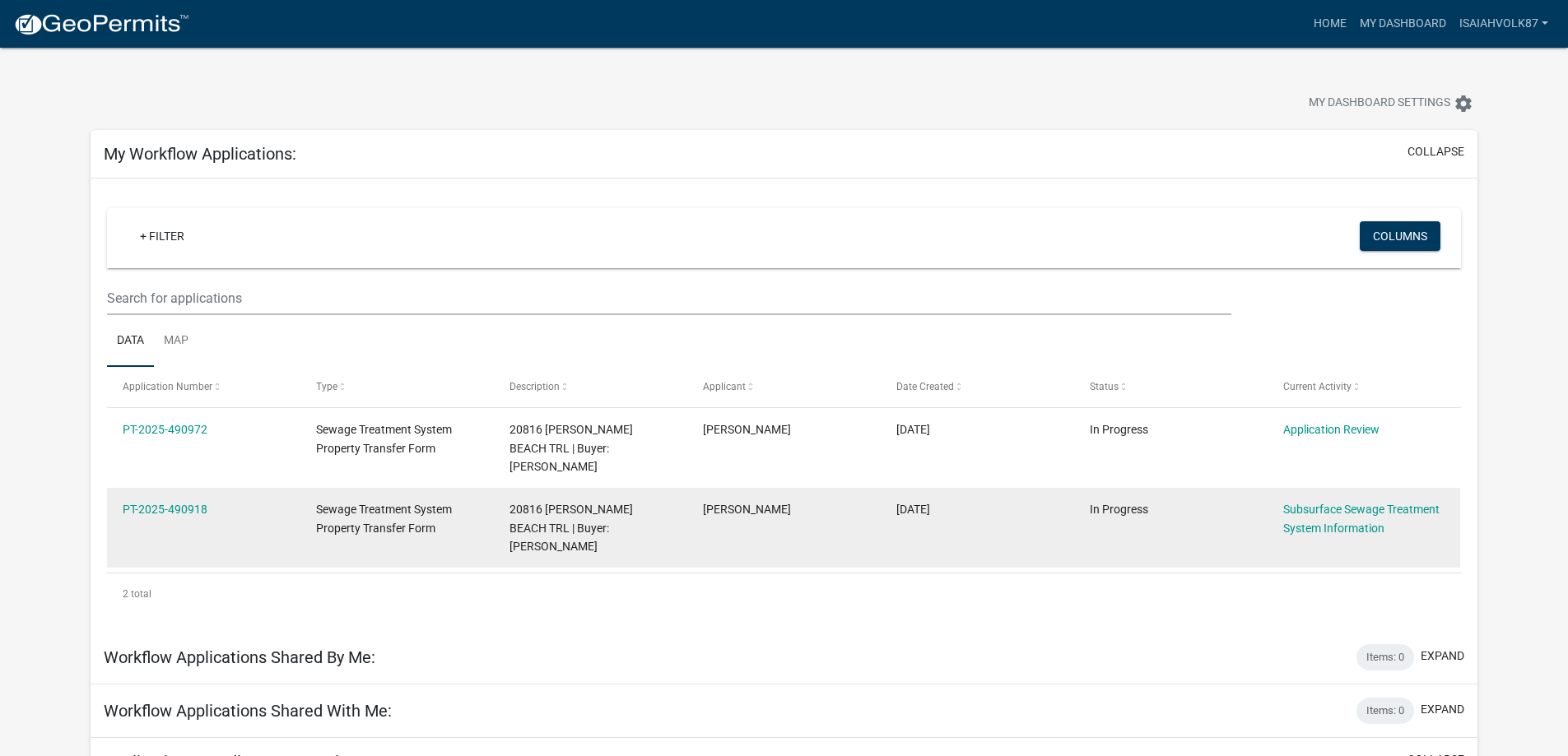
click at [1314, 500] on div "Subsurface Sewage Treatment System Information" at bounding box center [1363, 519] width 161 height 38
click at [1314, 502] on link "Subsurface Sewage Treatment System Information" at bounding box center [1360, 518] width 156 height 32
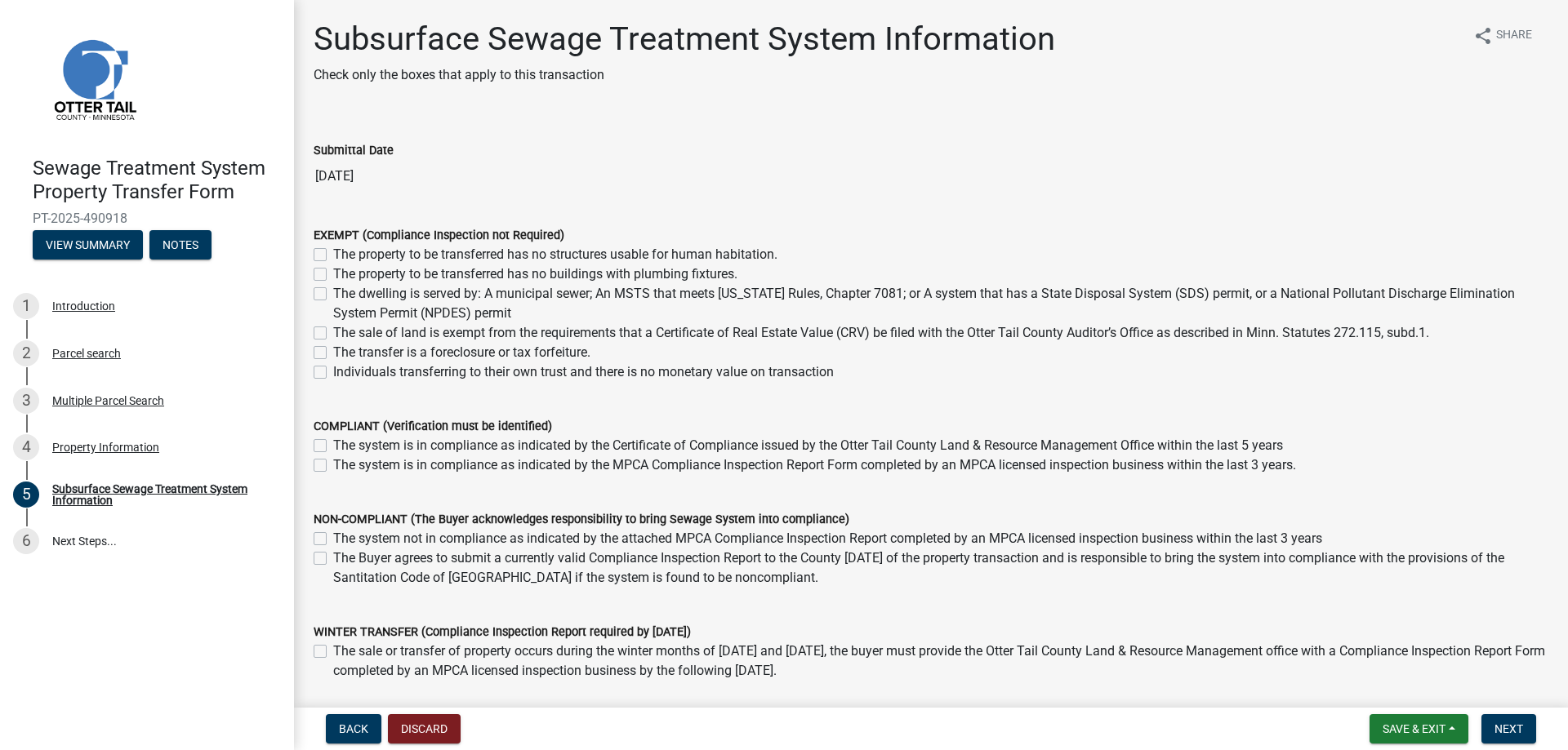
scroll to position [111, 0]
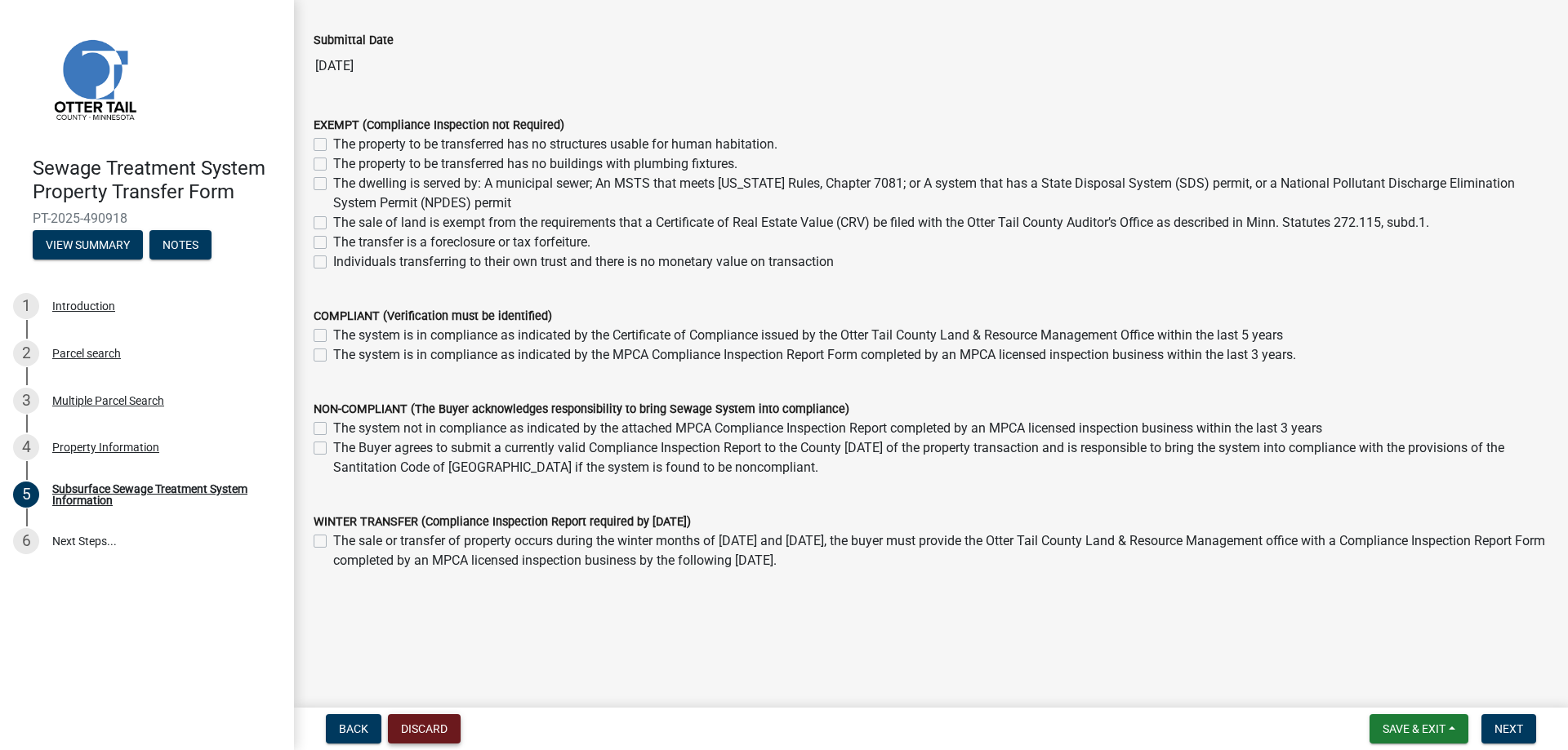
click at [439, 724] on button "Discard" at bounding box center [425, 729] width 73 height 30
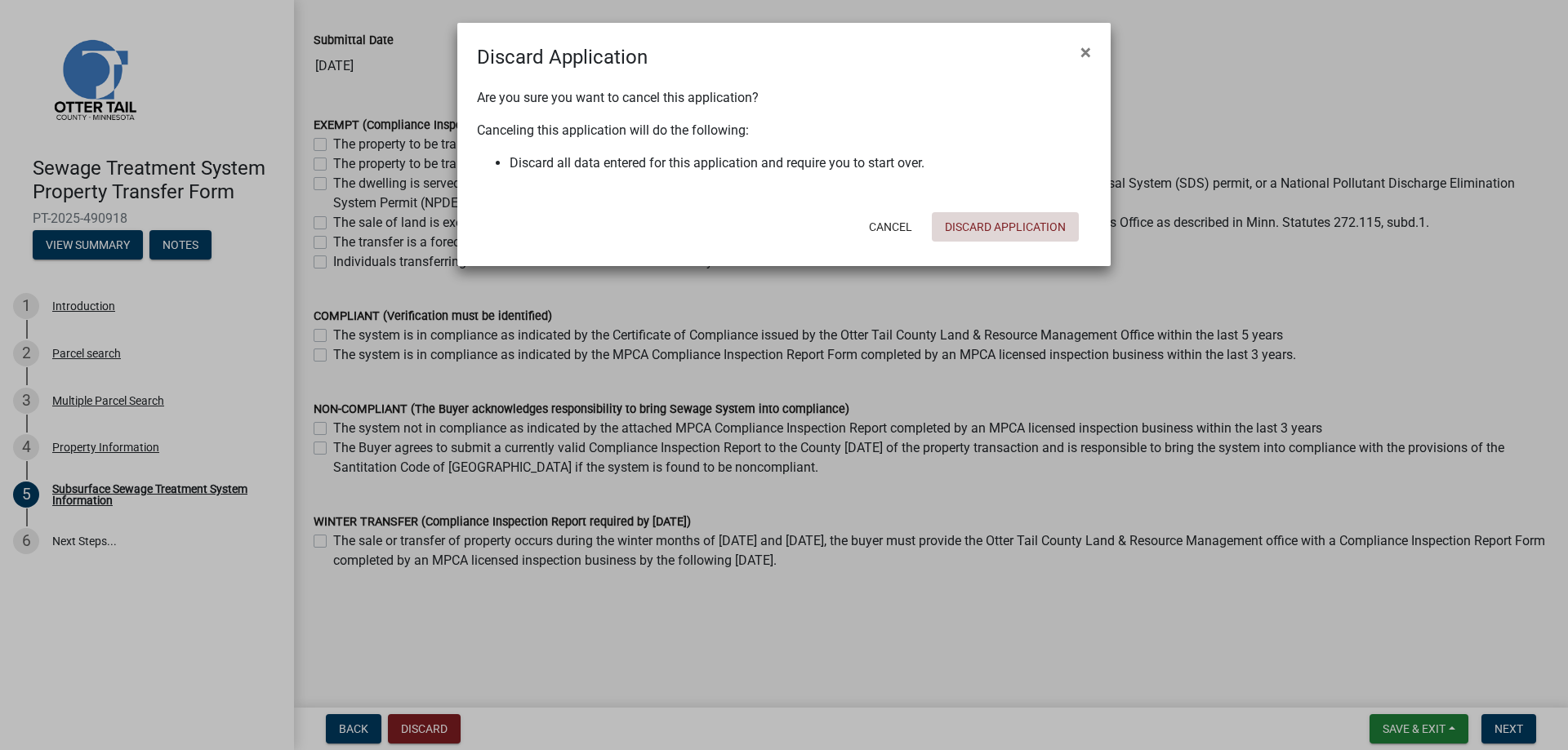
click at [958, 223] on button "Discard Application" at bounding box center [1005, 227] width 147 height 30
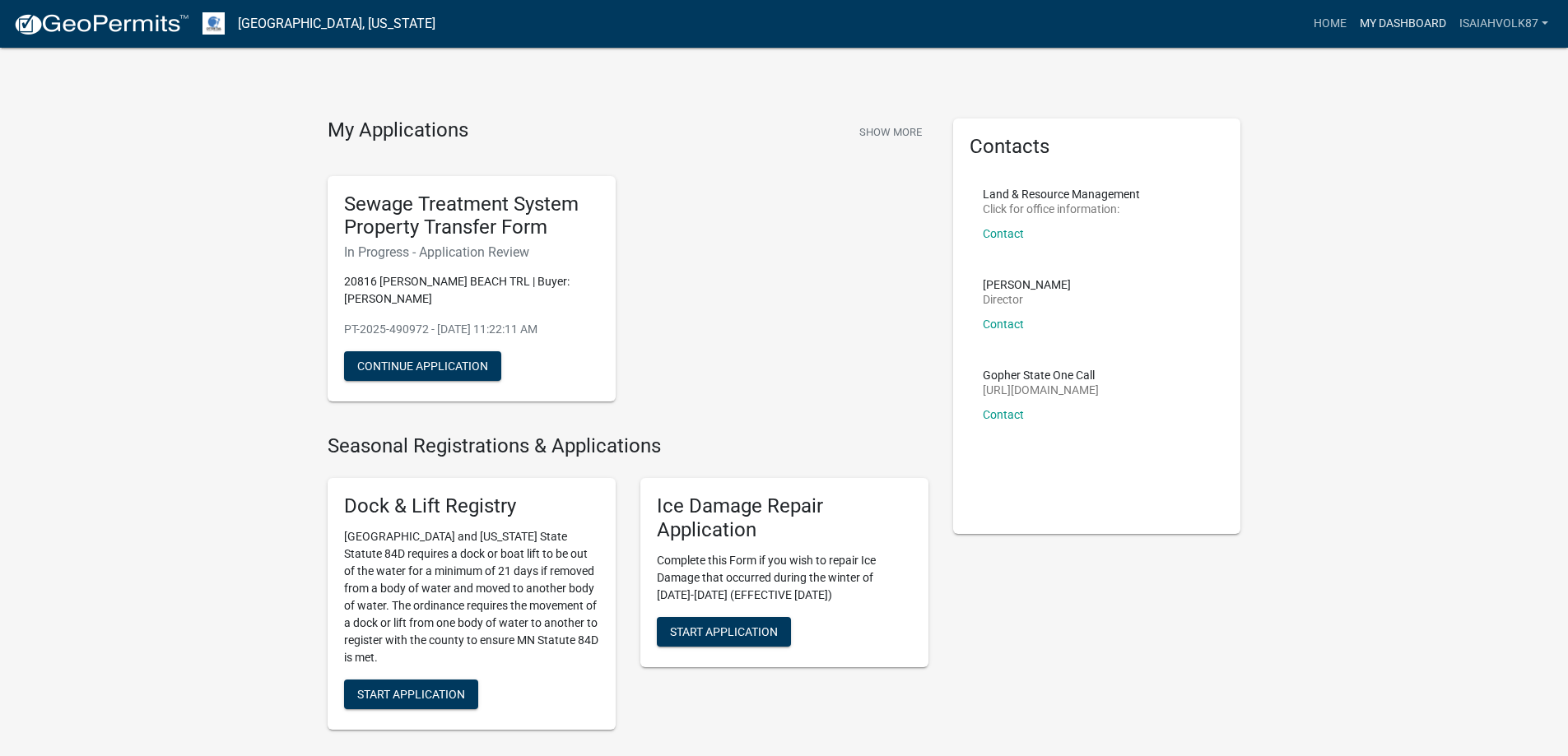
click at [1411, 23] on link "My Dashboard" at bounding box center [1403, 23] width 99 height 31
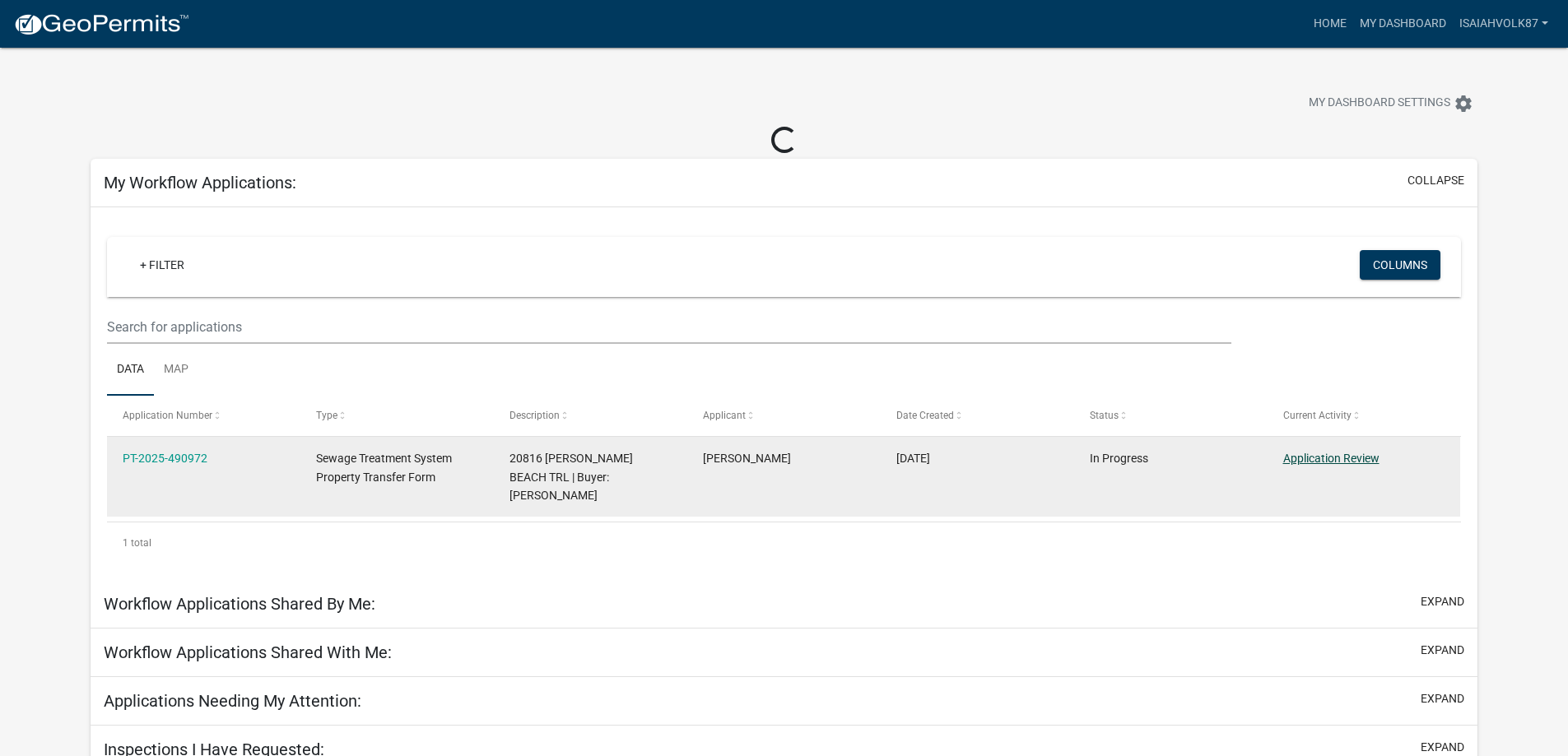
click at [1304, 459] on link "Application Review" at bounding box center [1330, 458] width 97 height 13
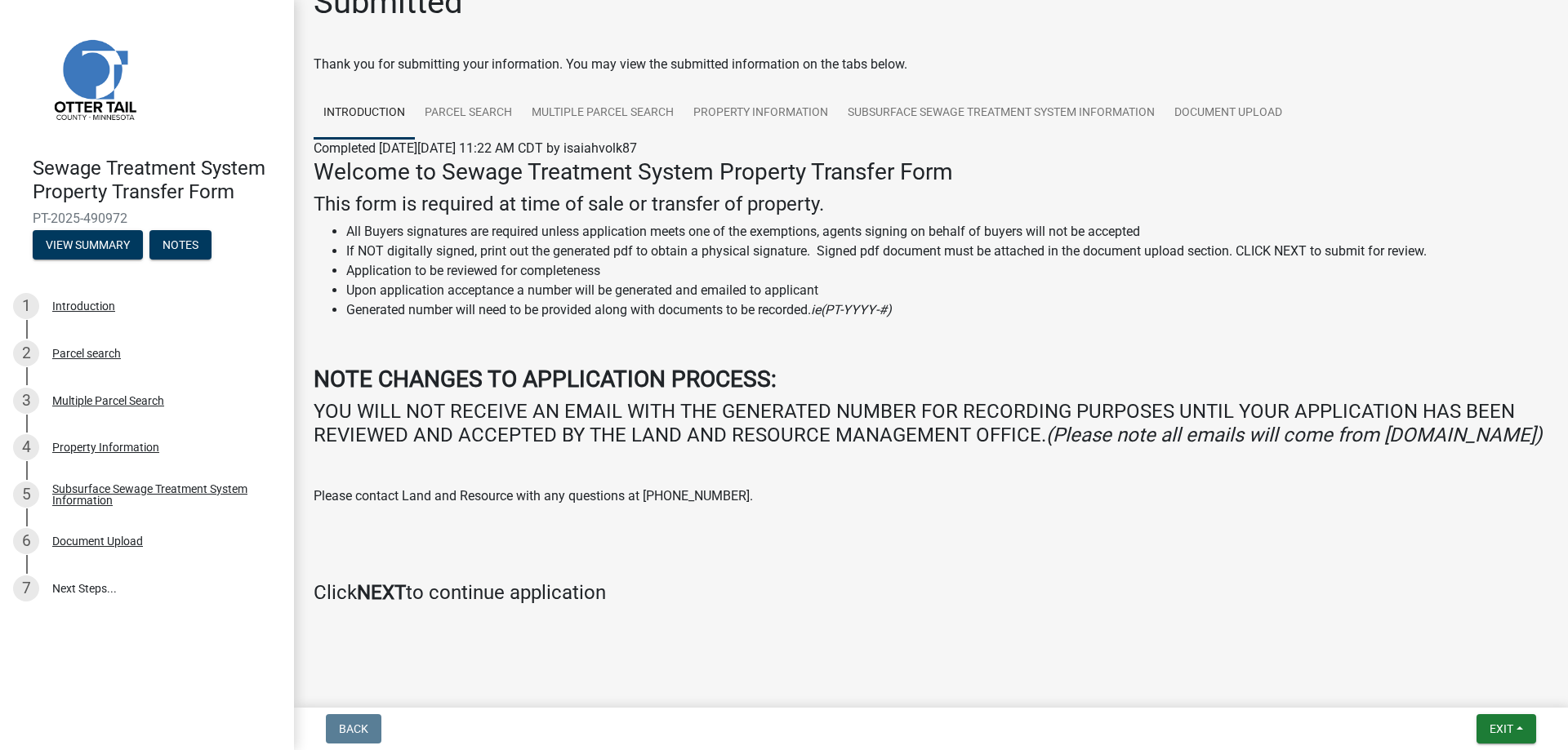
scroll to position [60, 0]
click at [1479, 728] on button "Exit" at bounding box center [1506, 729] width 59 height 30
click at [1459, 695] on button "Save & Exit" at bounding box center [1470, 687] width 130 height 39
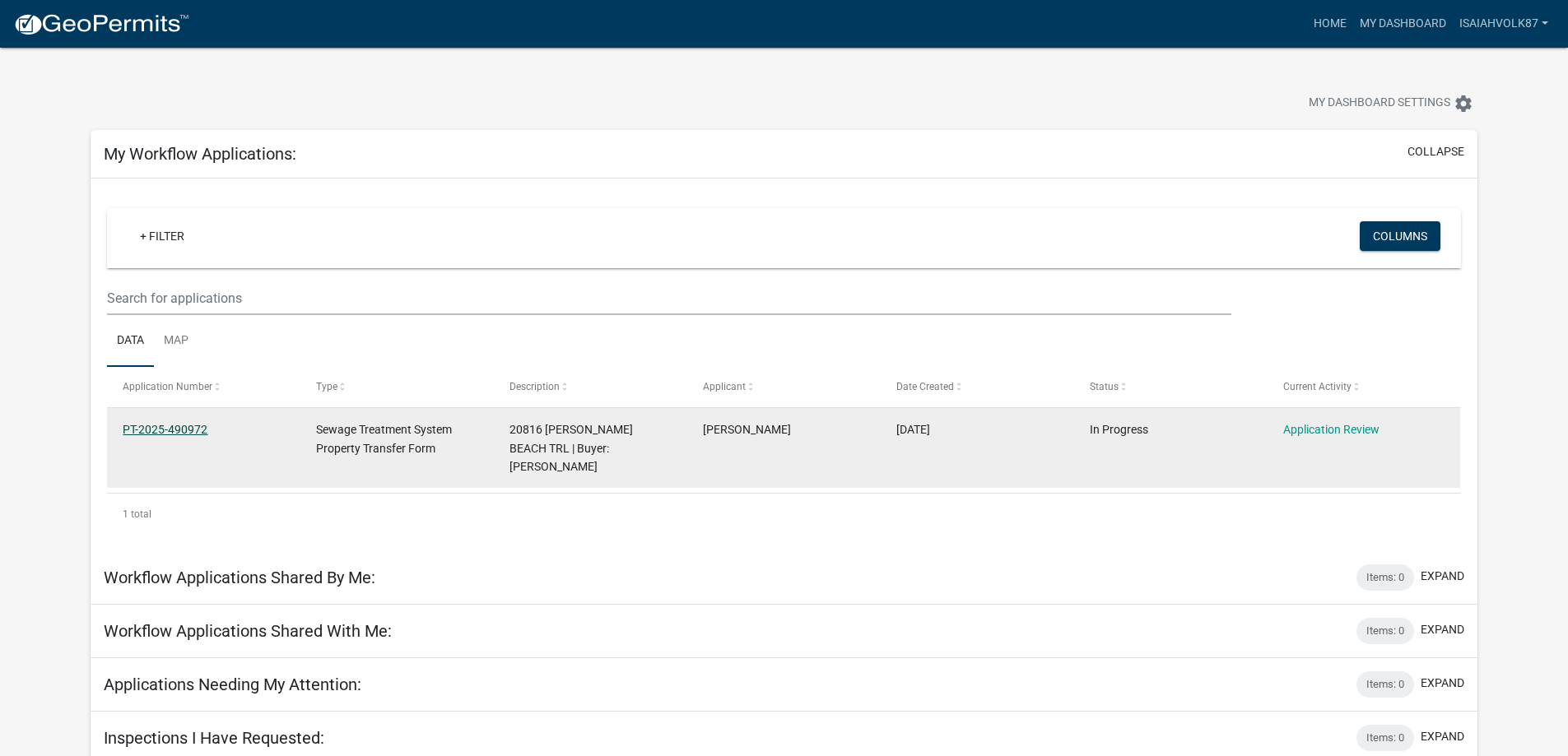
click at [145, 431] on link "PT-2025-490972" at bounding box center [164, 429] width 85 height 13
